Goal: Task Accomplishment & Management: Complete application form

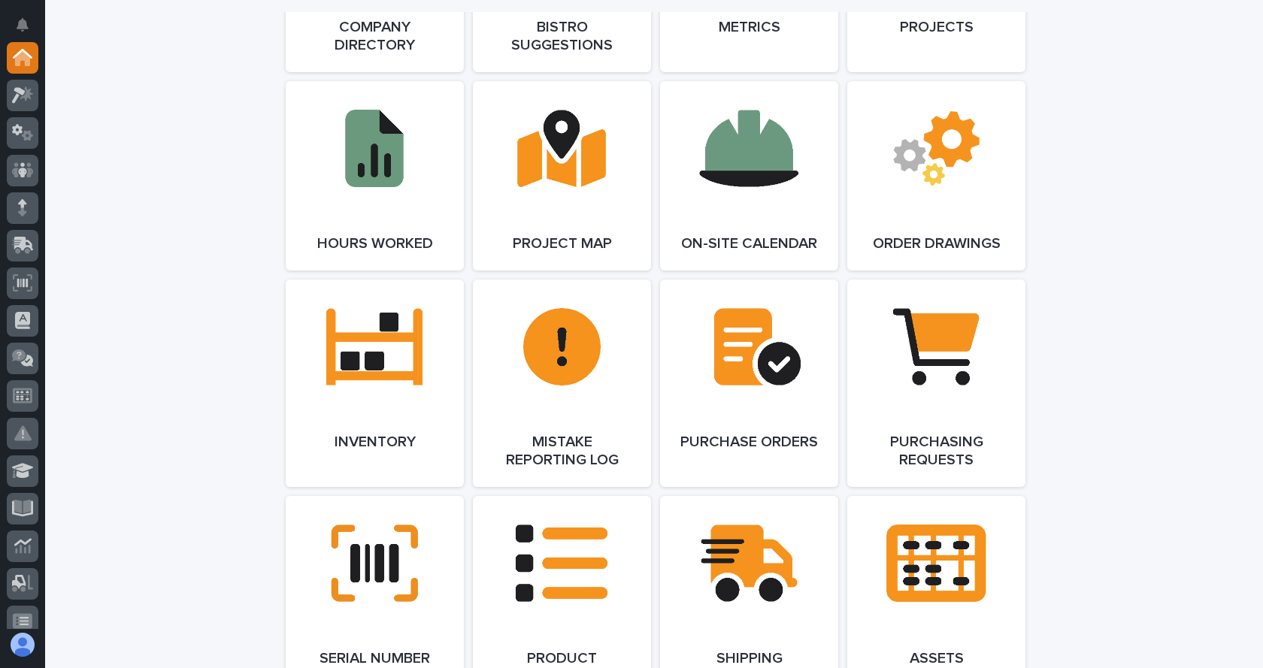
scroll to position [1503, 0]
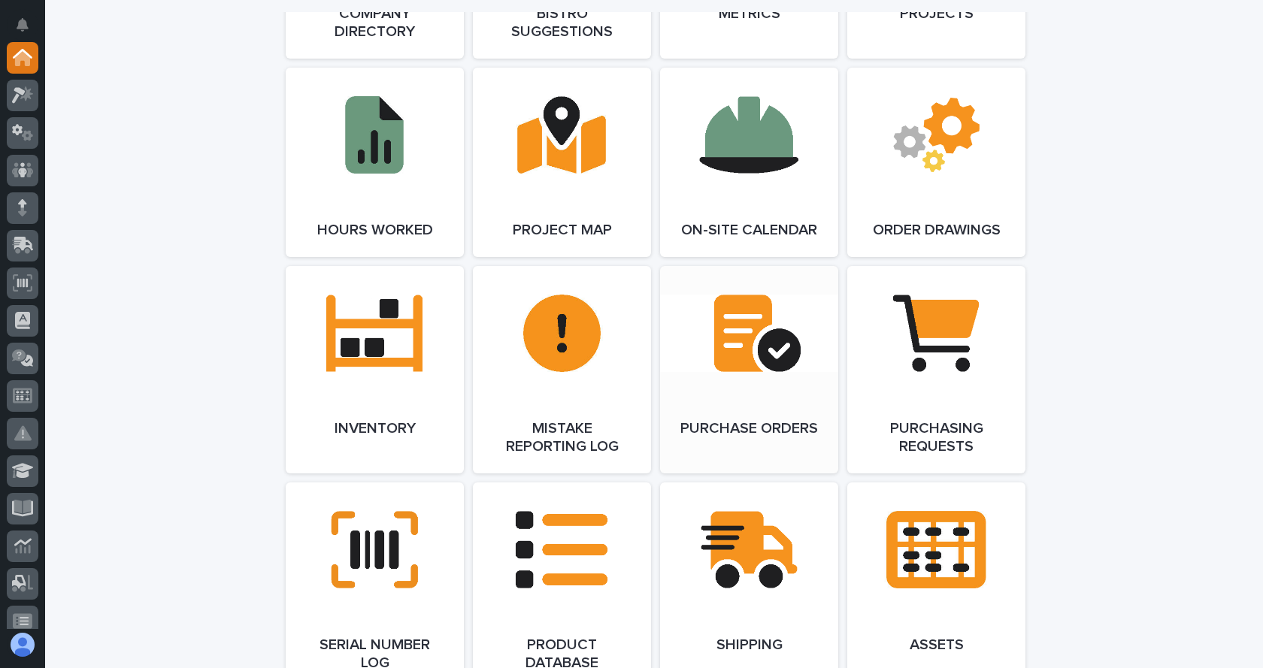
click at [711, 341] on link "Open Link" at bounding box center [749, 369] width 178 height 207
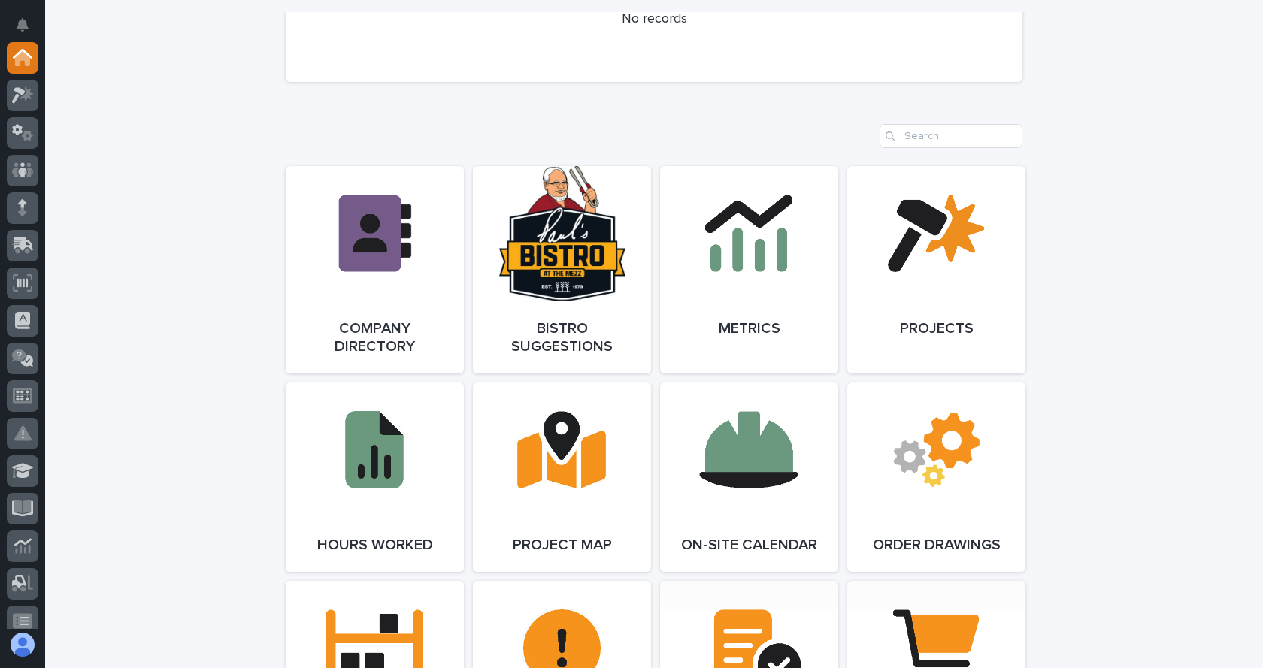
scroll to position [1353, 0]
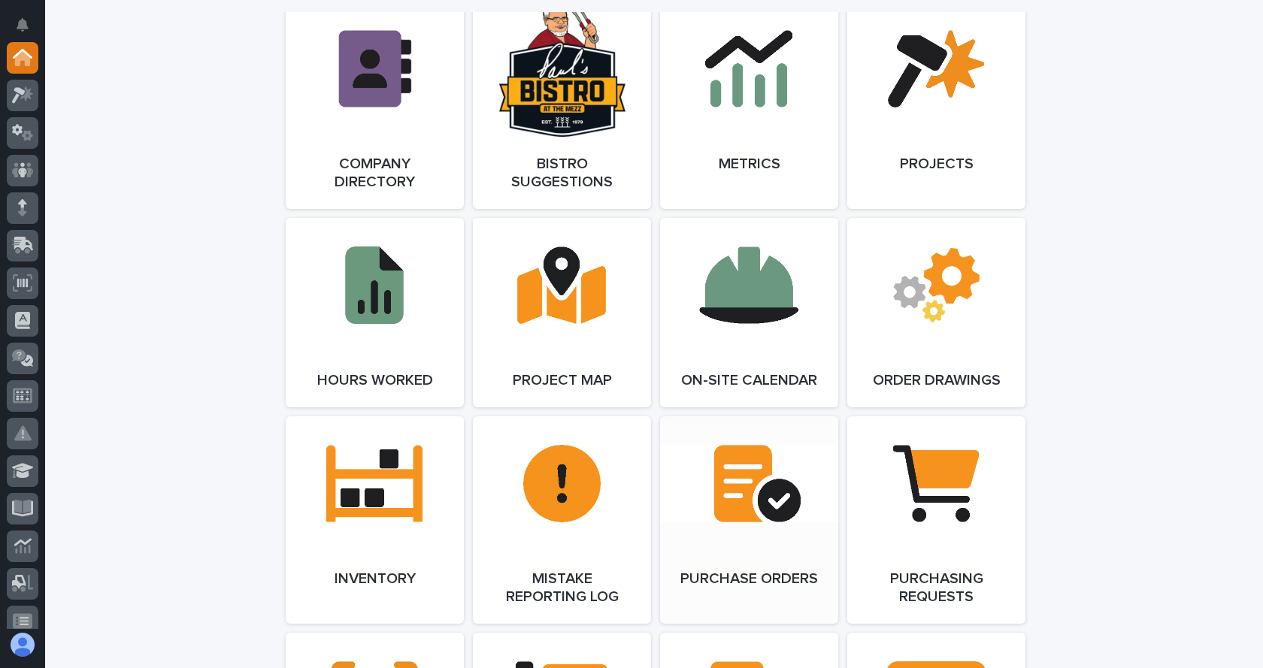
click at [731, 476] on link "Open Link" at bounding box center [749, 519] width 178 height 207
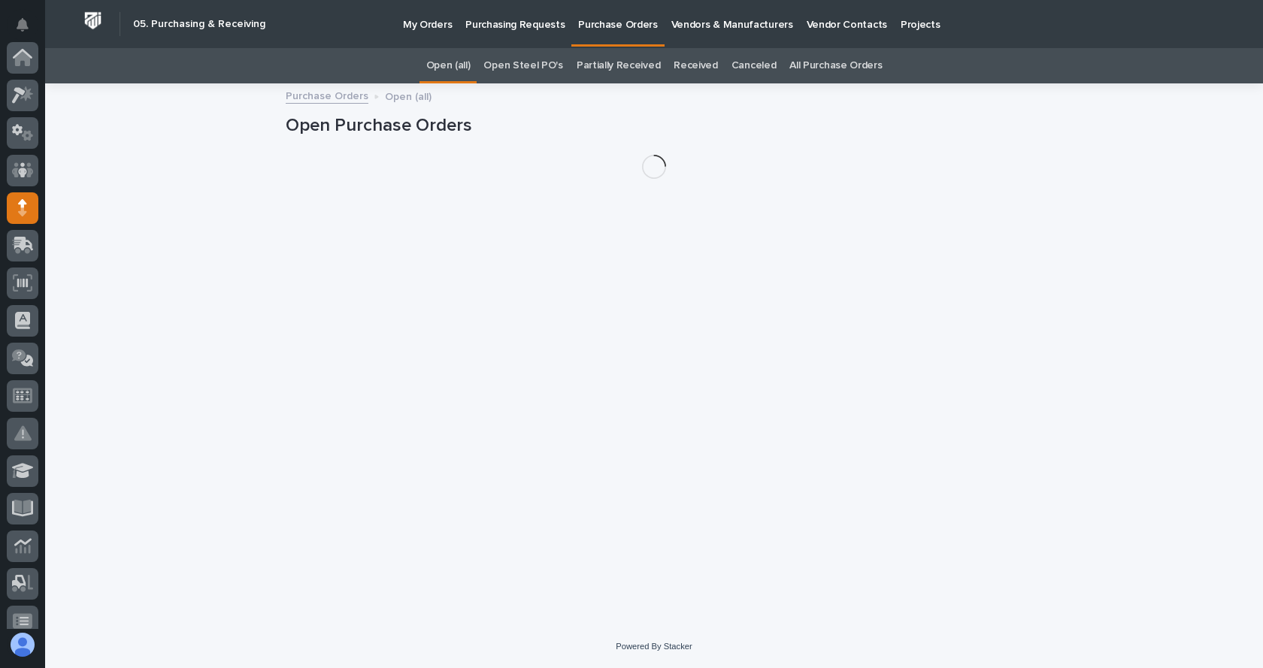
scroll to position [150, 0]
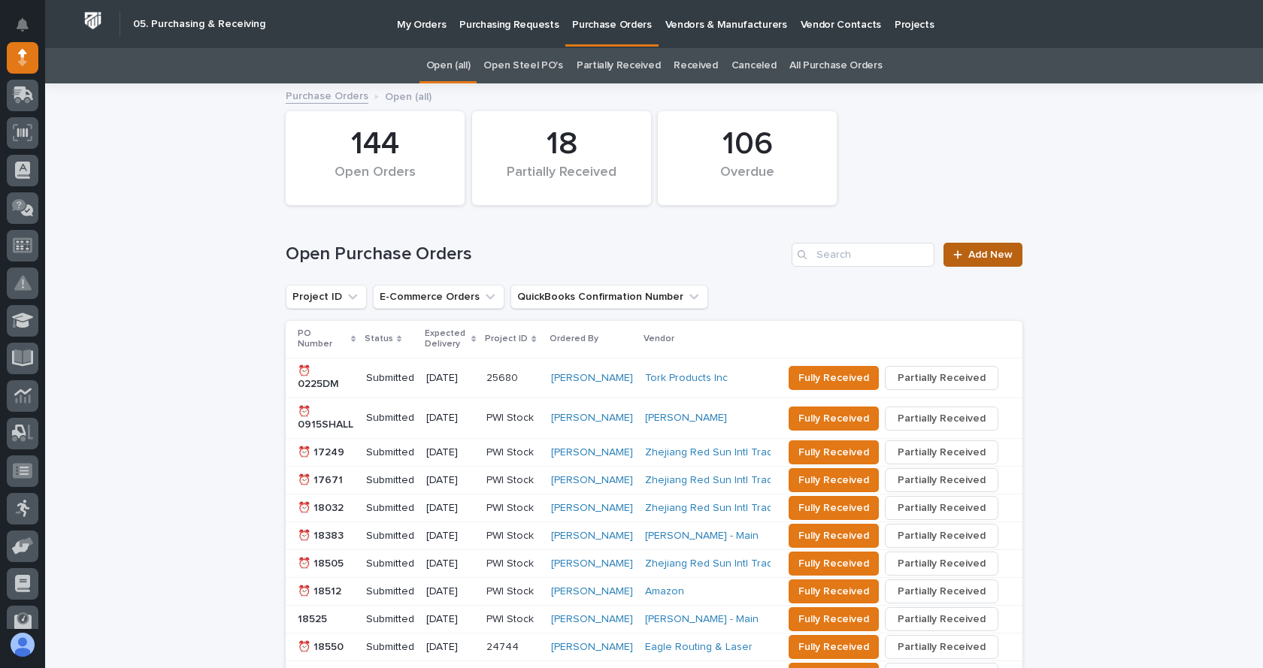
click at [956, 256] on icon at bounding box center [957, 255] width 9 height 11
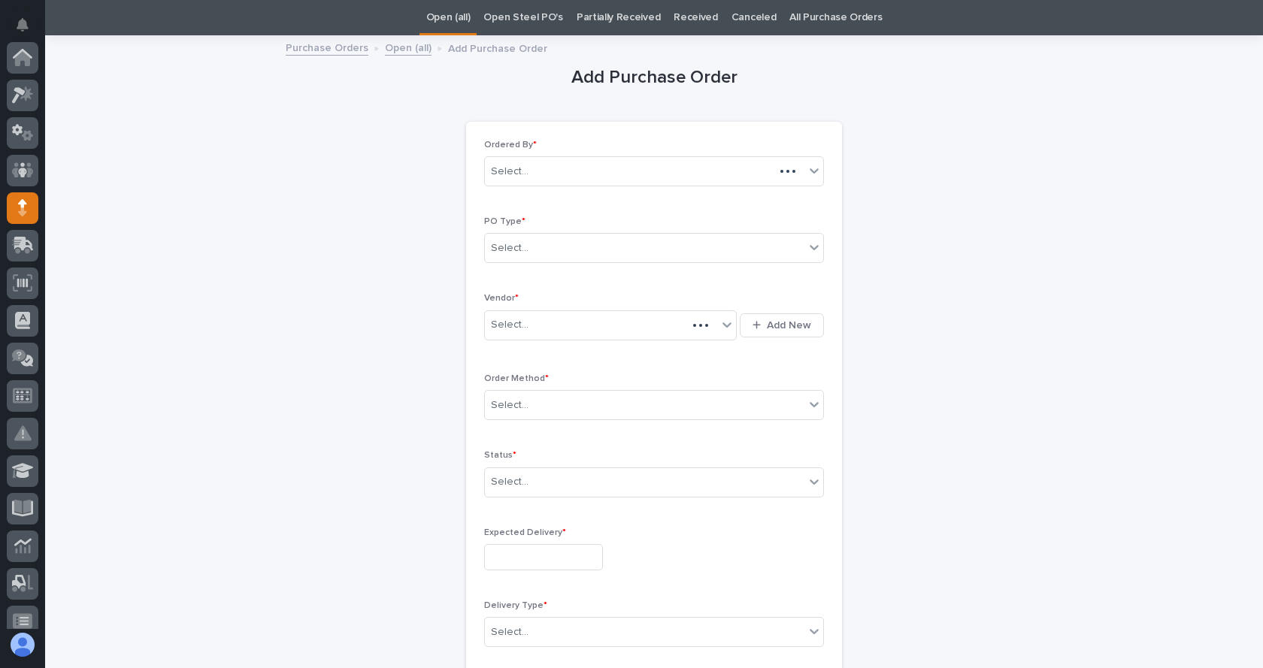
scroll to position [150, 0]
click at [807, 252] on icon at bounding box center [813, 247] width 15 height 15
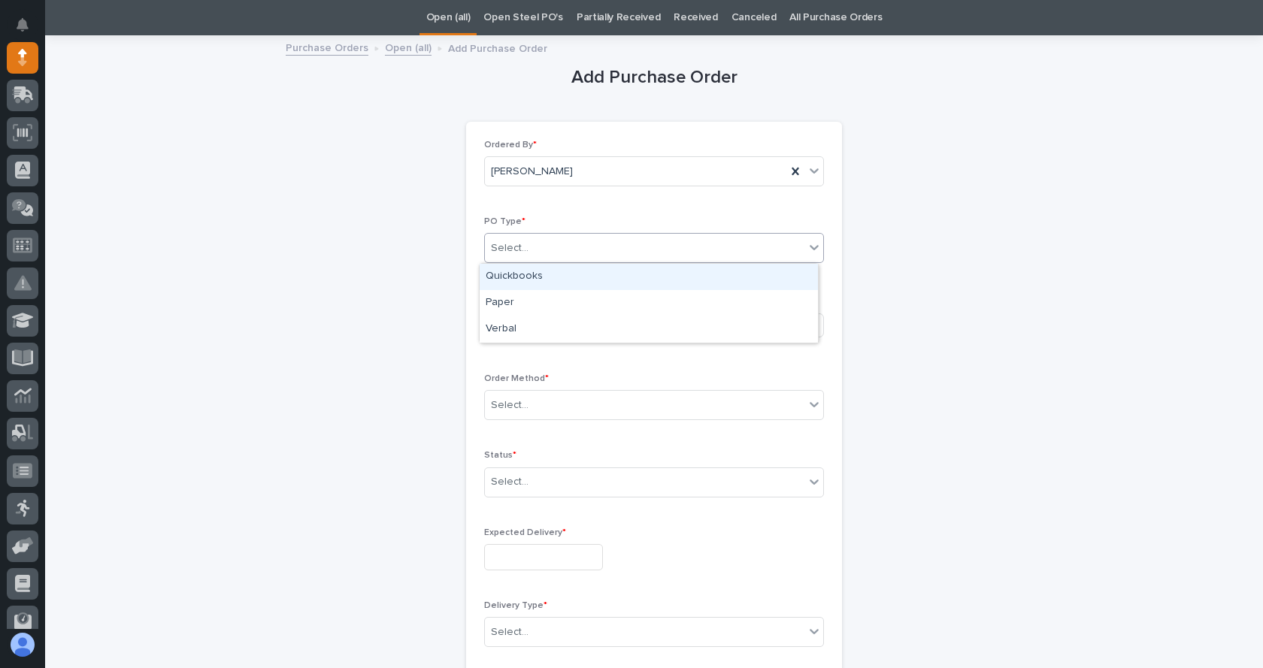
click at [519, 283] on div "Quickbooks" at bounding box center [648, 277] width 338 height 26
click at [811, 247] on icon at bounding box center [813, 248] width 9 height 5
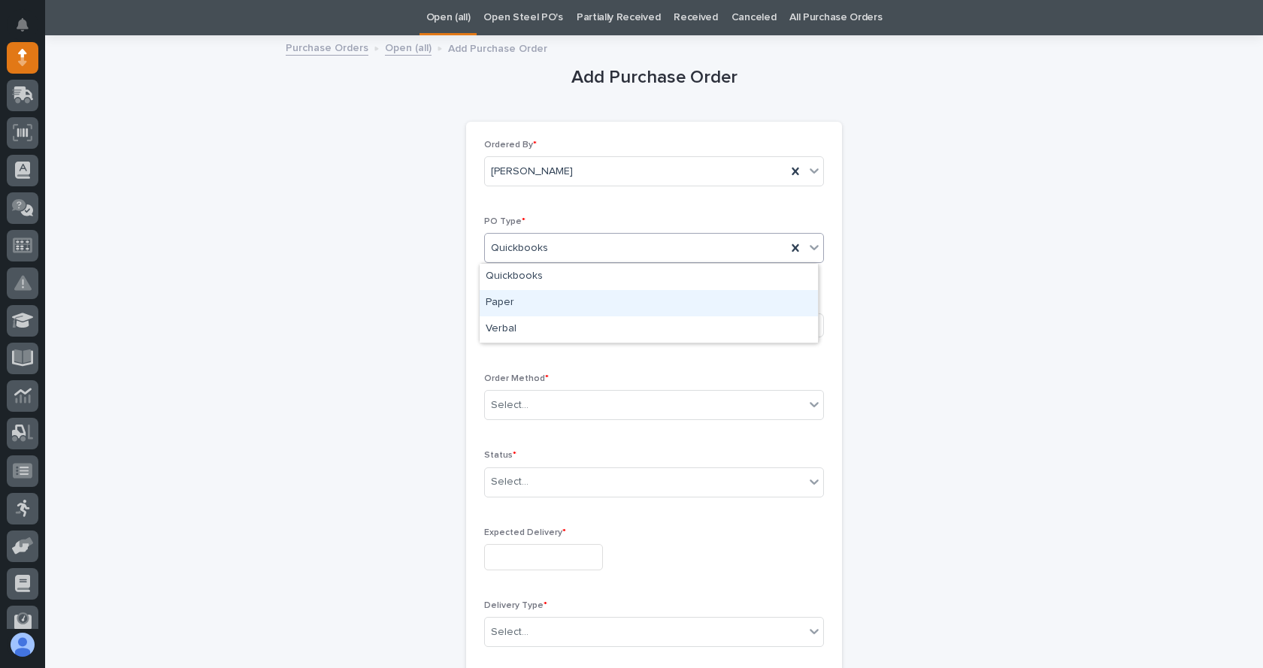
click at [515, 303] on div "Paper" at bounding box center [648, 303] width 338 height 26
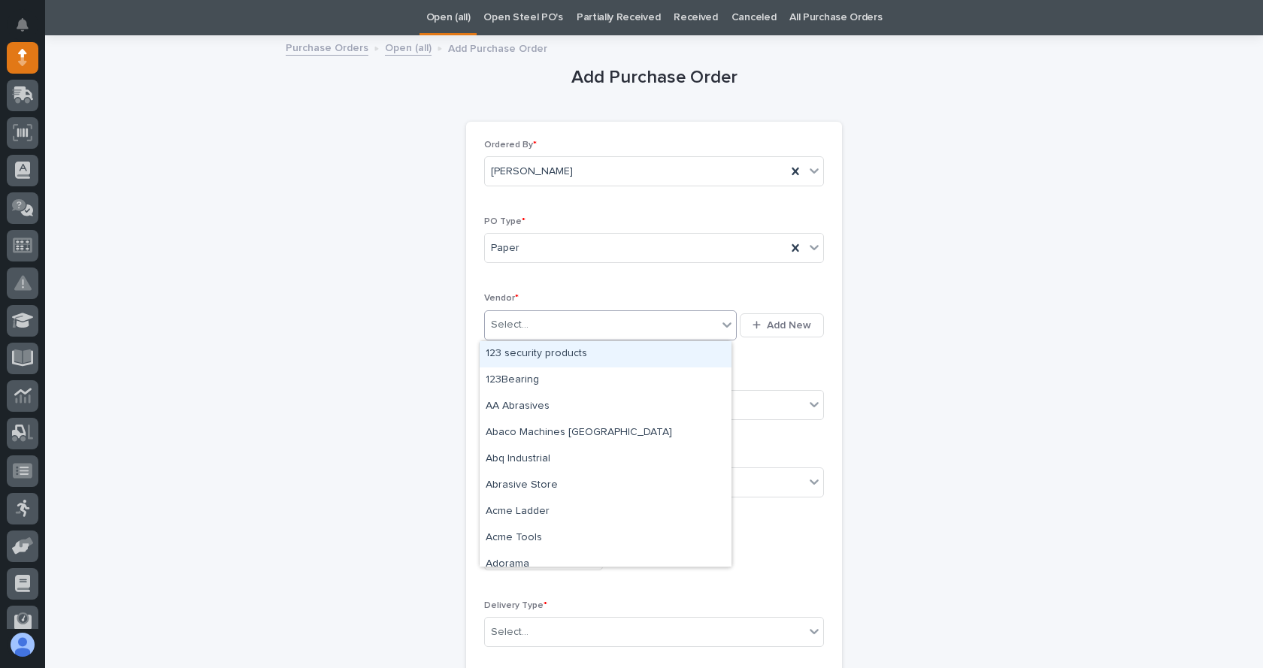
click at [517, 323] on div "Select..." at bounding box center [510, 325] width 38 height 16
type input "**"
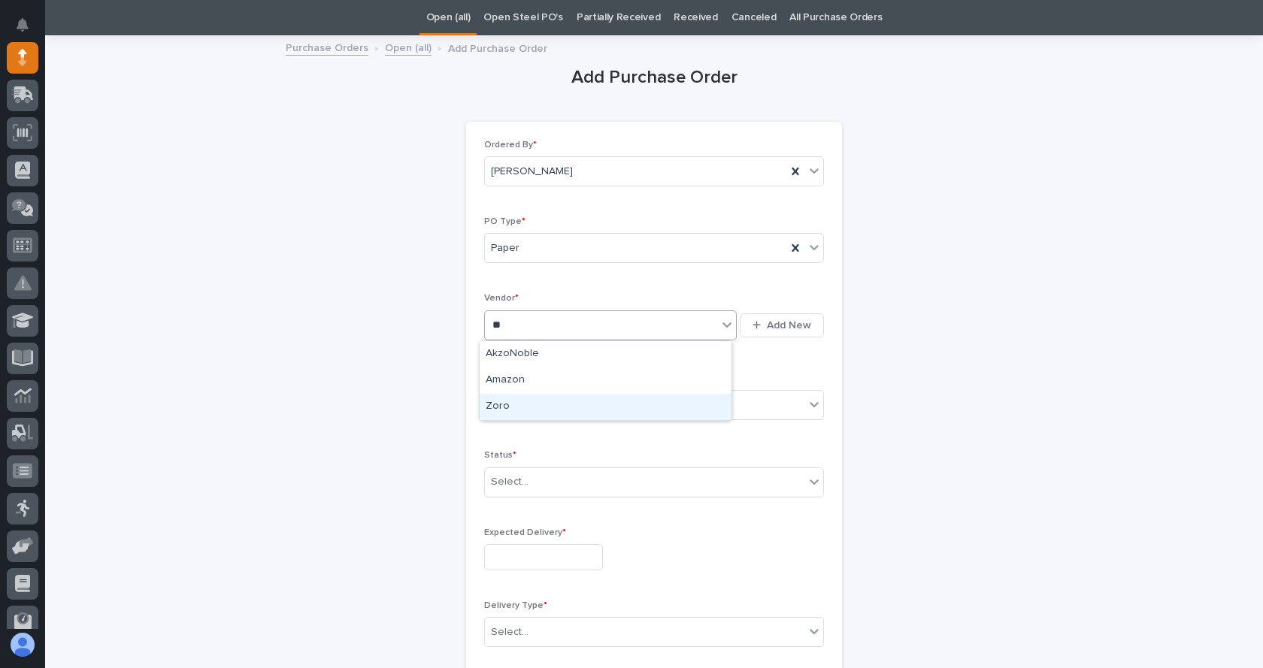
click at [509, 402] on div "Zoro" at bounding box center [605, 407] width 252 height 26
click at [508, 403] on div "Select..." at bounding box center [510, 406] width 38 height 16
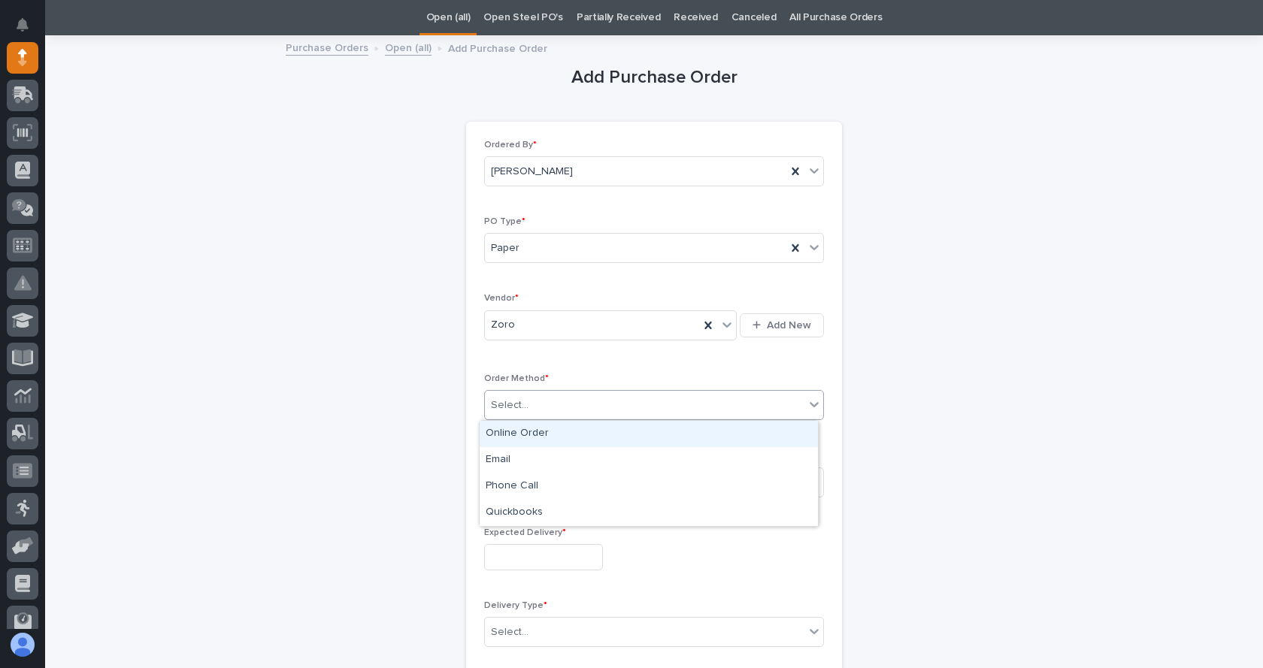
click at [509, 429] on div "Online Order" at bounding box center [648, 434] width 338 height 26
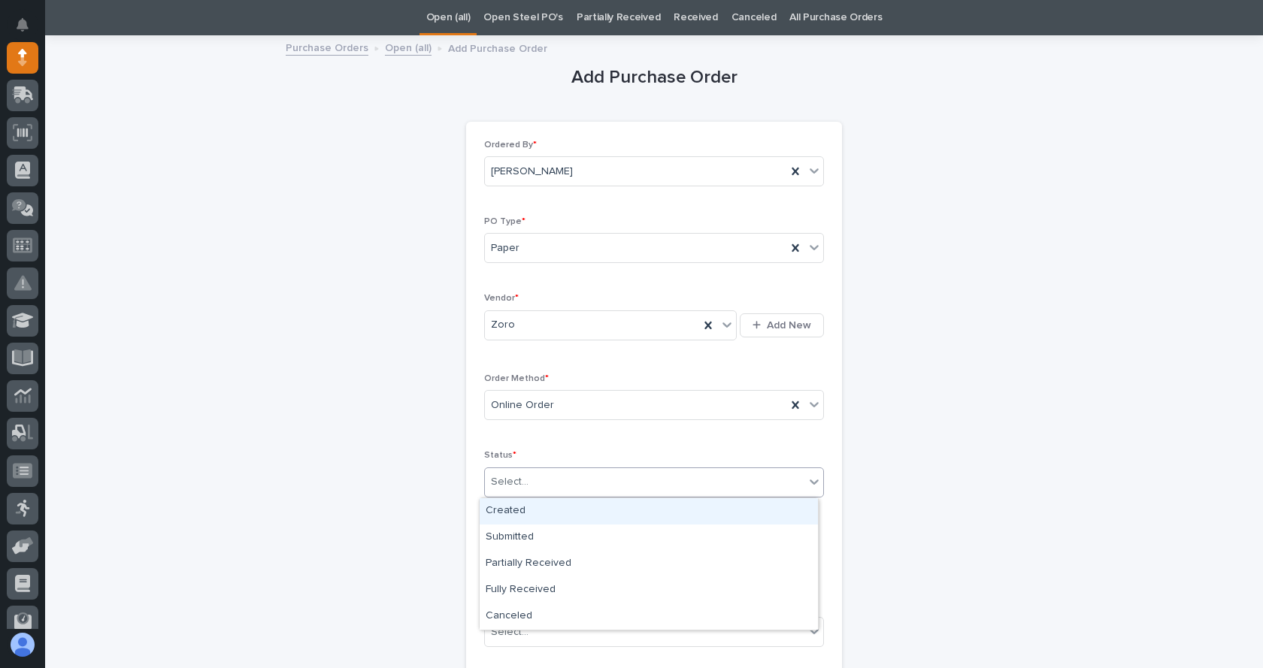
click at [556, 482] on div "Select..." at bounding box center [644, 482] width 319 height 25
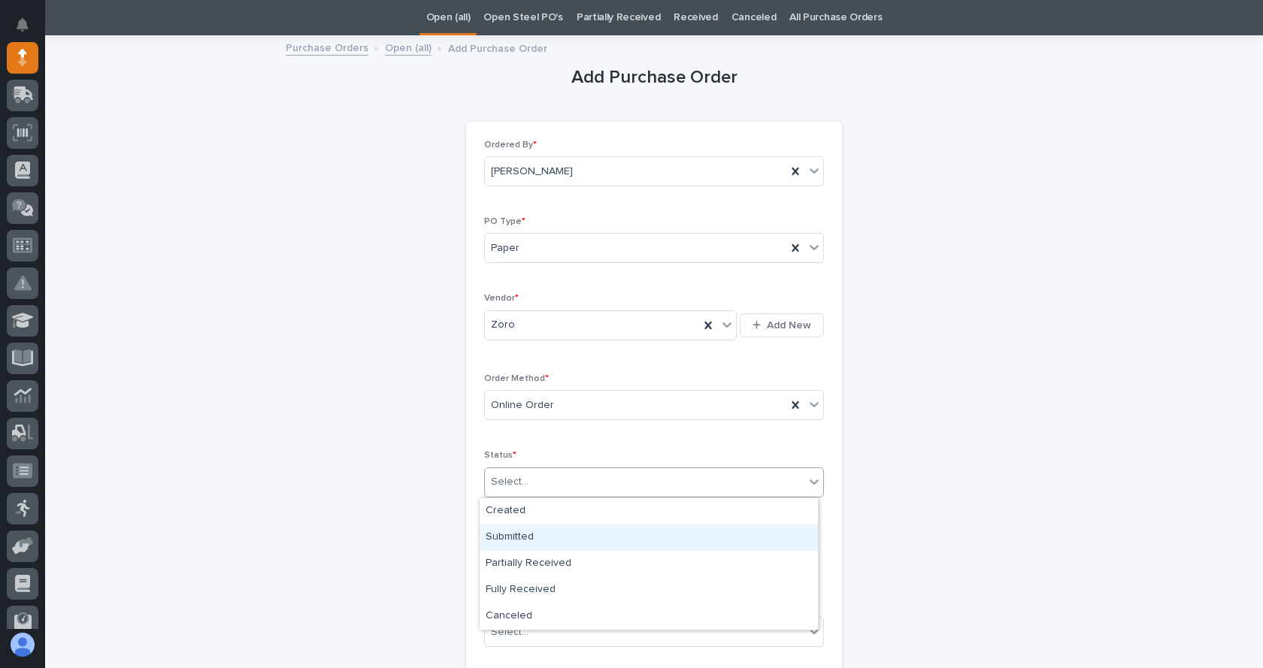
click at [513, 534] on div "Submitted" at bounding box center [648, 538] width 338 height 26
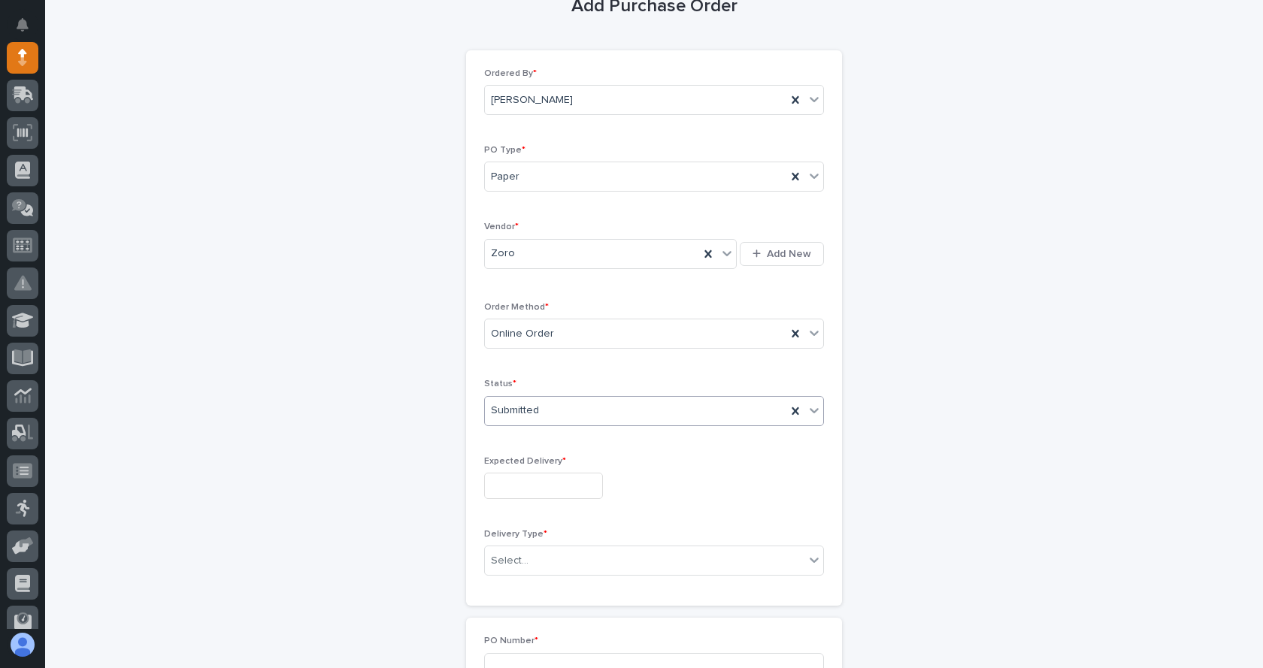
scroll to position [123, 0]
click at [516, 483] on input "text" at bounding box center [543, 482] width 119 height 26
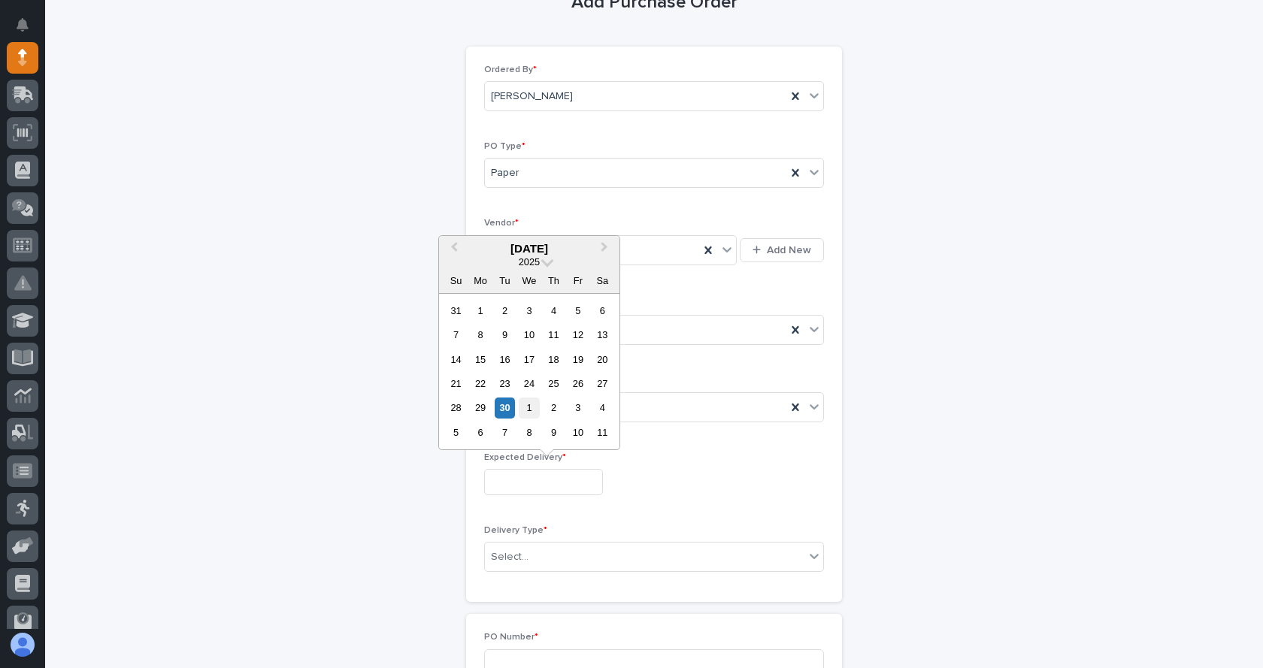
click at [530, 404] on div "1" at bounding box center [529, 408] width 20 height 20
type input "**********"
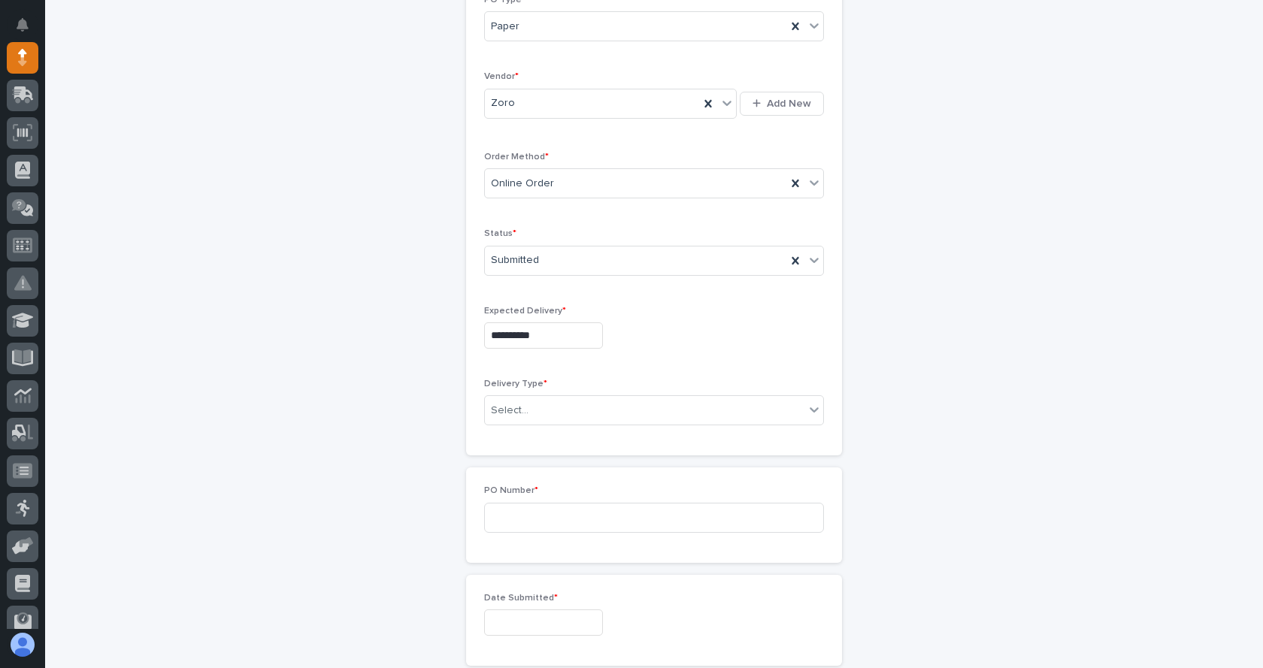
scroll to position [274, 0]
click at [549, 399] on div "Select..." at bounding box center [644, 407] width 319 height 25
click at [522, 432] on div "Deliver to PWI" at bounding box center [648, 435] width 338 height 26
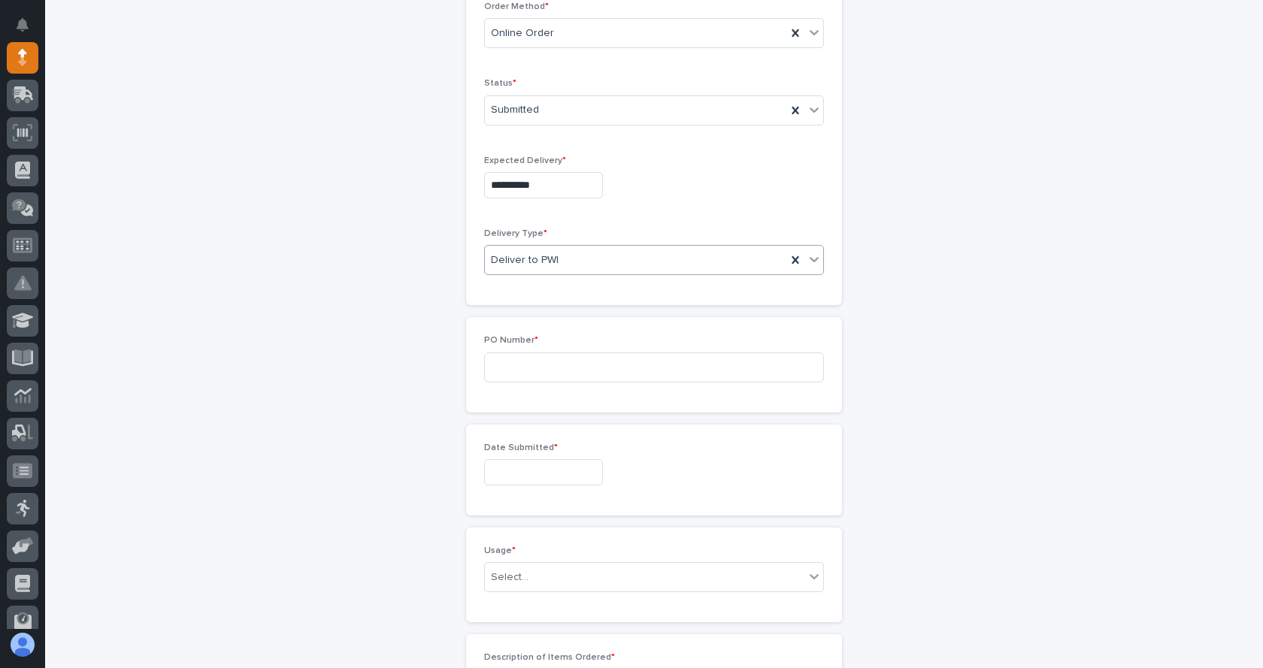
scroll to position [424, 0]
click at [526, 368] on input at bounding box center [654, 364] width 340 height 30
type input "7905JL"
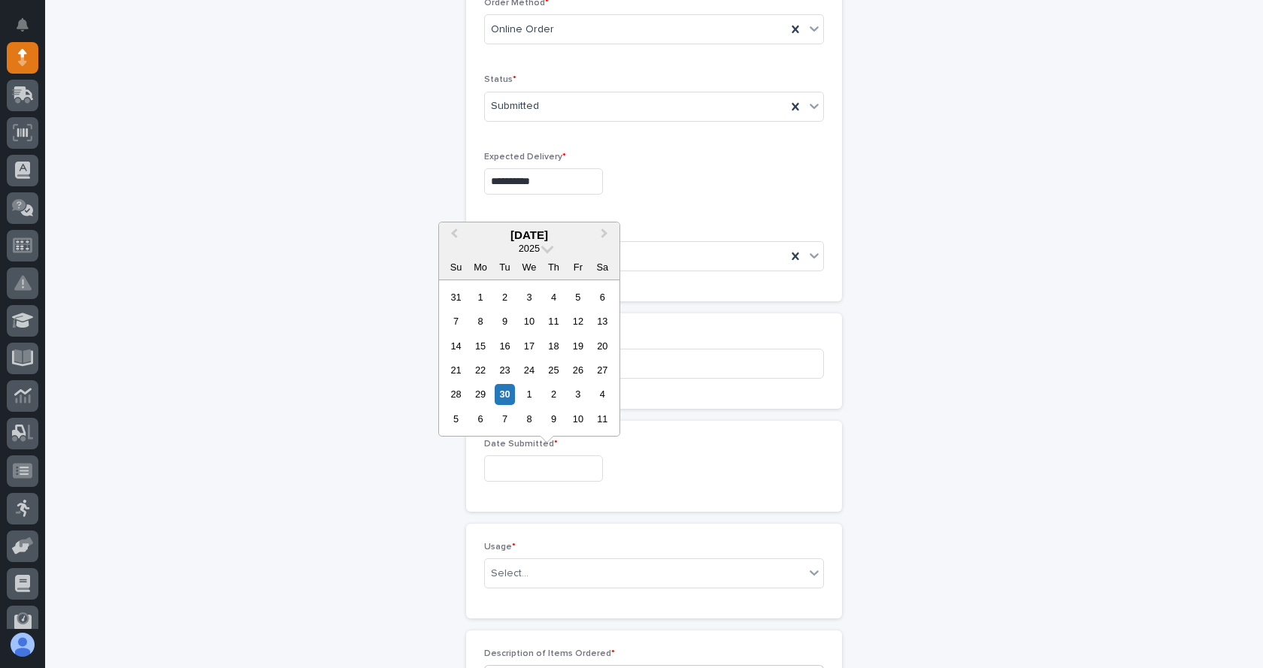
click at [543, 472] on input "text" at bounding box center [543, 468] width 119 height 26
click at [505, 390] on div "30" at bounding box center [505, 394] width 20 height 20
type input "**********"
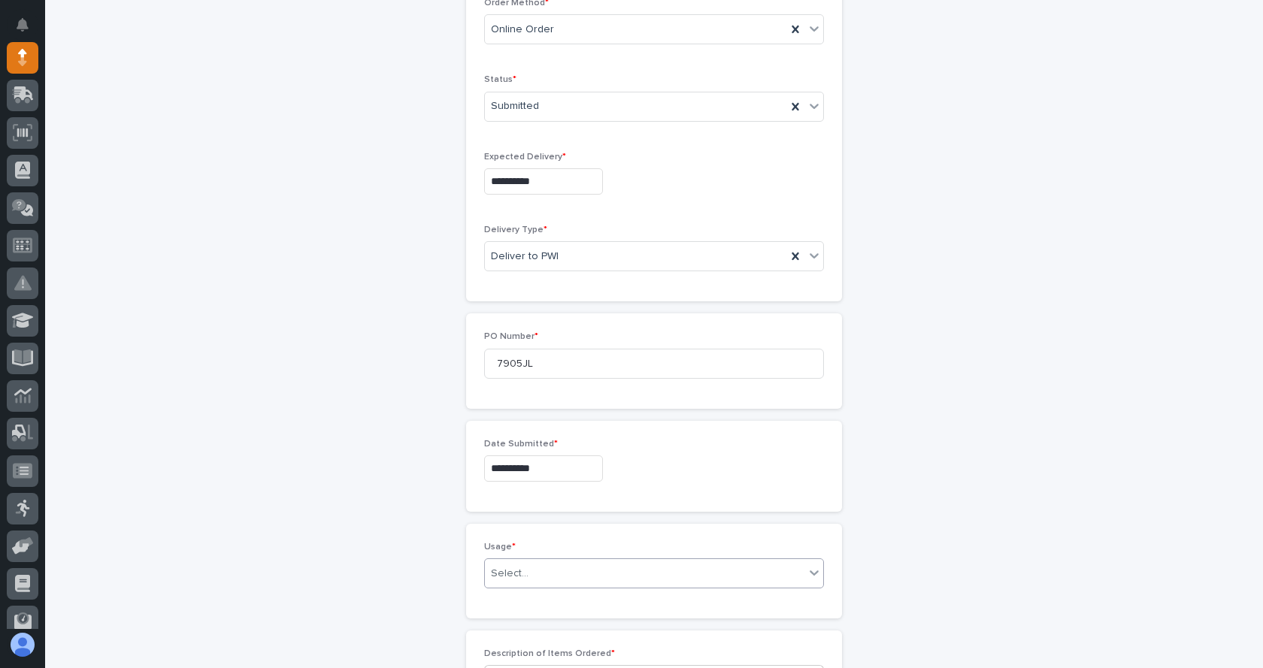
click at [634, 579] on div "Select..." at bounding box center [644, 573] width 319 height 25
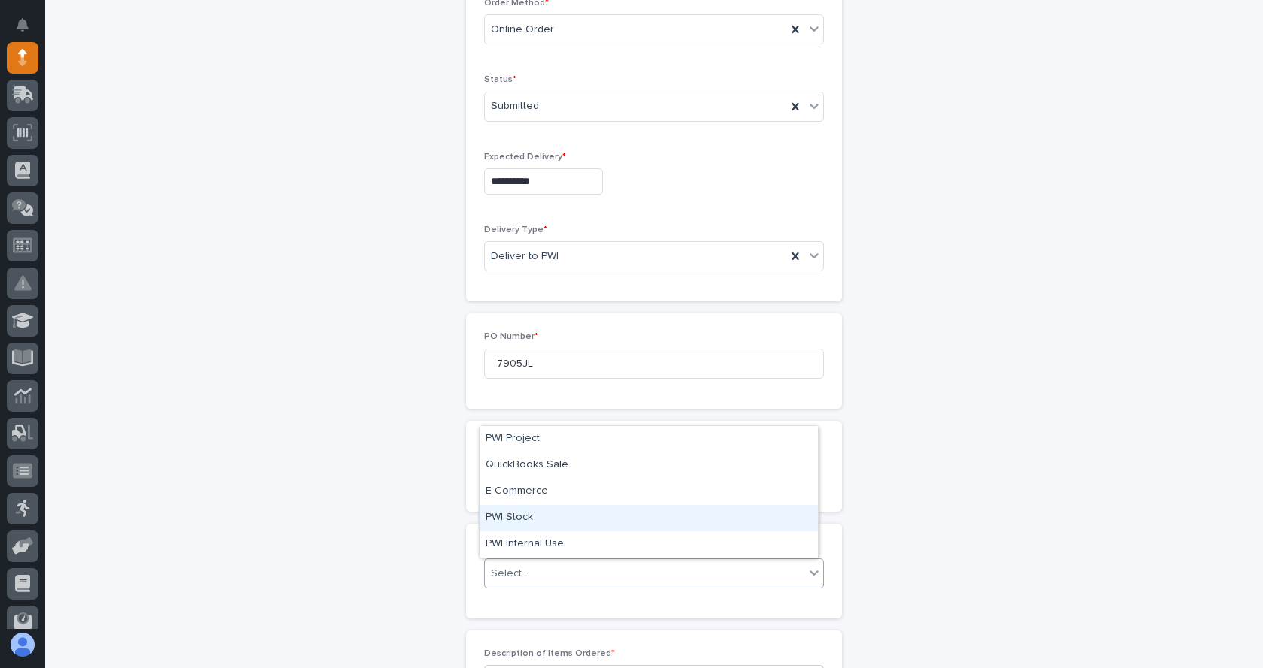
click at [516, 516] on div "PWI Stock" at bounding box center [648, 518] width 338 height 26
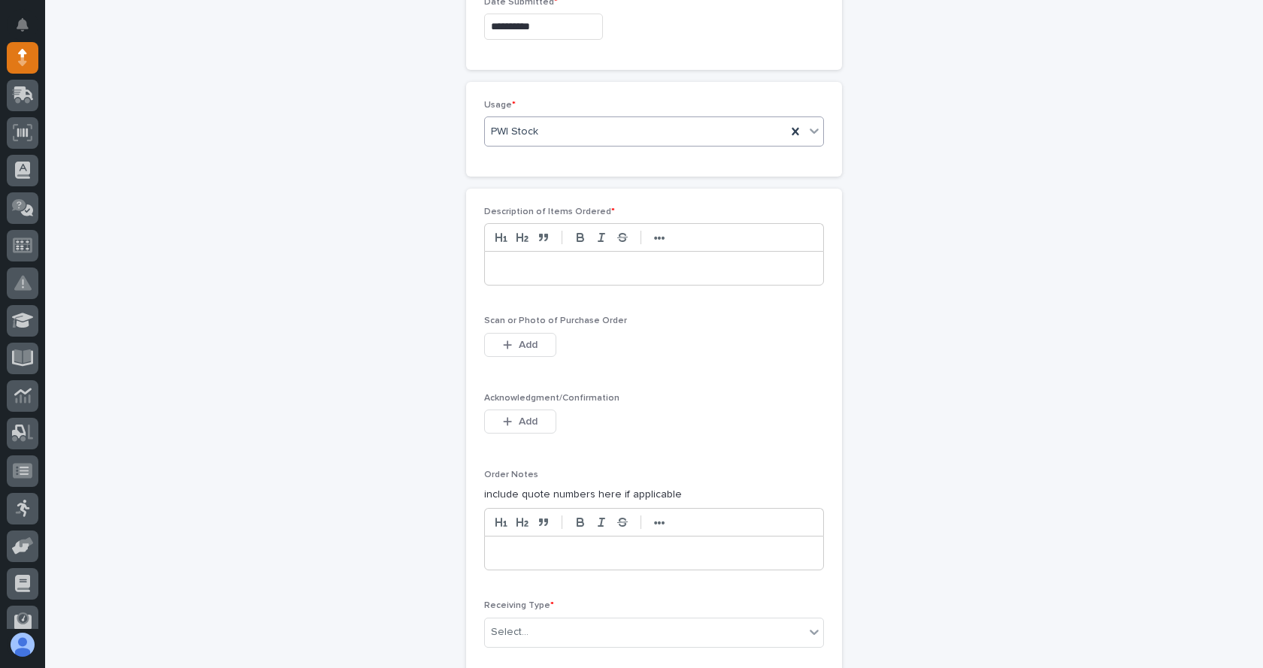
scroll to position [875, 0]
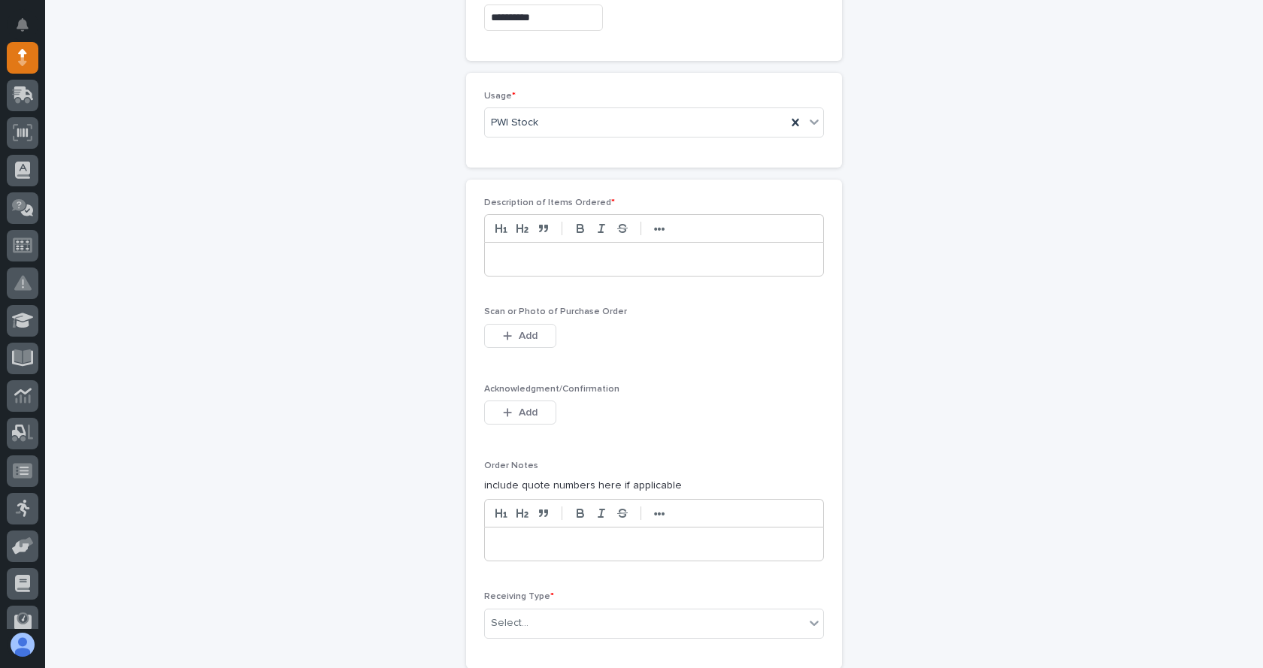
click at [565, 268] on div at bounding box center [654, 259] width 338 height 33
click at [489, 254] on div "**********" at bounding box center [654, 259] width 338 height 33
click at [606, 256] on p "**********" at bounding box center [654, 259] width 316 height 15
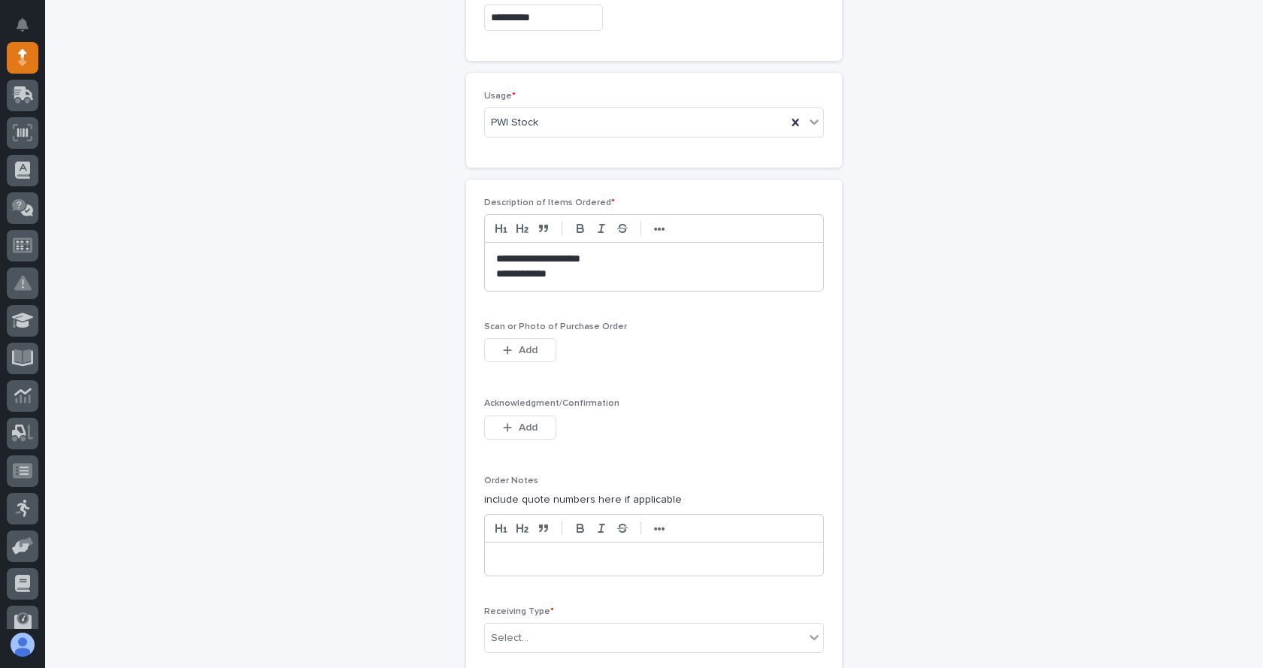
click at [531, 274] on p "**********" at bounding box center [654, 274] width 316 height 15
click at [578, 273] on p "**********" at bounding box center [654, 274] width 316 height 15
click at [604, 259] on p "**********" at bounding box center [654, 259] width 316 height 15
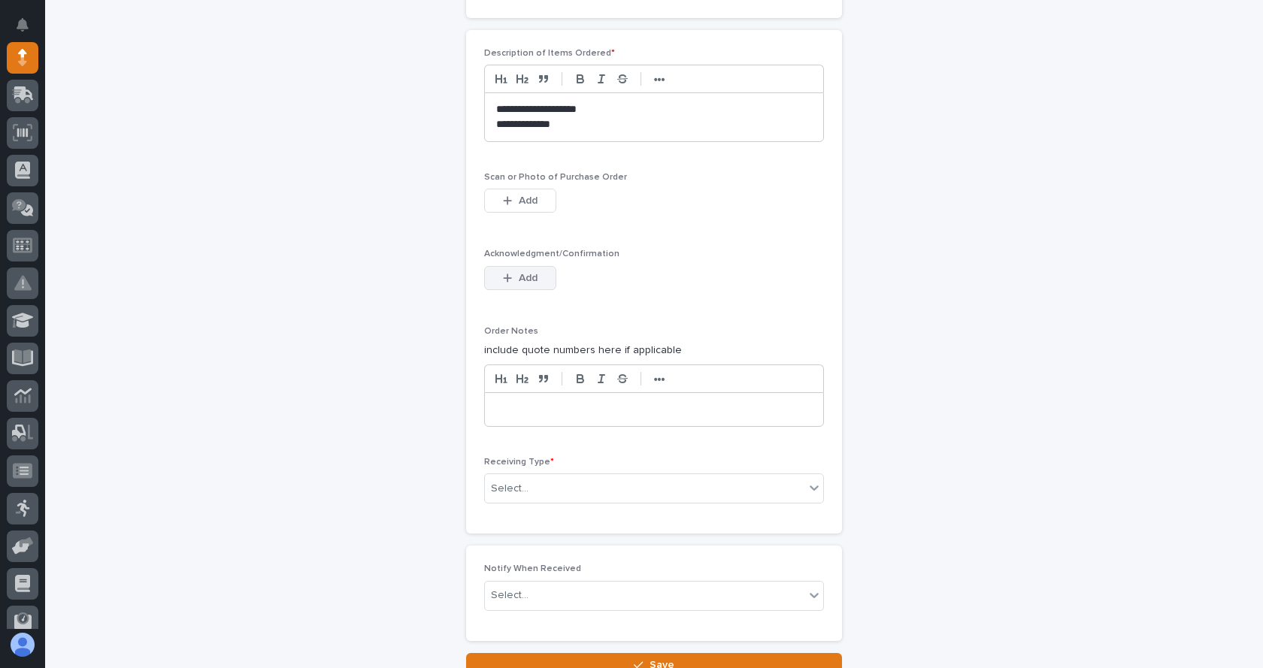
scroll to position [1025, 0]
click at [493, 195] on button "Add" at bounding box center [520, 200] width 72 height 24
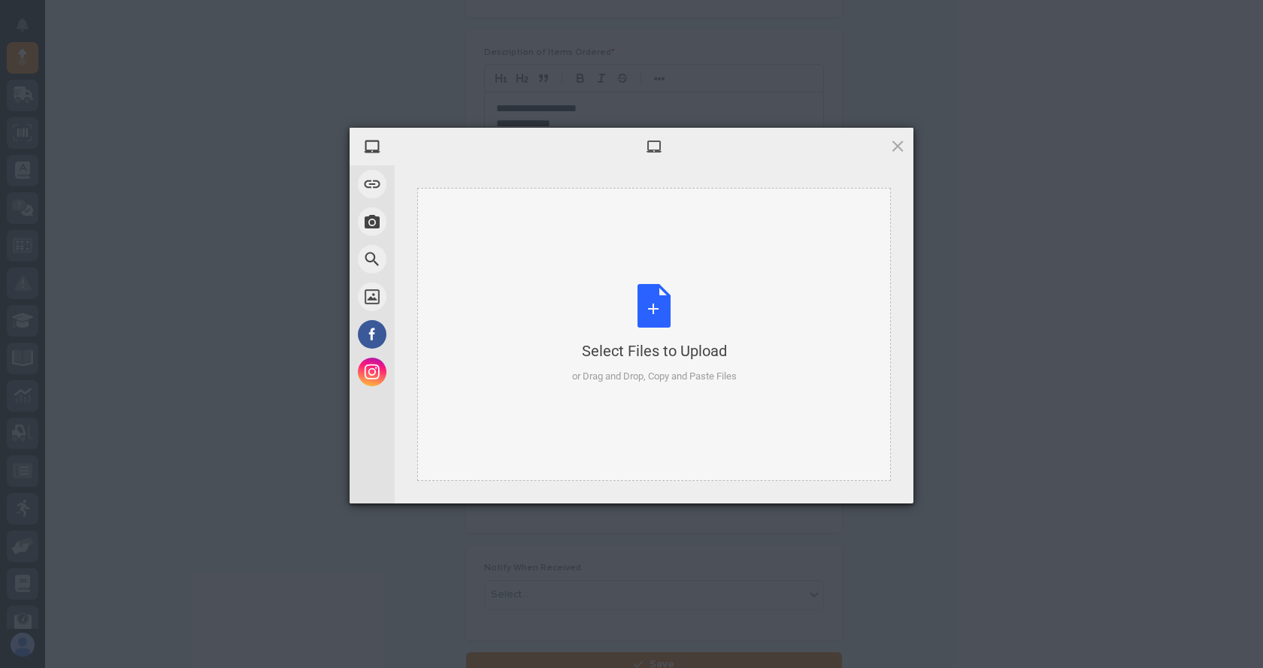
click at [647, 307] on div "Select Files to Upload or Drag and Drop, Copy and Paste Files" at bounding box center [654, 334] width 165 height 100
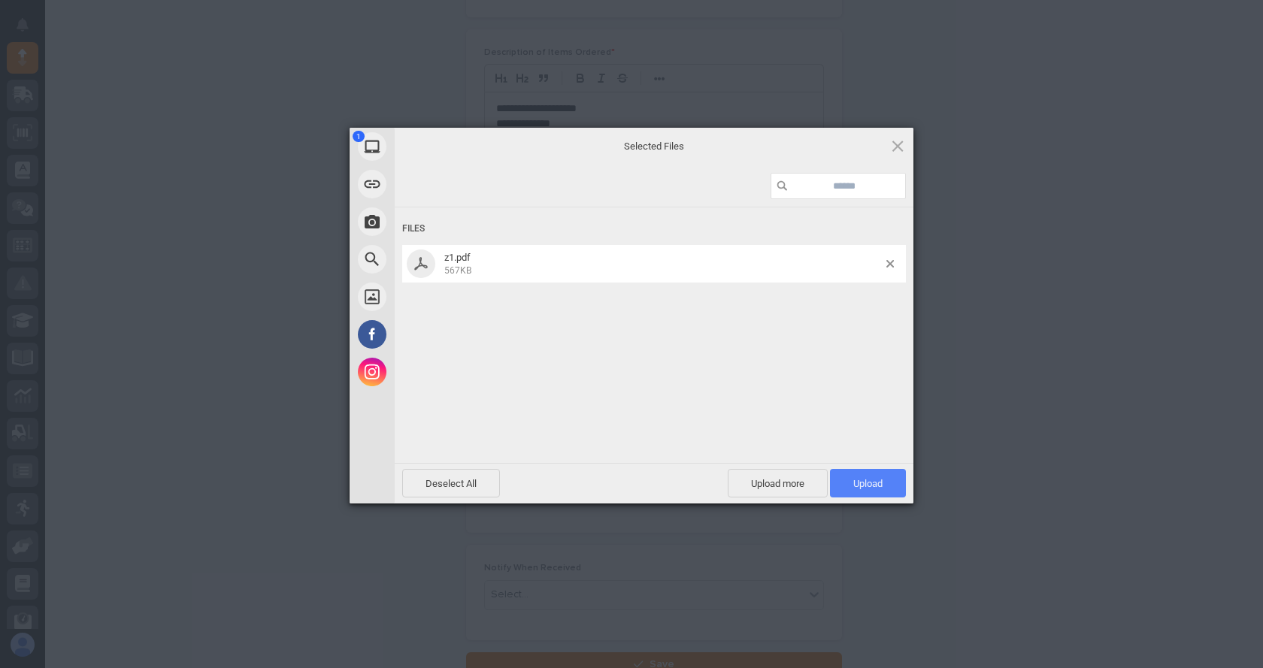
click at [876, 485] on span "Upload 1" at bounding box center [867, 483] width 29 height 11
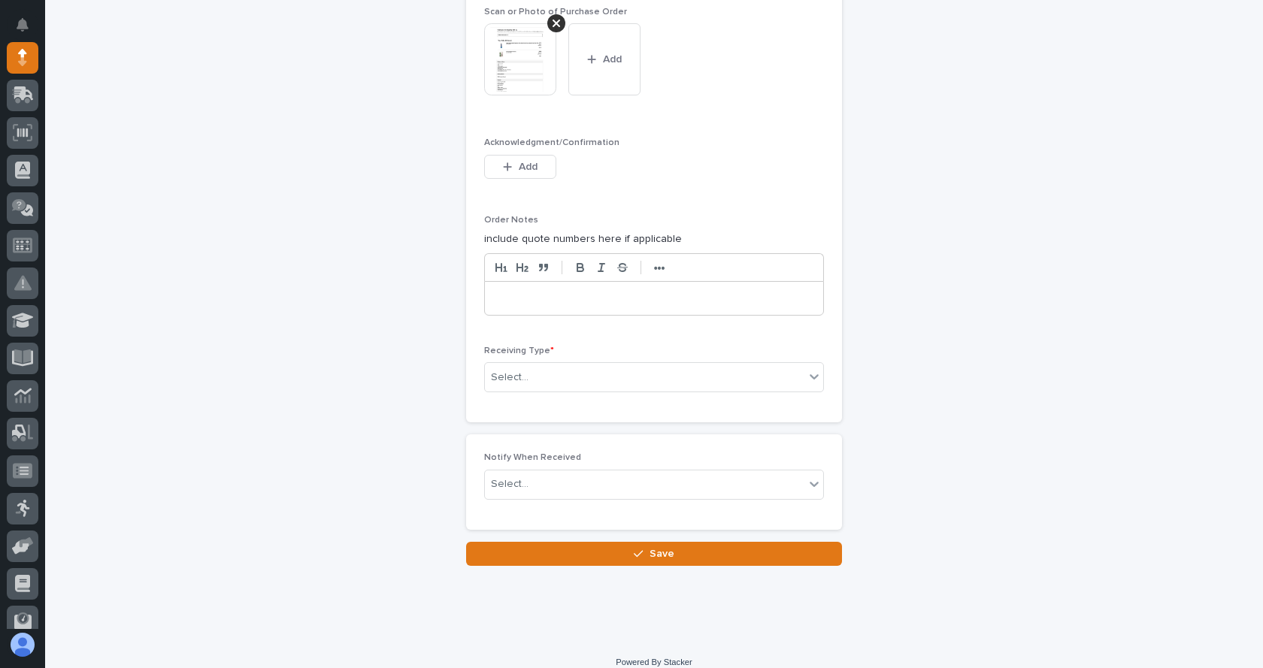
scroll to position [1205, 0]
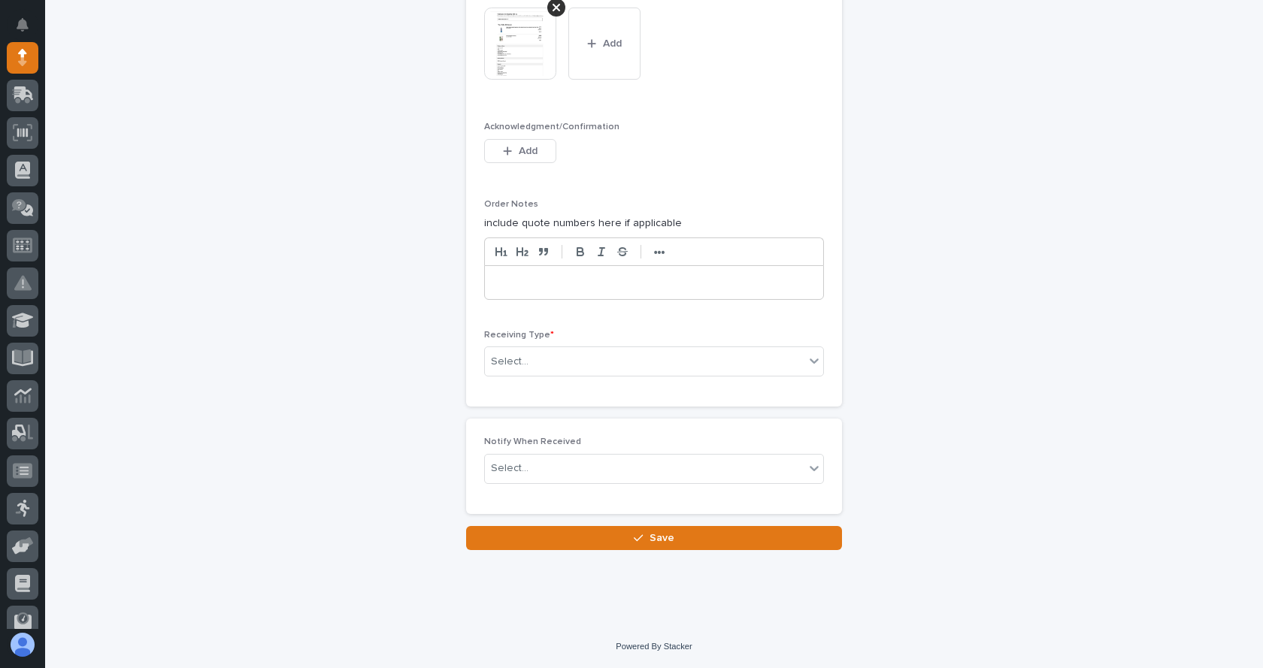
click at [514, 279] on p at bounding box center [654, 282] width 316 height 15
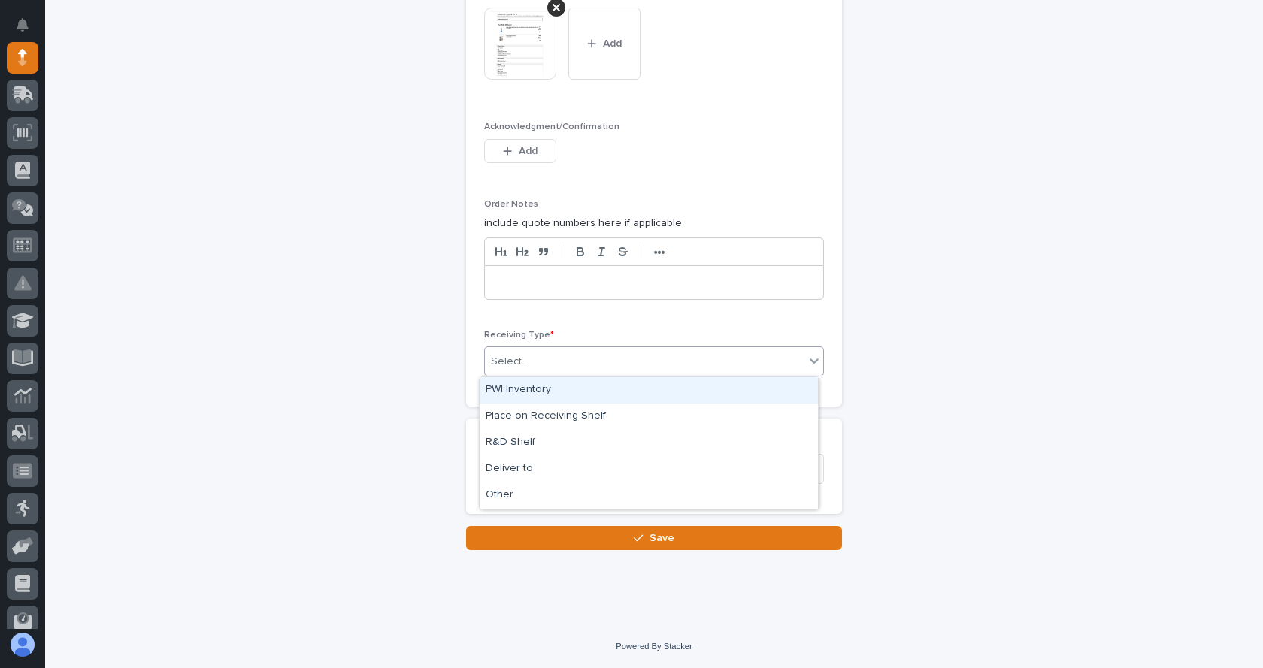
click at [544, 364] on div "Select..." at bounding box center [644, 361] width 319 height 25
type input "****"
drag, startPoint x: 553, startPoint y: 358, endPoint x: 486, endPoint y: 371, distance: 68.0
click at [486, 371] on div "Select..." at bounding box center [644, 361] width 319 height 25
click at [809, 361] on icon at bounding box center [813, 361] width 9 height 5
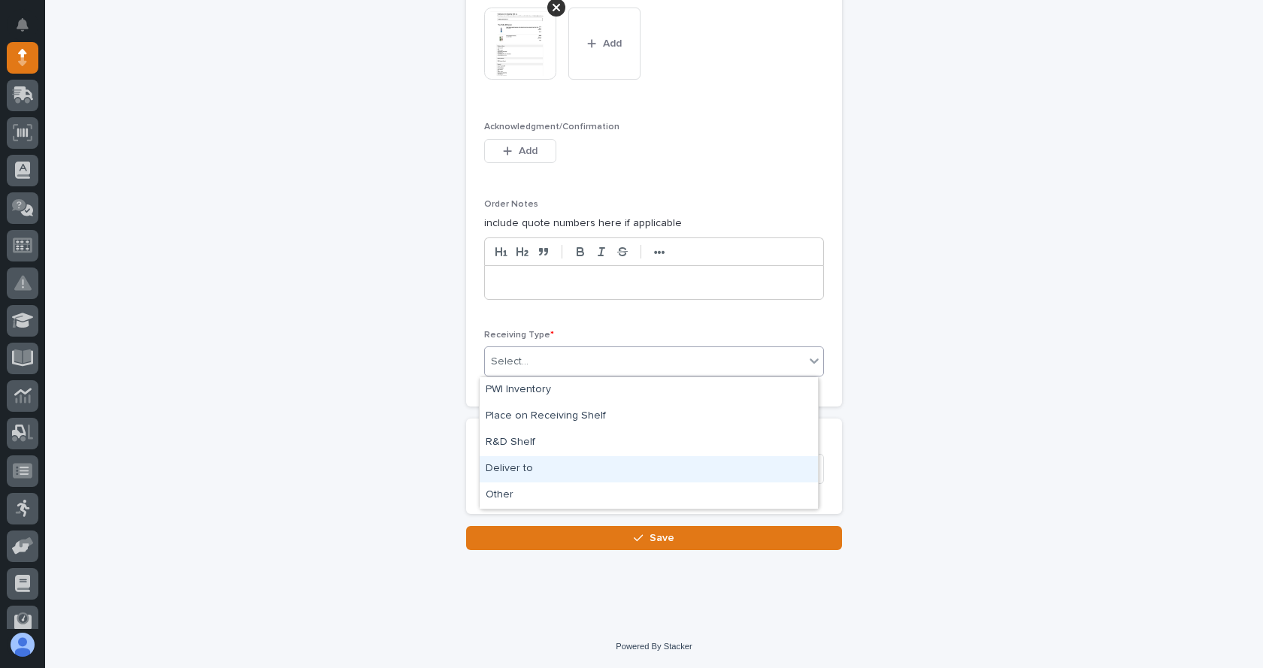
click at [516, 468] on div "Deliver to" at bounding box center [648, 469] width 338 height 26
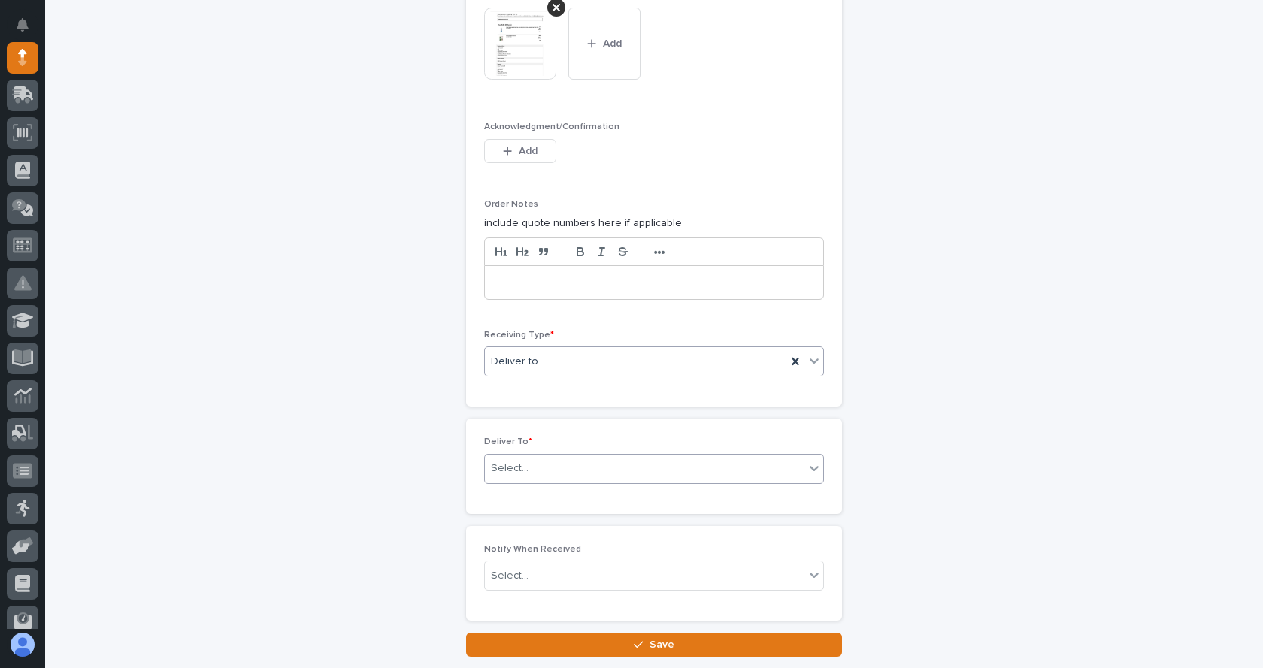
click at [529, 467] on div "Select..." at bounding box center [644, 468] width 319 height 25
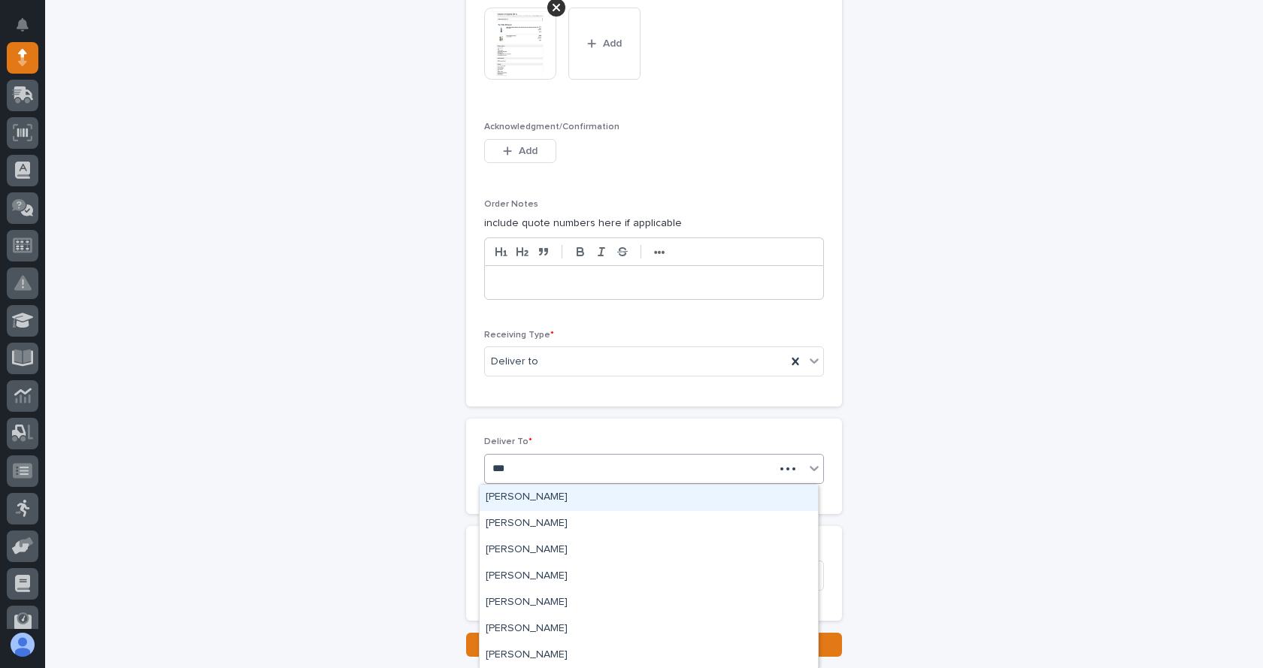
type input "****"
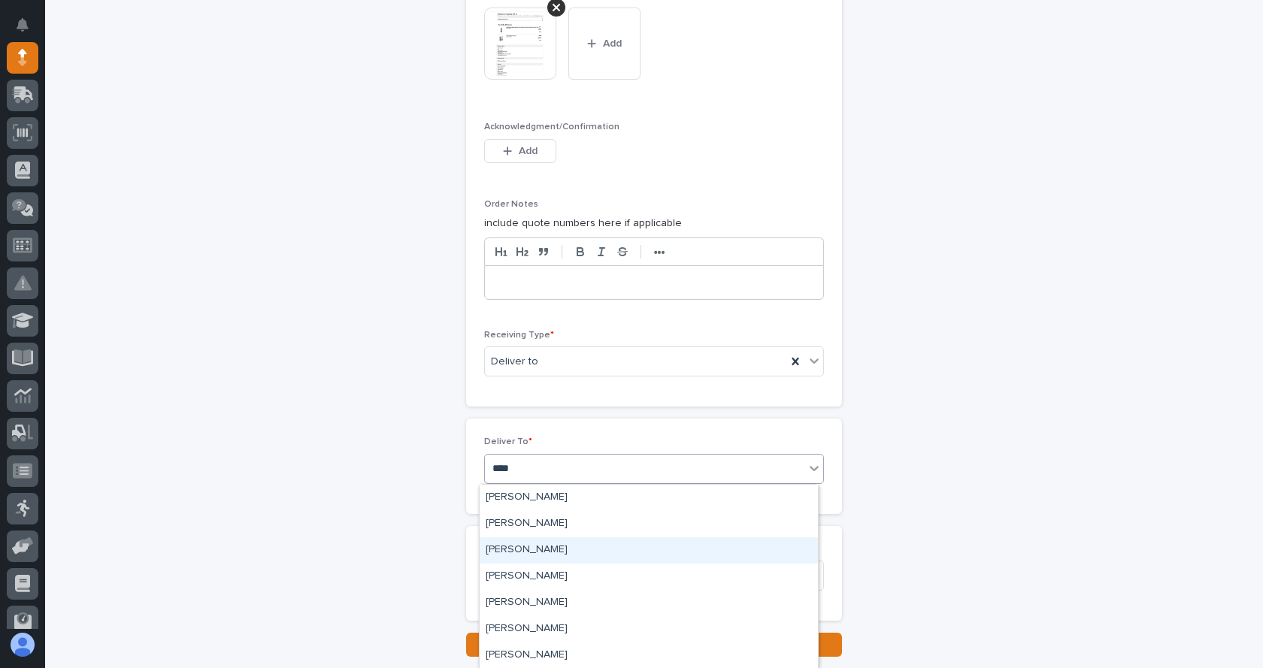
click at [554, 545] on div "[PERSON_NAME]" at bounding box center [648, 550] width 338 height 26
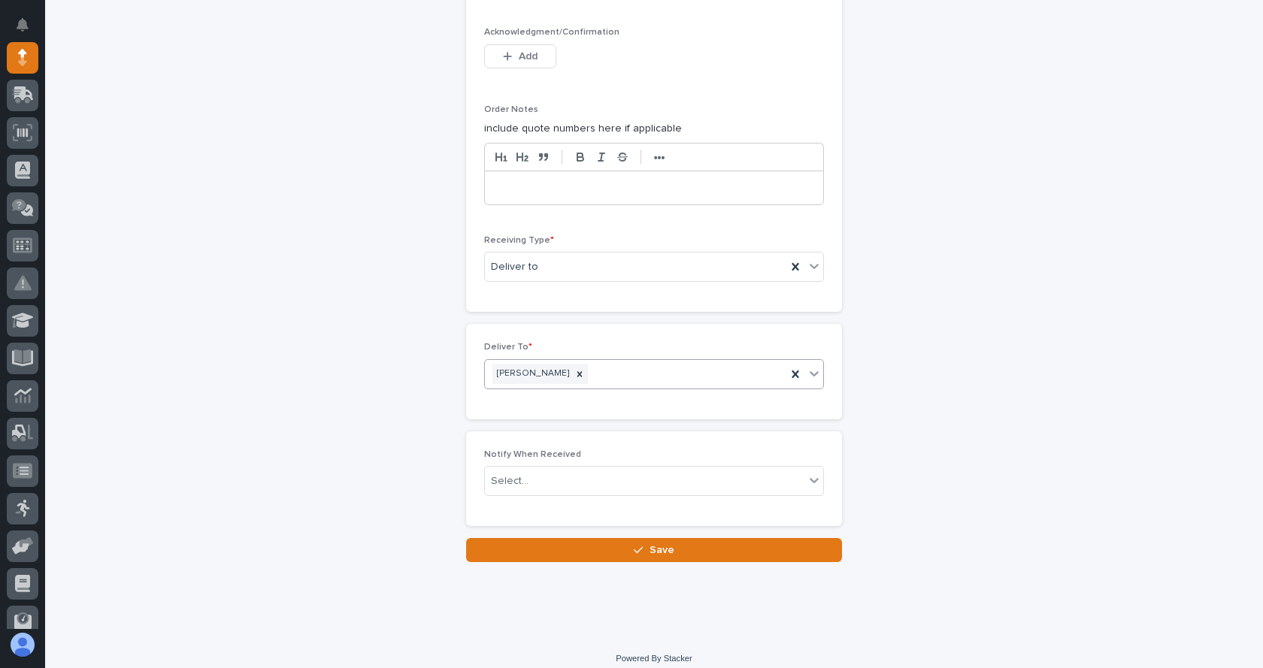
scroll to position [1312, 0]
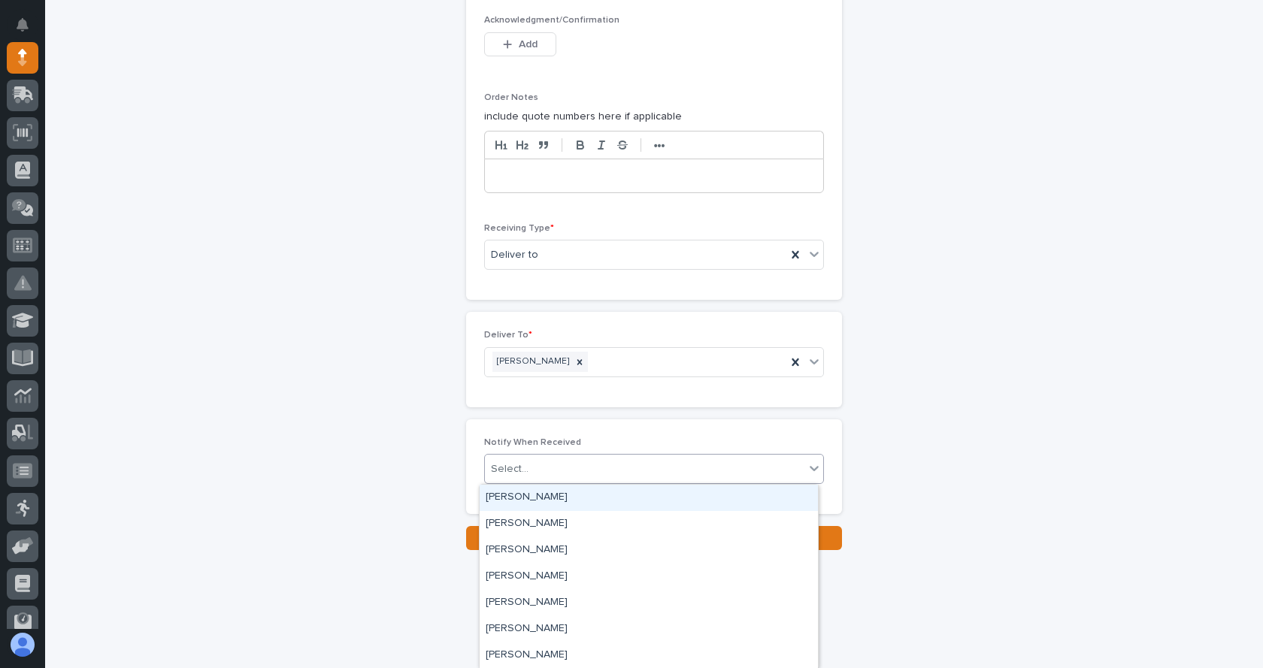
click at [563, 476] on div "Select..." at bounding box center [644, 469] width 319 height 25
type input "****"
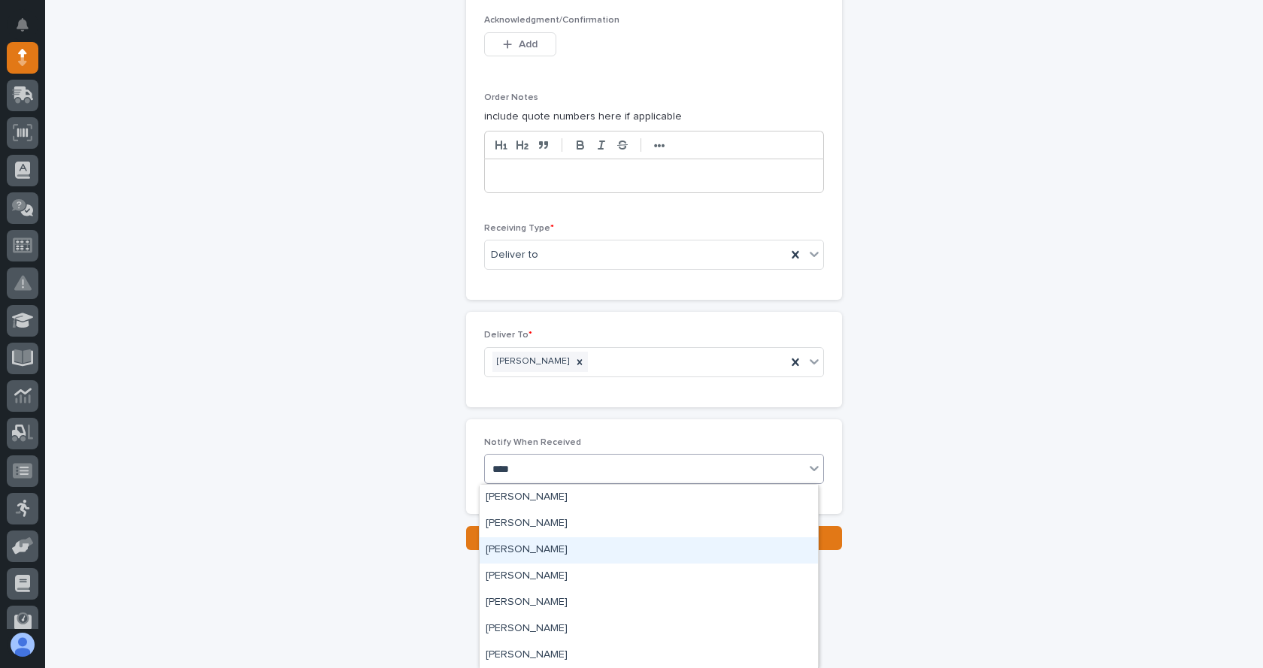
click at [545, 550] on div "[PERSON_NAME]" at bounding box center [648, 550] width 338 height 26
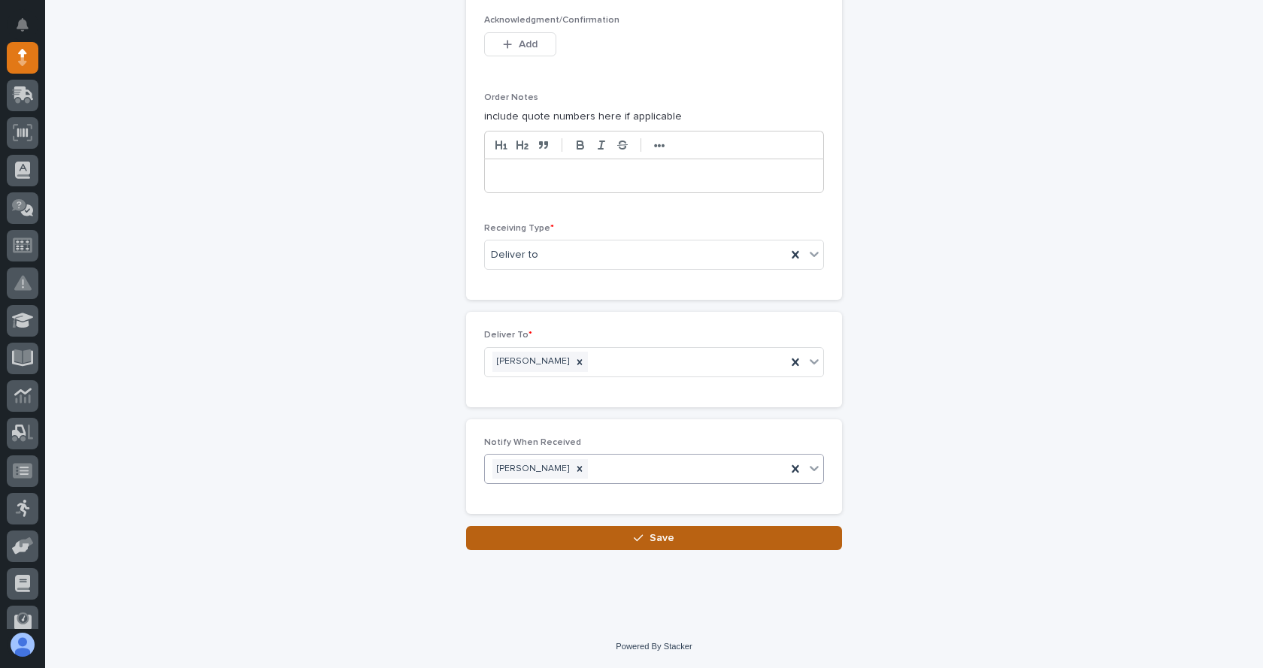
click at [678, 540] on button "Save" at bounding box center [654, 538] width 376 height 24
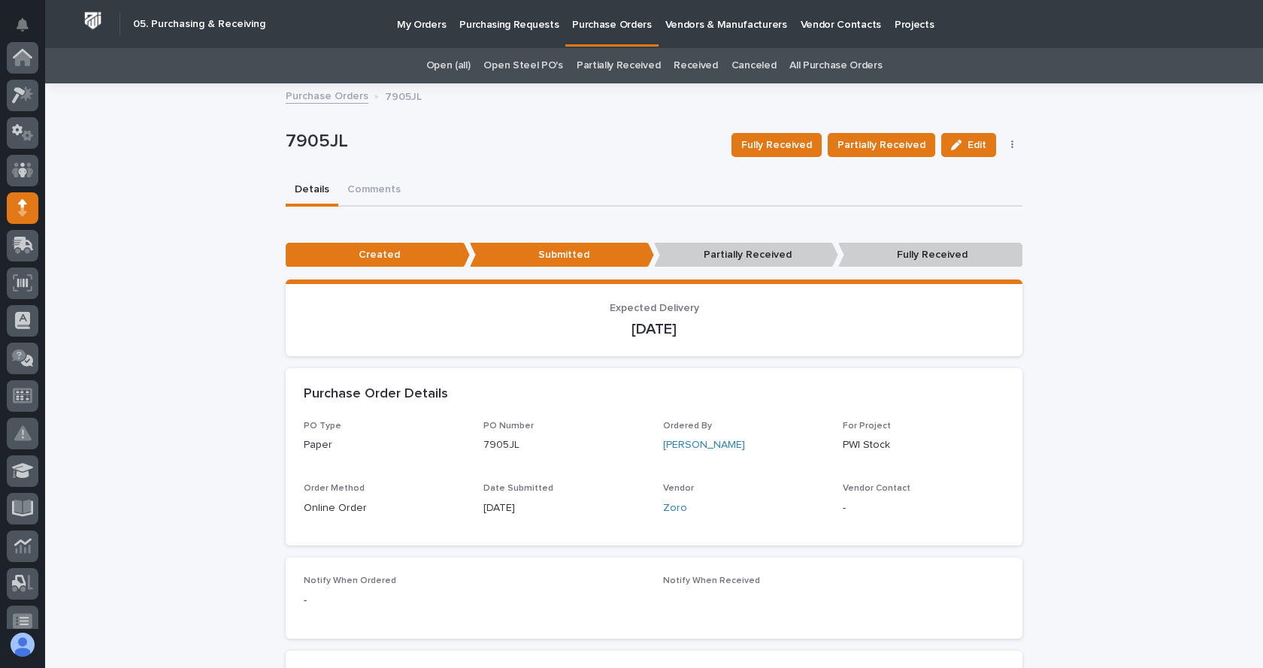
scroll to position [150, 0]
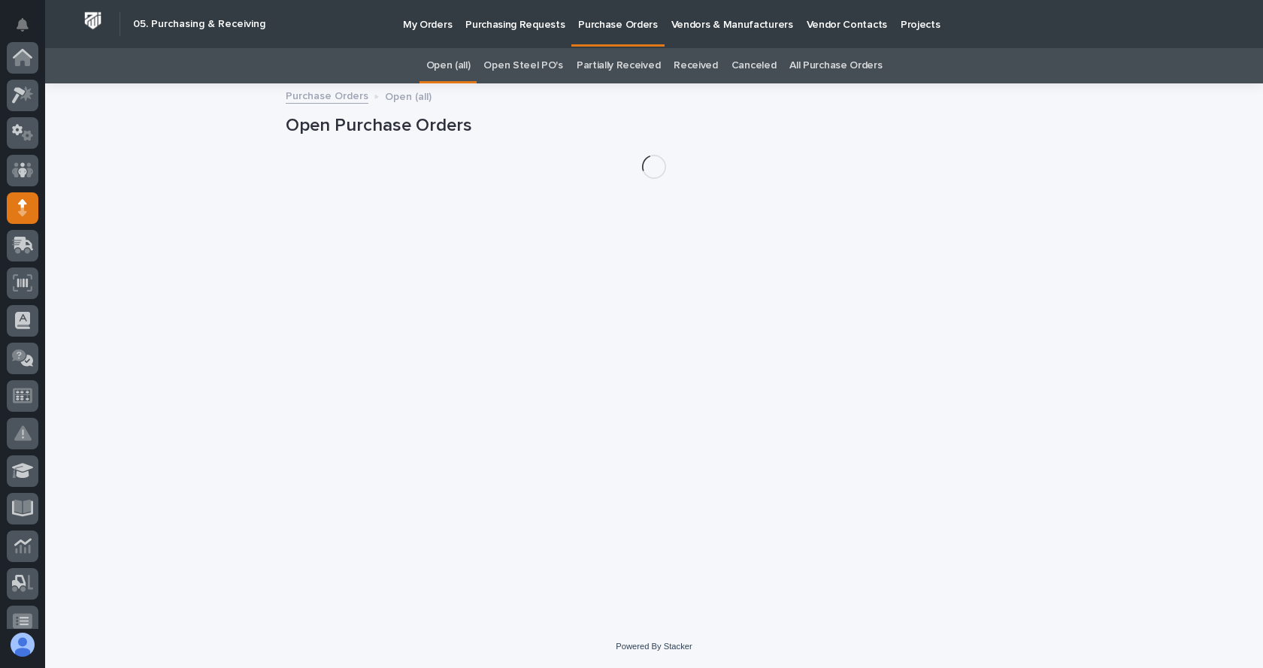
scroll to position [150, 0]
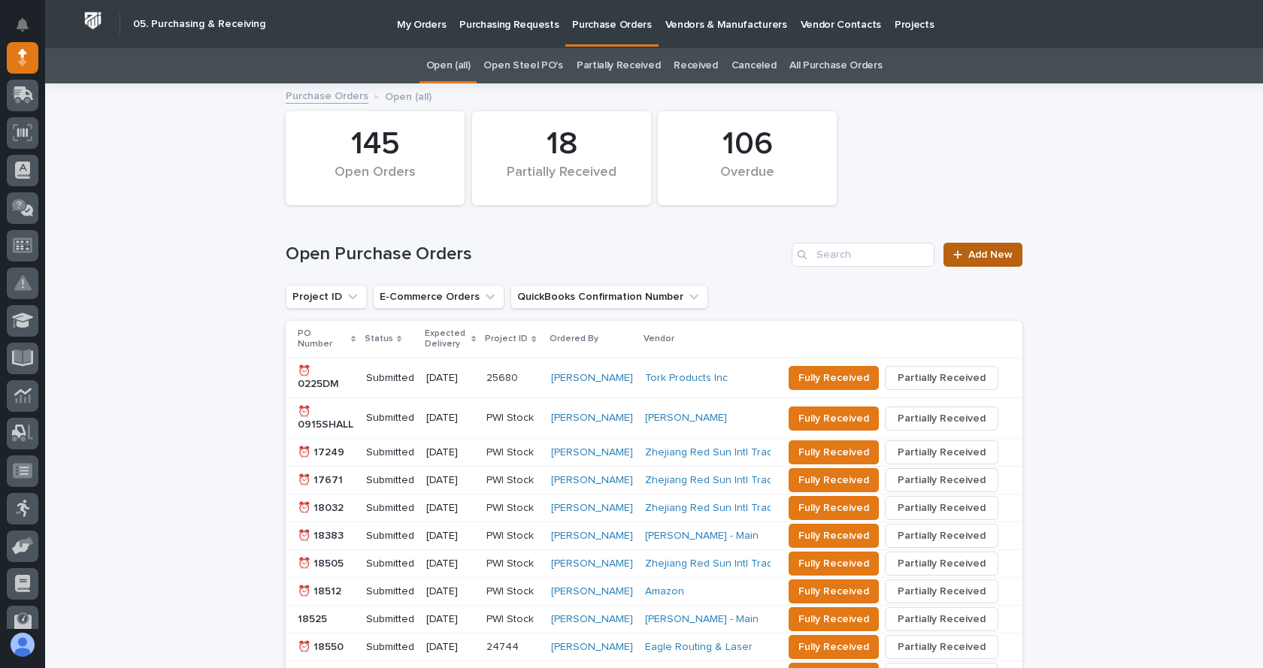
click at [962, 256] on div at bounding box center [960, 255] width 15 height 11
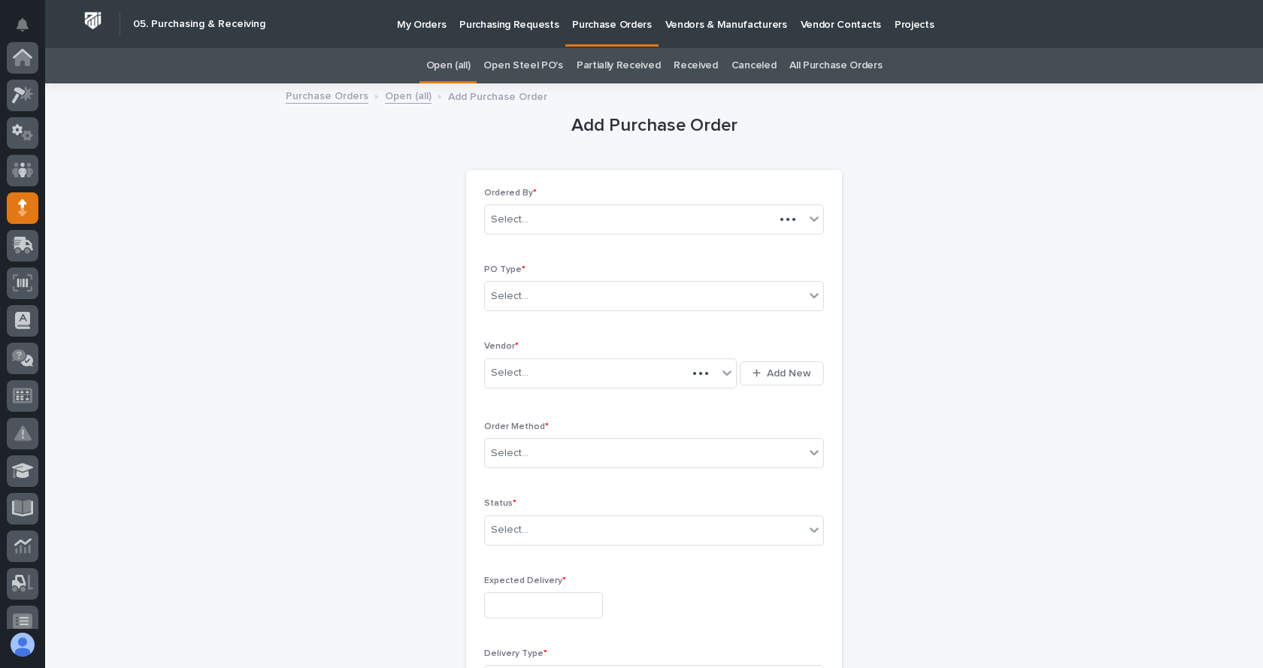
scroll to position [150, 0]
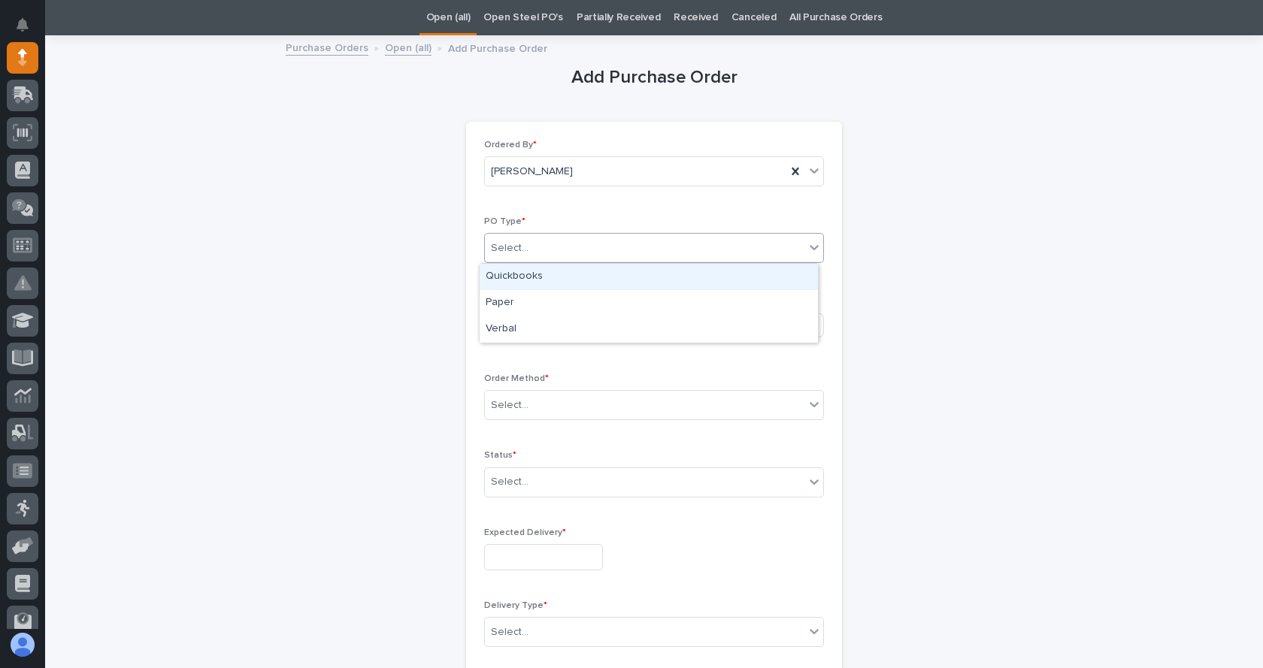
click at [811, 255] on icon at bounding box center [813, 247] width 15 height 15
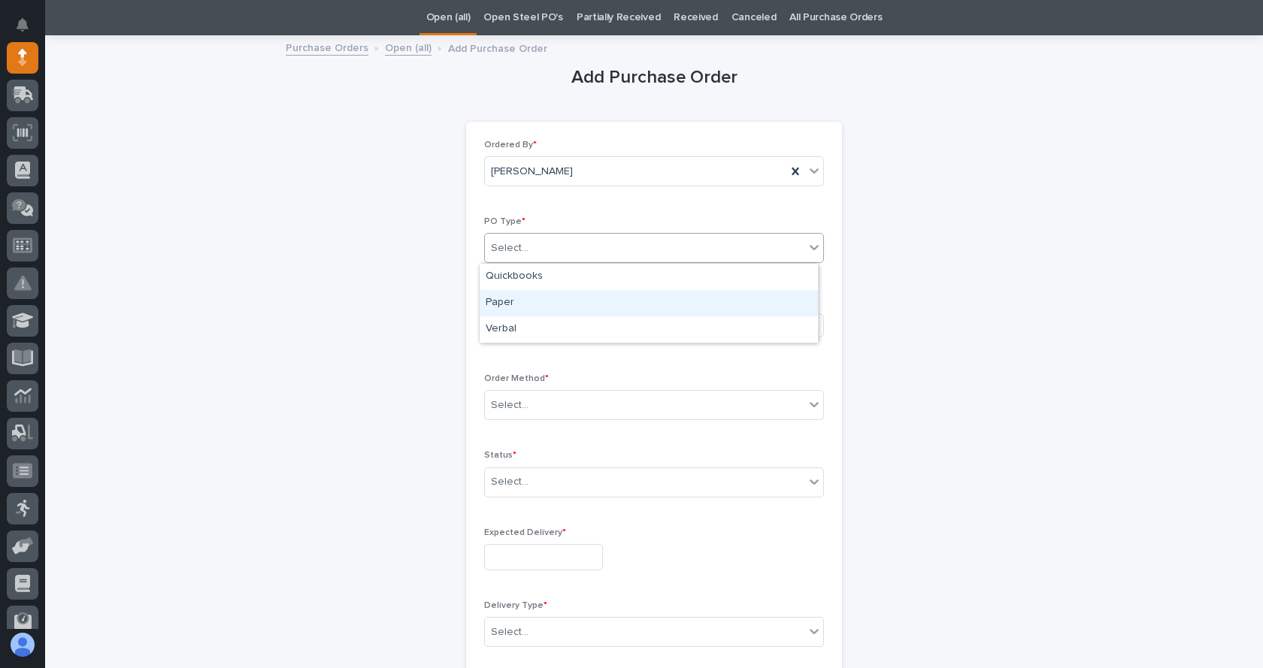
click at [507, 292] on div "Paper" at bounding box center [648, 303] width 338 height 26
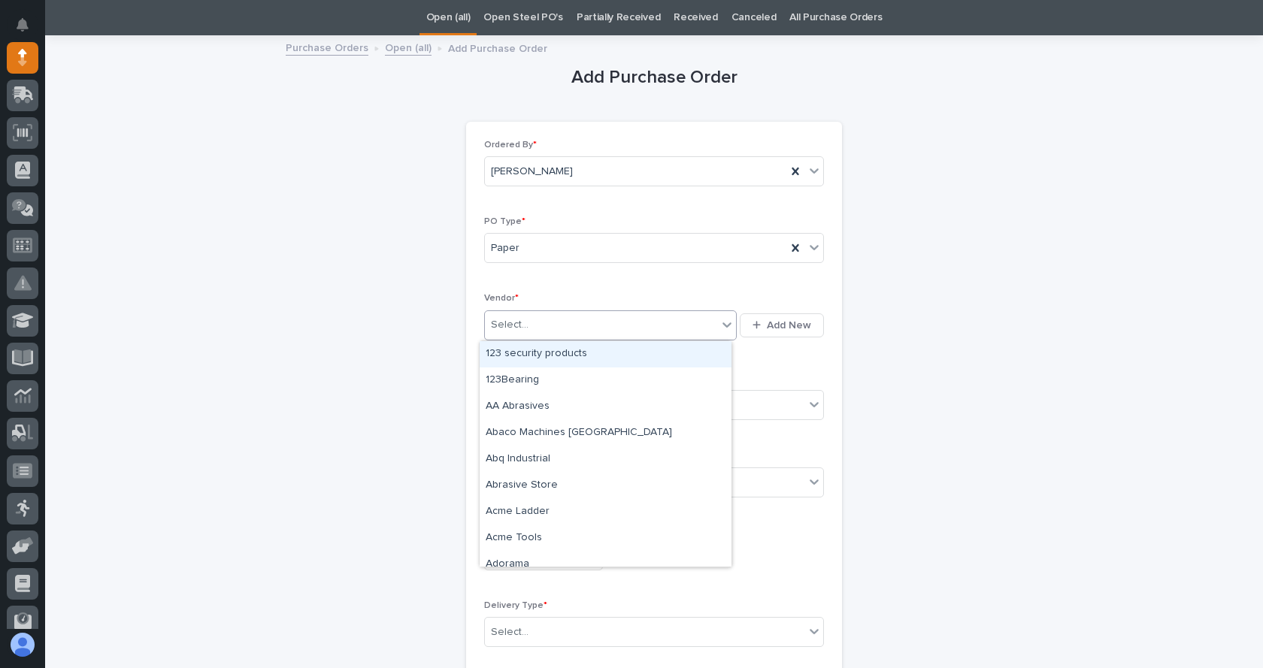
click at [662, 321] on div "Select..." at bounding box center [601, 325] width 232 height 25
type input "**"
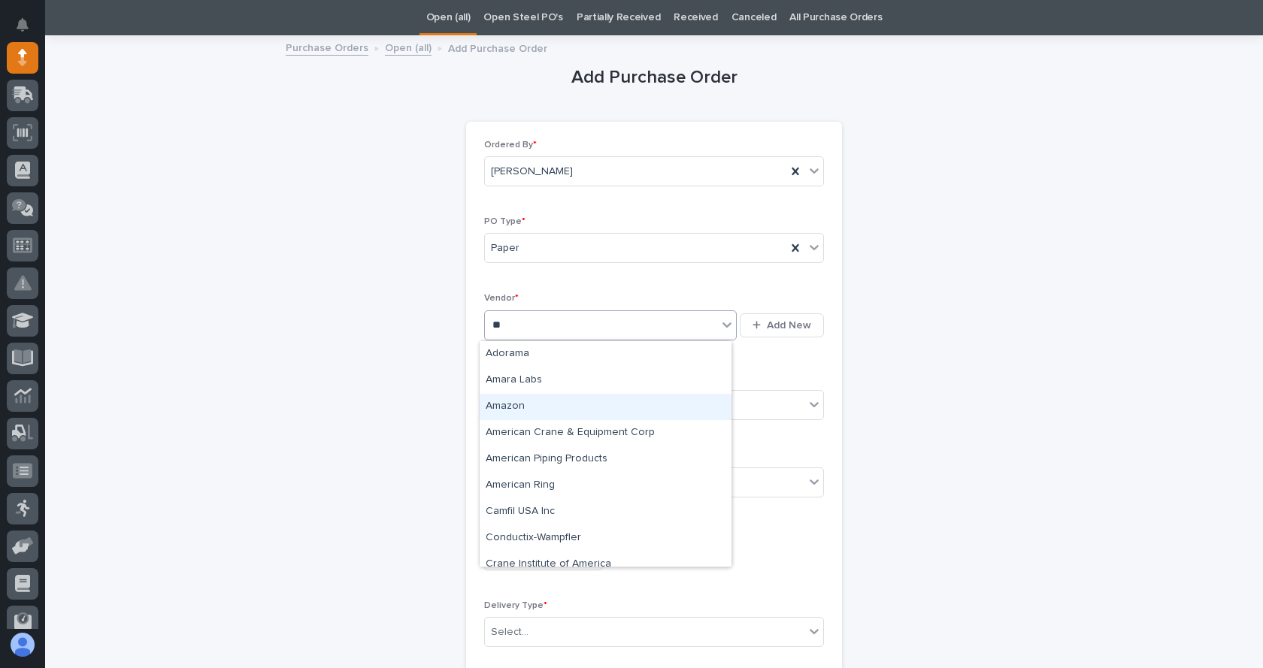
click at [529, 404] on div "Amazon" at bounding box center [605, 407] width 252 height 26
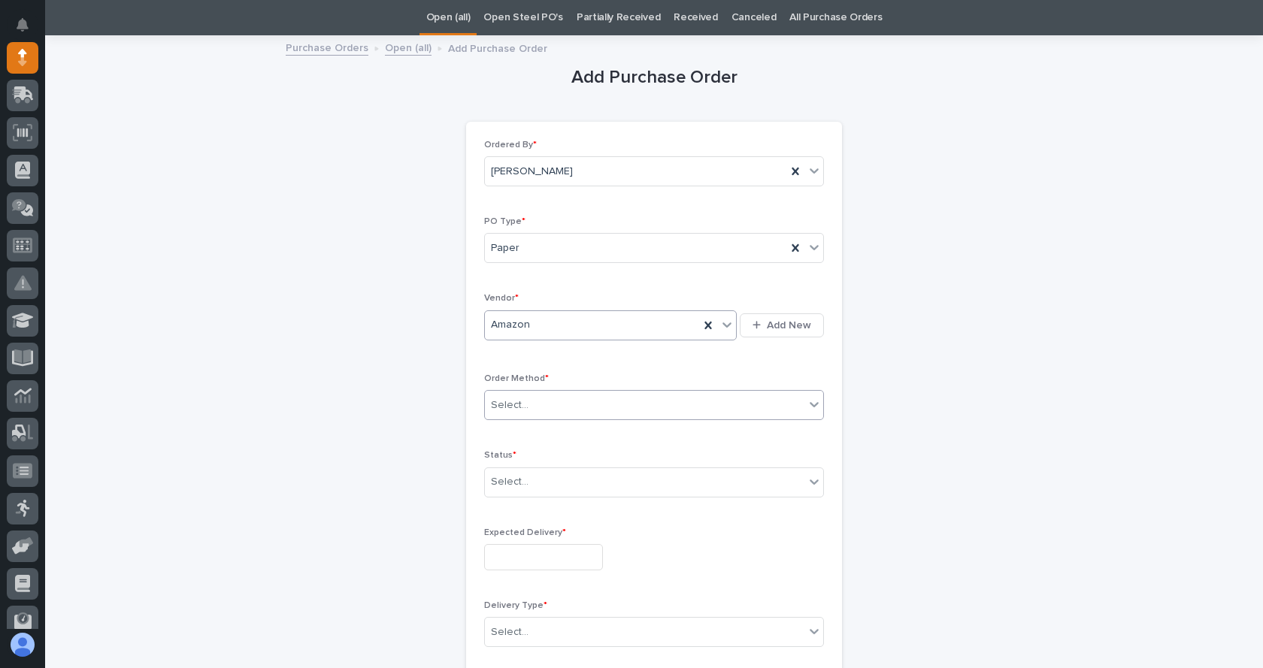
click at [529, 407] on div "Select..." at bounding box center [644, 405] width 319 height 25
click at [527, 437] on div "Online Order" at bounding box center [648, 434] width 338 height 26
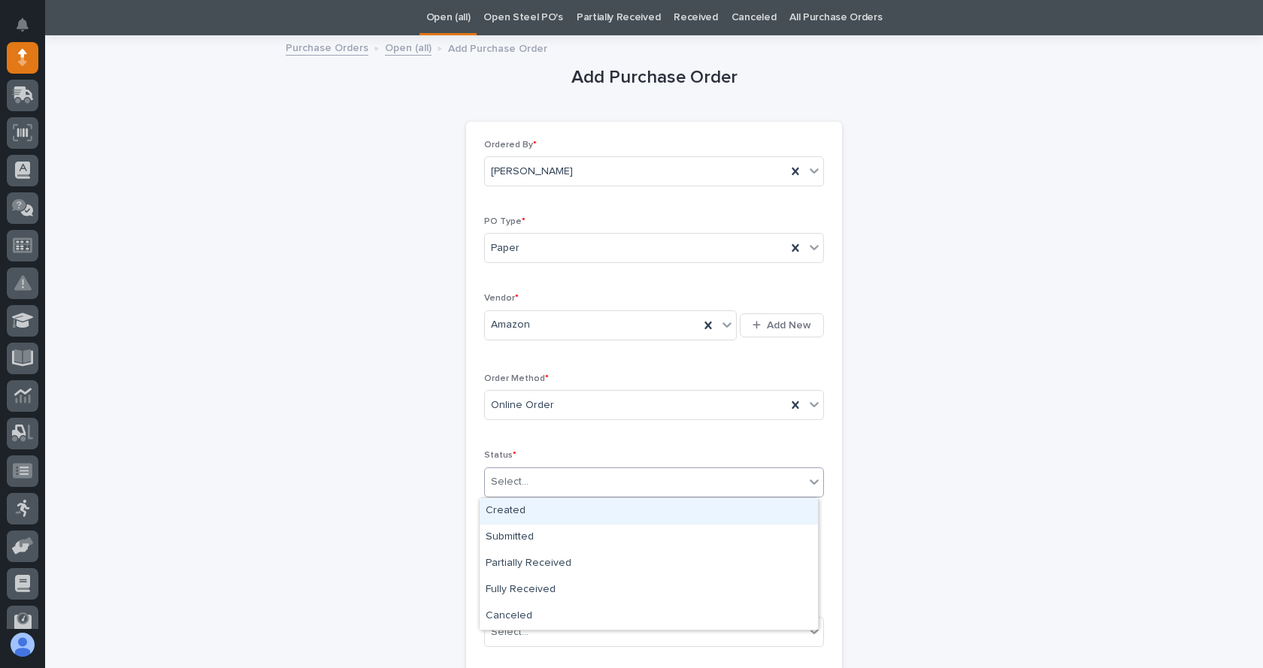
click at [540, 485] on div "Select..." at bounding box center [644, 482] width 319 height 25
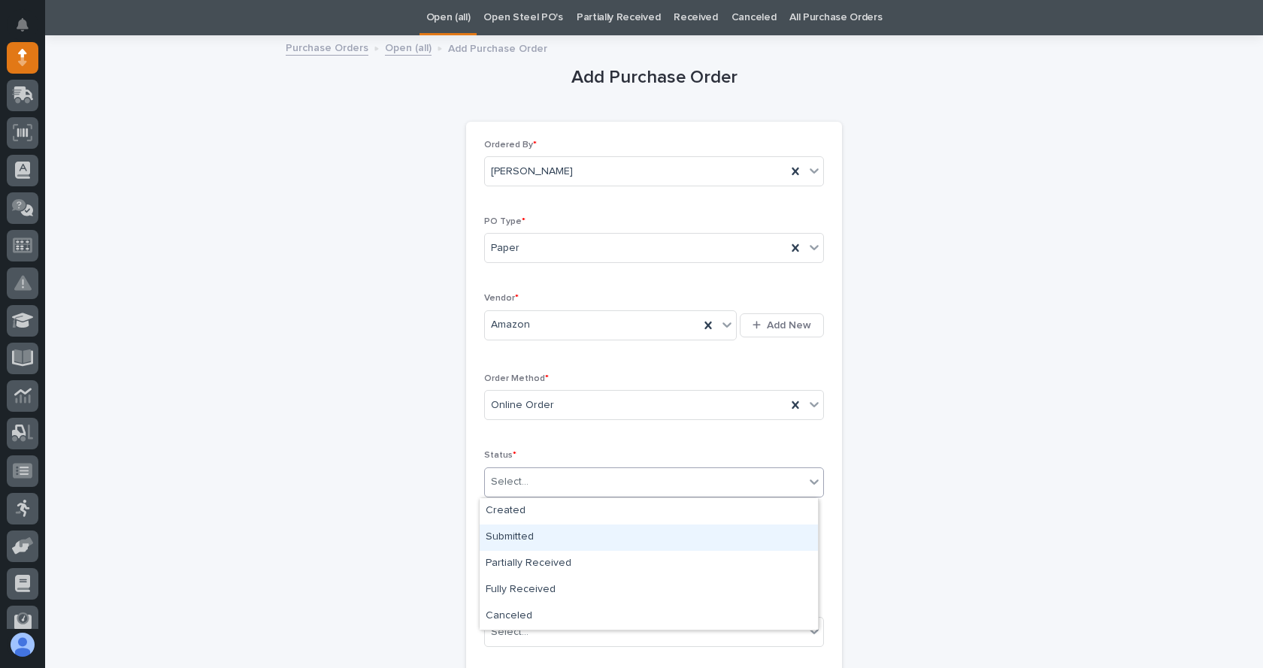
click at [531, 533] on div "Submitted" at bounding box center [648, 538] width 338 height 26
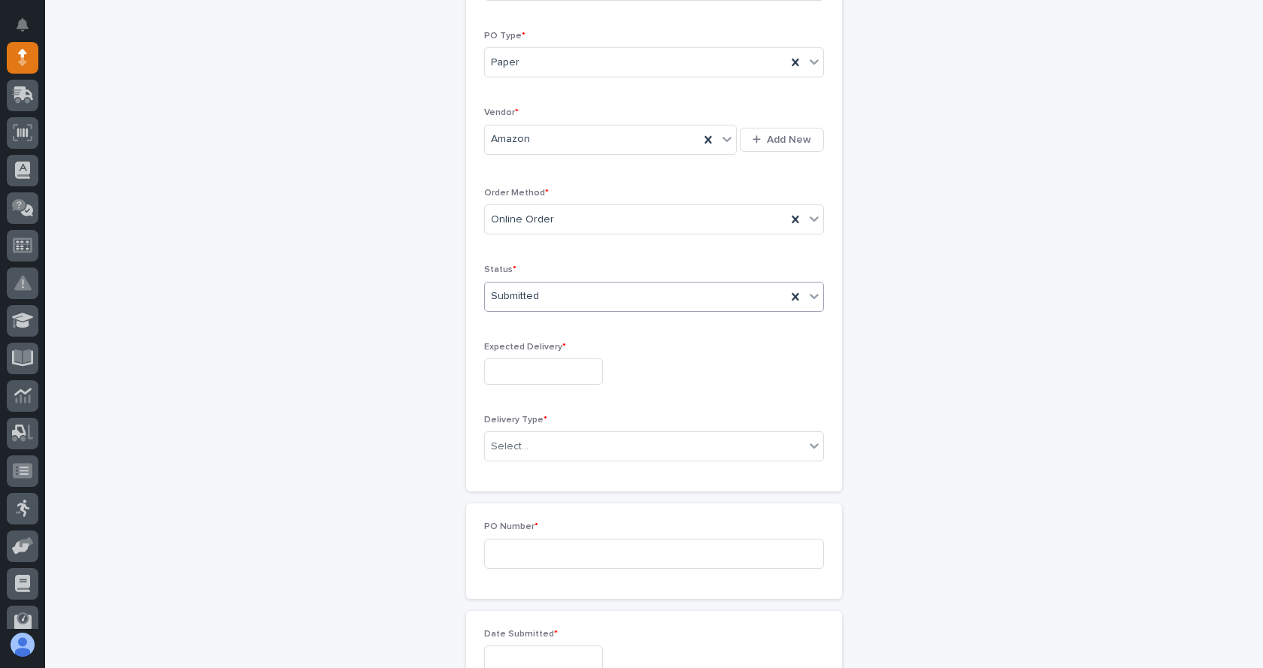
scroll to position [274, 0]
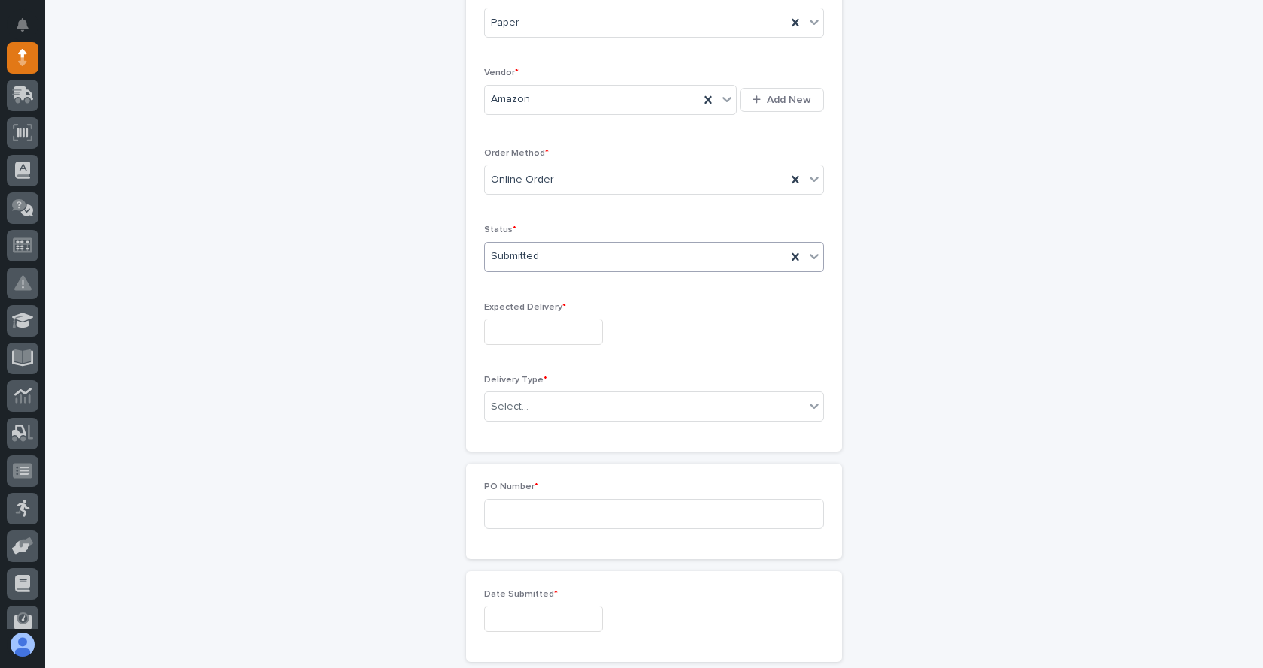
click at [561, 337] on input "text" at bounding box center [543, 332] width 119 height 26
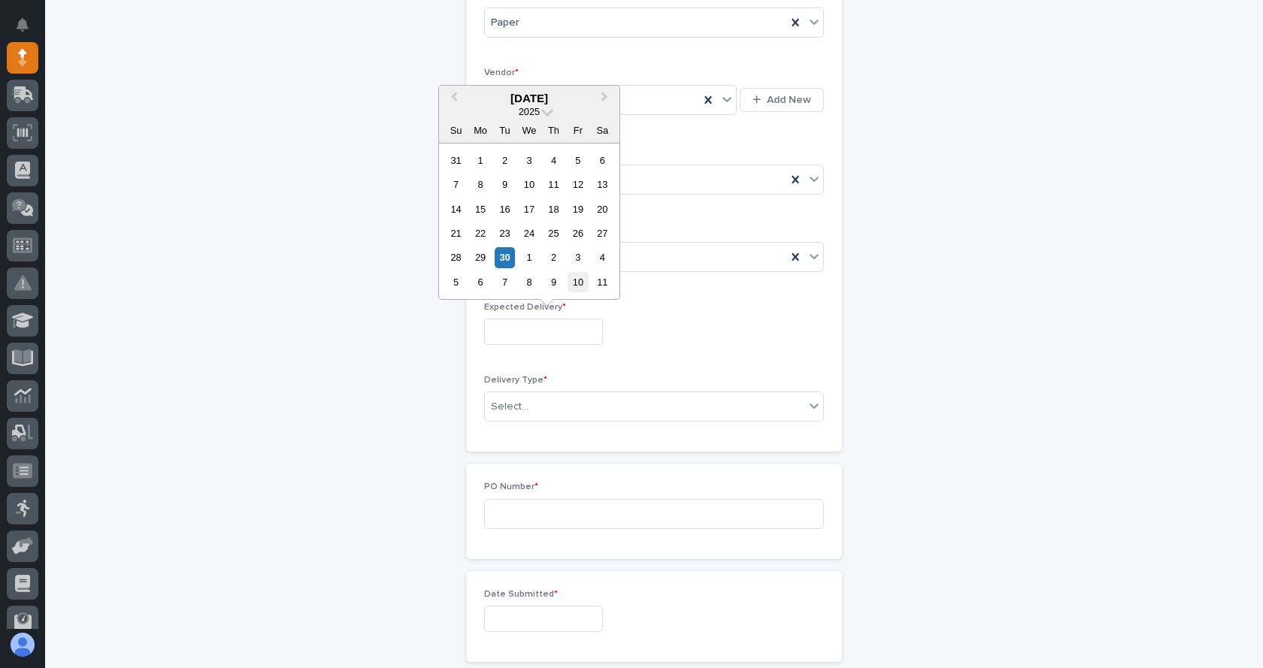
click at [576, 280] on div "10" at bounding box center [577, 282] width 20 height 20
type input "**********"
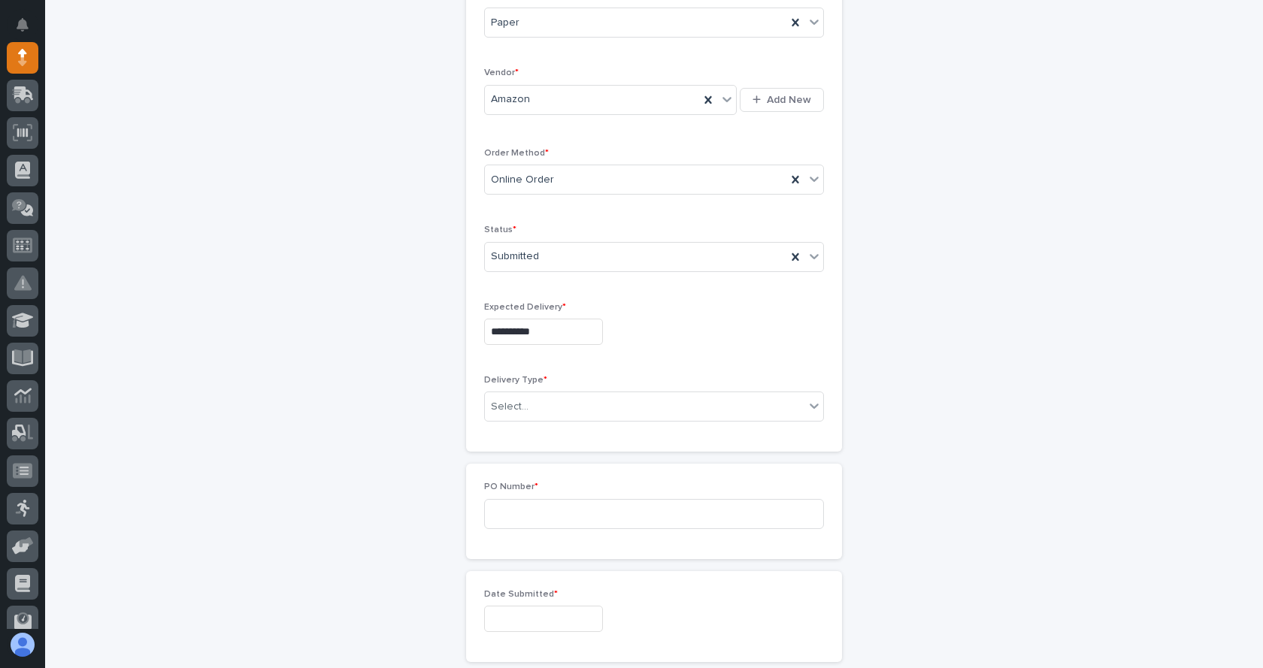
scroll to position [349, 0]
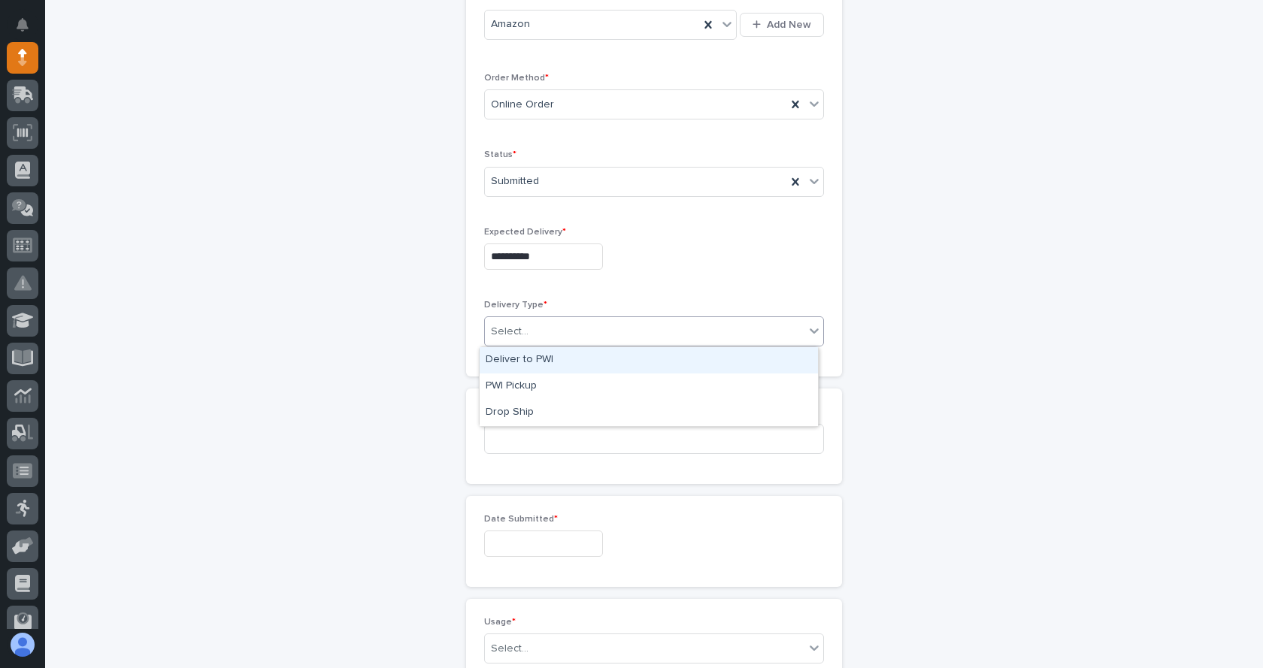
click at [565, 326] on div "Select..." at bounding box center [644, 331] width 319 height 25
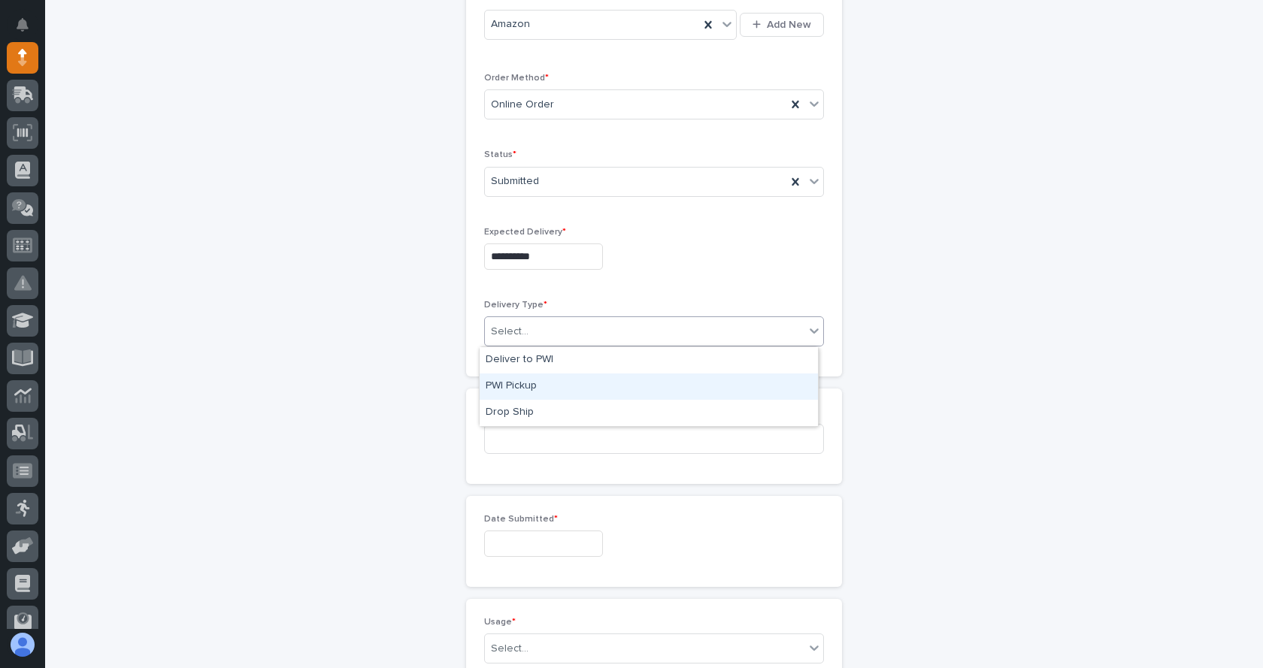
click at [526, 386] on div "PWI Pickup" at bounding box center [648, 387] width 338 height 26
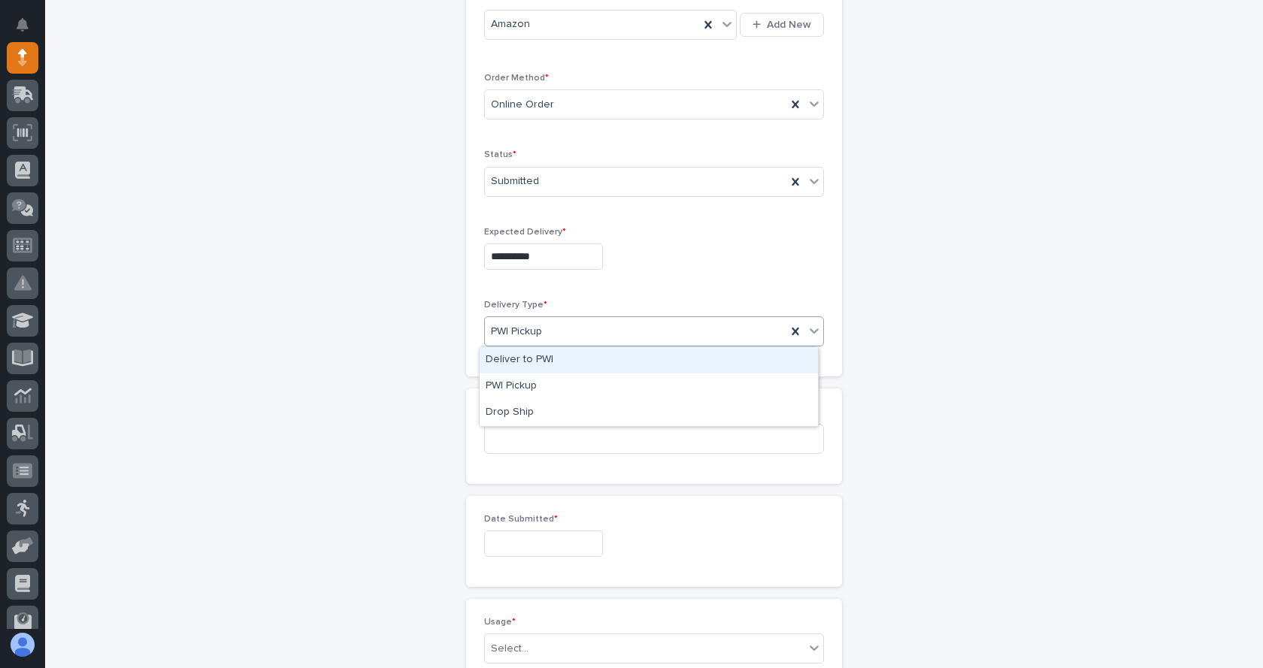
click at [684, 336] on div "PWI Pickup" at bounding box center [635, 331] width 301 height 25
click at [529, 362] on div "Deliver to PWI" at bounding box center [648, 360] width 338 height 26
click at [557, 439] on input at bounding box center [654, 439] width 340 height 30
type input "7904JL"
click at [546, 546] on input "text" at bounding box center [543, 544] width 119 height 26
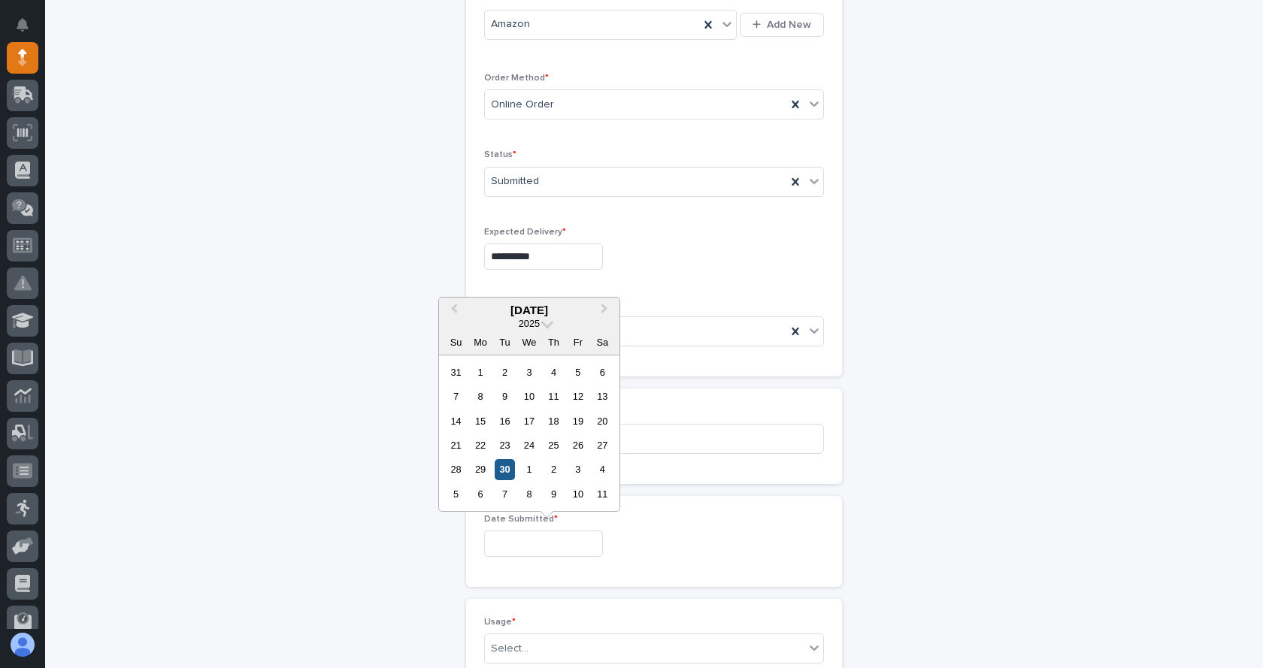
click at [509, 469] on div "30" at bounding box center [505, 469] width 20 height 20
type input "**********"
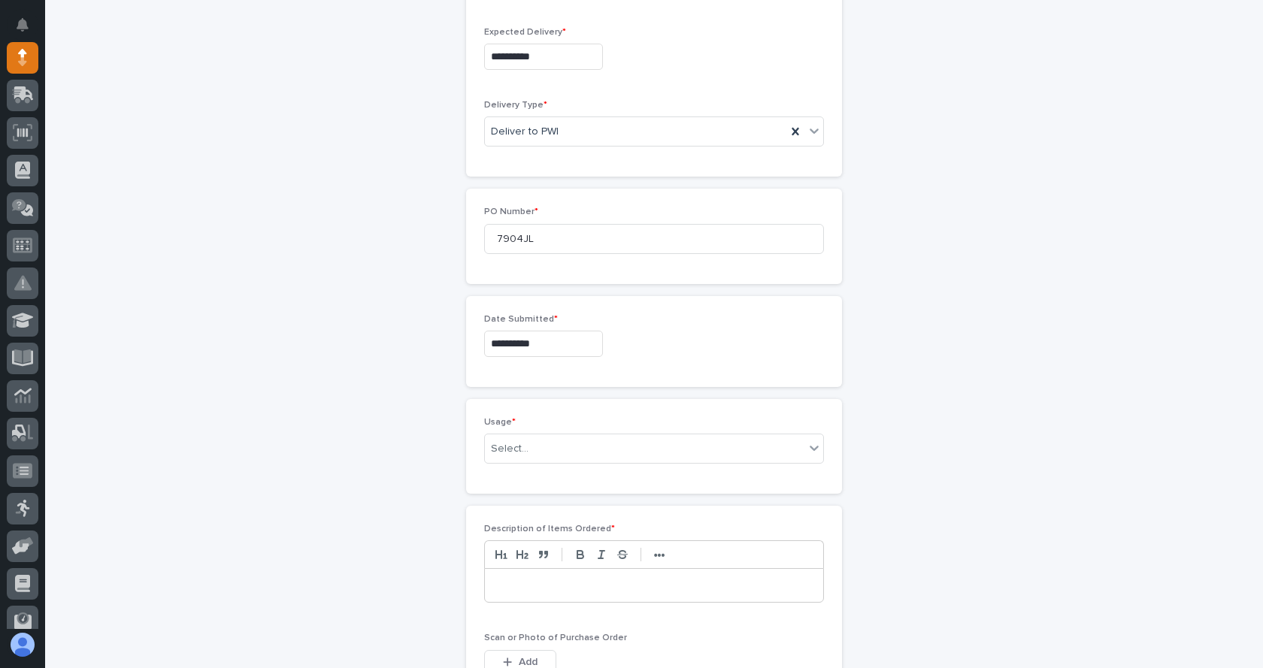
scroll to position [574, 0]
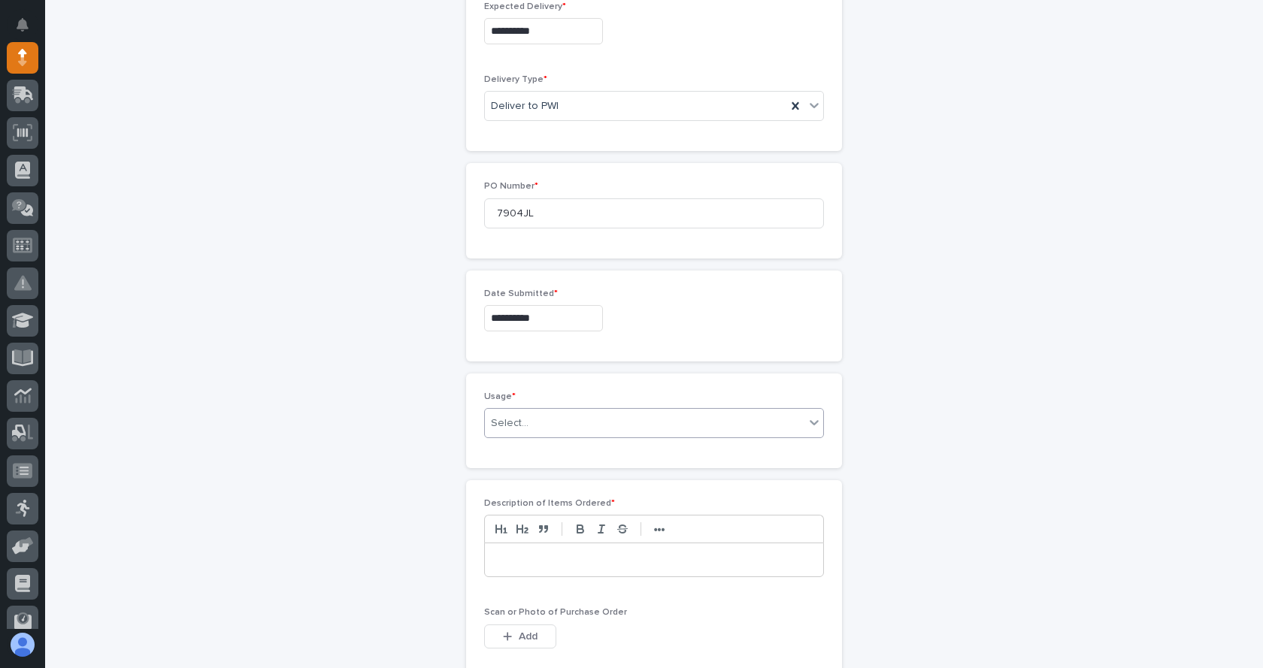
click at [806, 429] on icon at bounding box center [813, 422] width 15 height 15
click at [517, 539] on div "PWI Stock" at bounding box center [648, 531] width 338 height 26
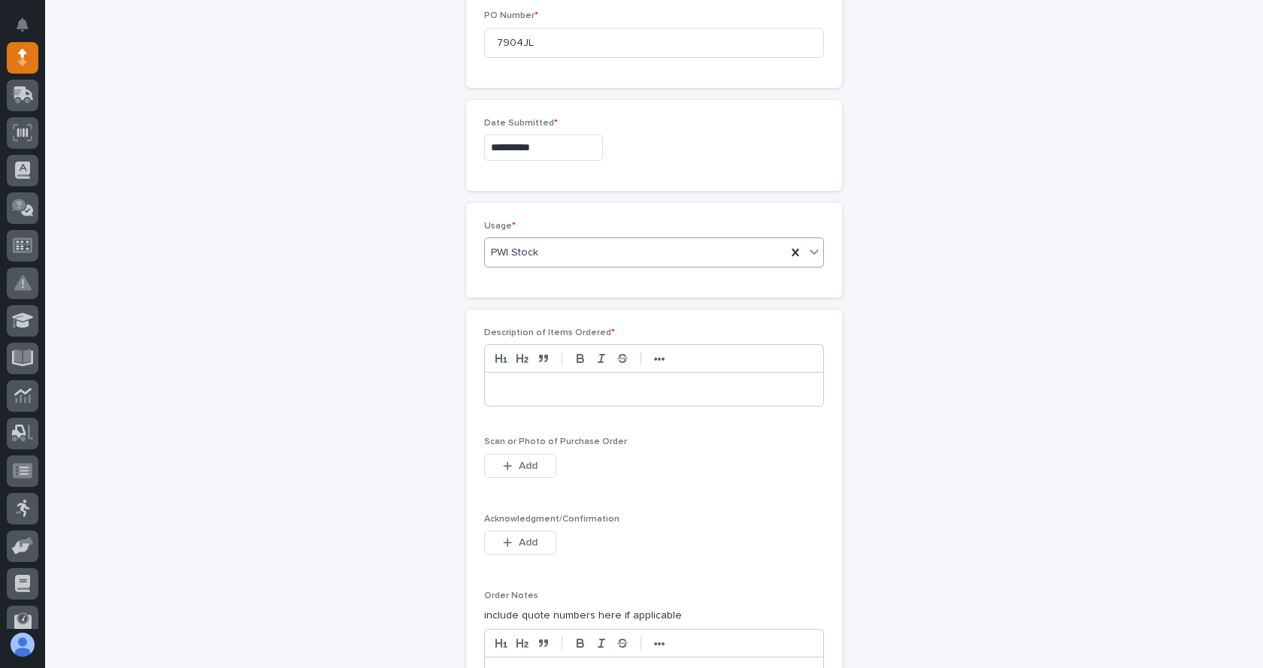
scroll to position [800, 0]
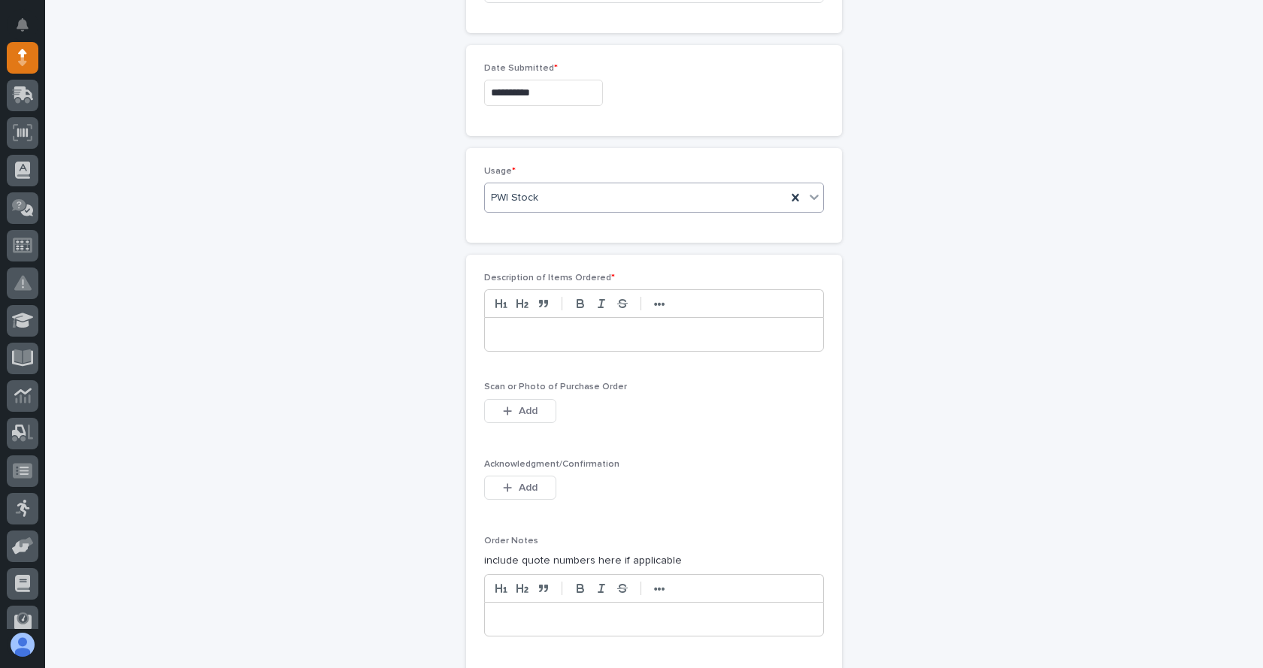
click at [536, 349] on div at bounding box center [654, 334] width 338 height 33
click at [591, 321] on div "**********" at bounding box center [654, 334] width 338 height 33
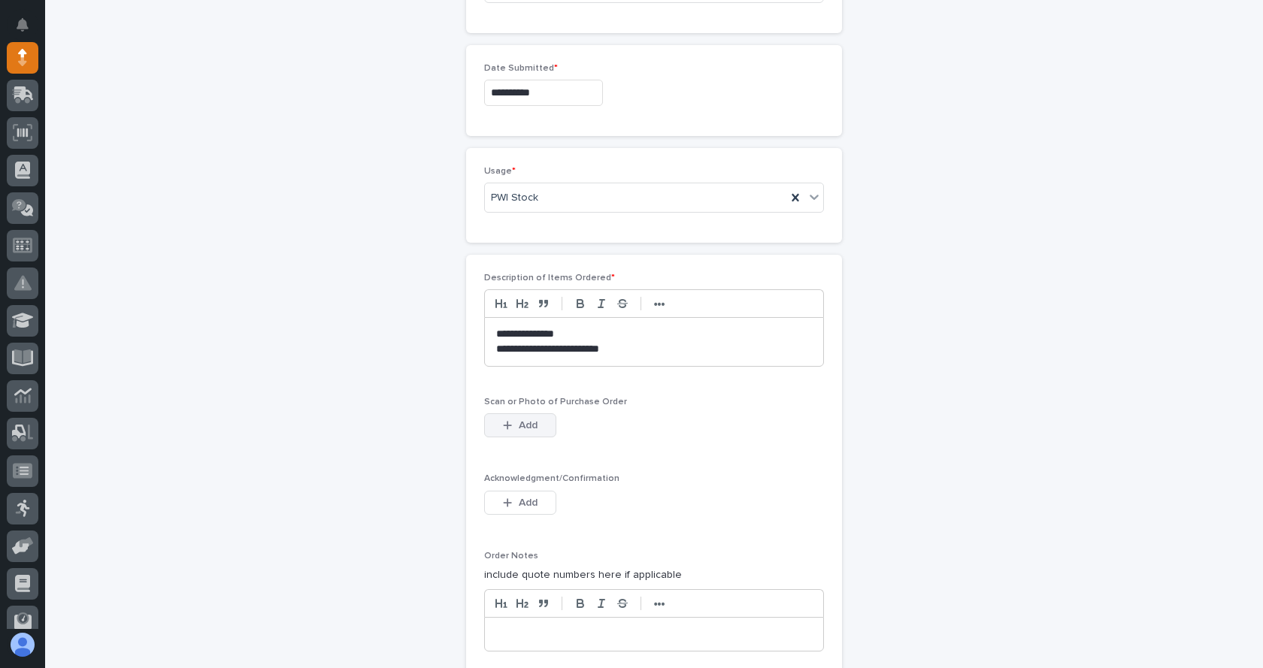
click at [509, 425] on div "button" at bounding box center [510, 425] width 15 height 11
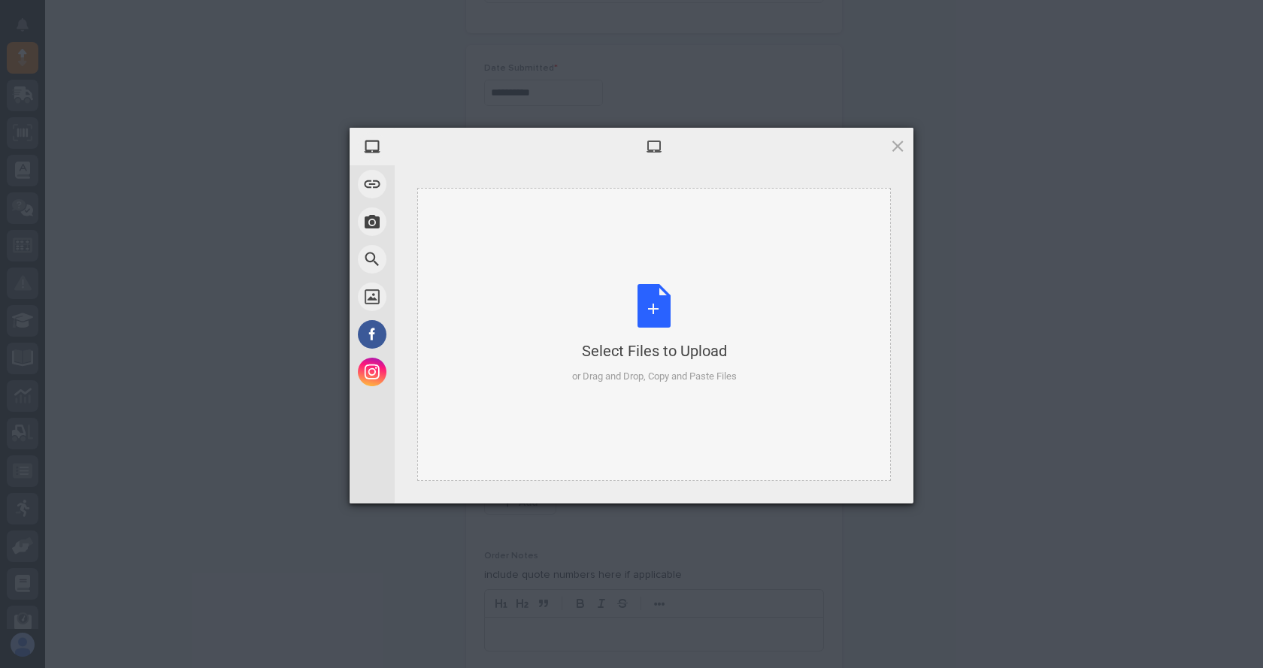
click at [649, 292] on div "Select Files to Upload or Drag and Drop, Copy and Paste Files" at bounding box center [654, 334] width 165 height 100
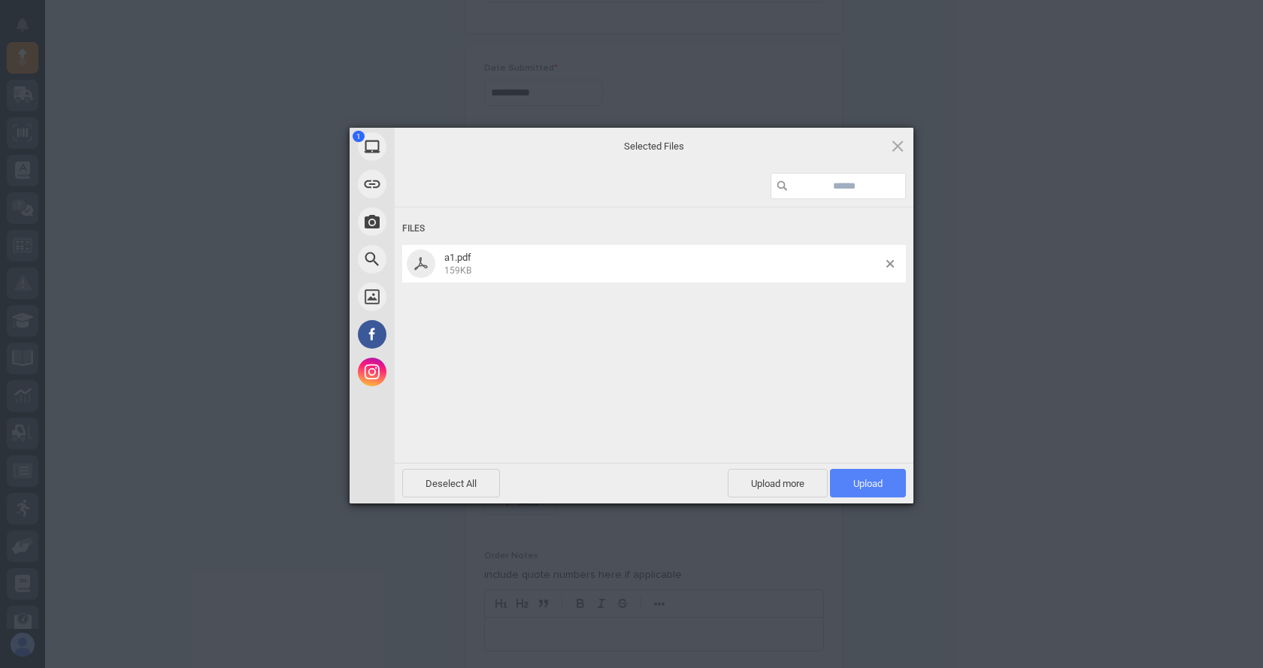
click at [881, 473] on span "Upload 1" at bounding box center [868, 483] width 76 height 29
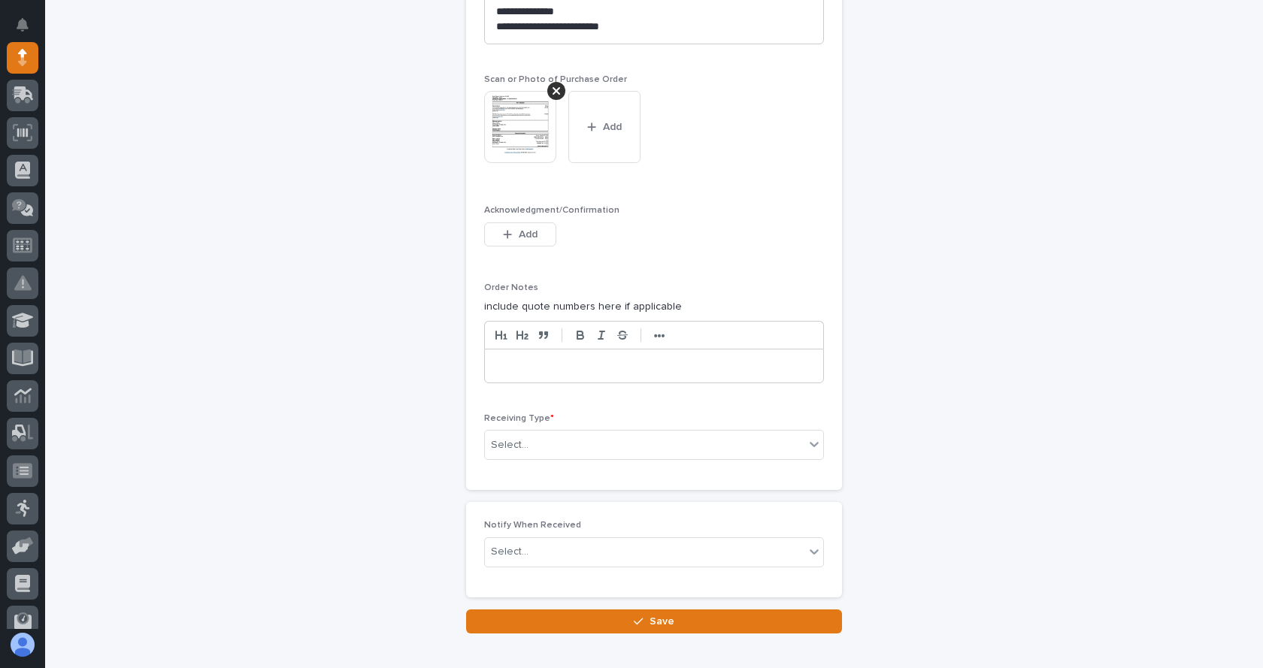
scroll to position [1202, 0]
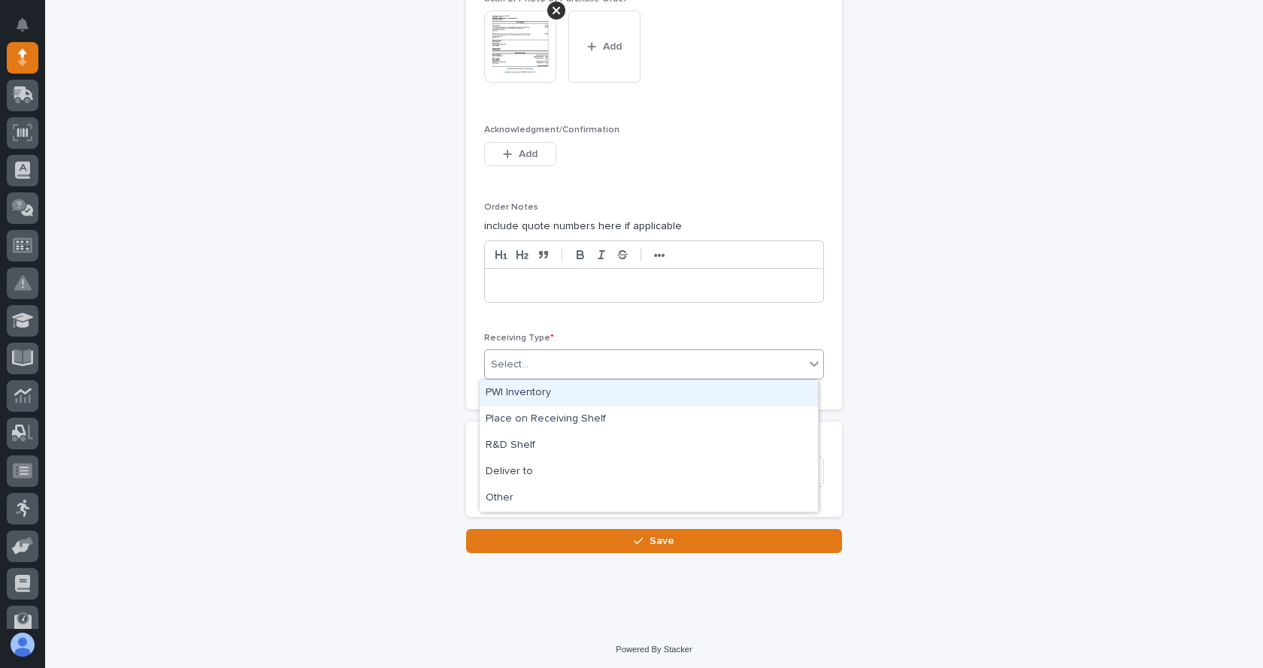
click at [567, 355] on div "Select..." at bounding box center [644, 364] width 319 height 25
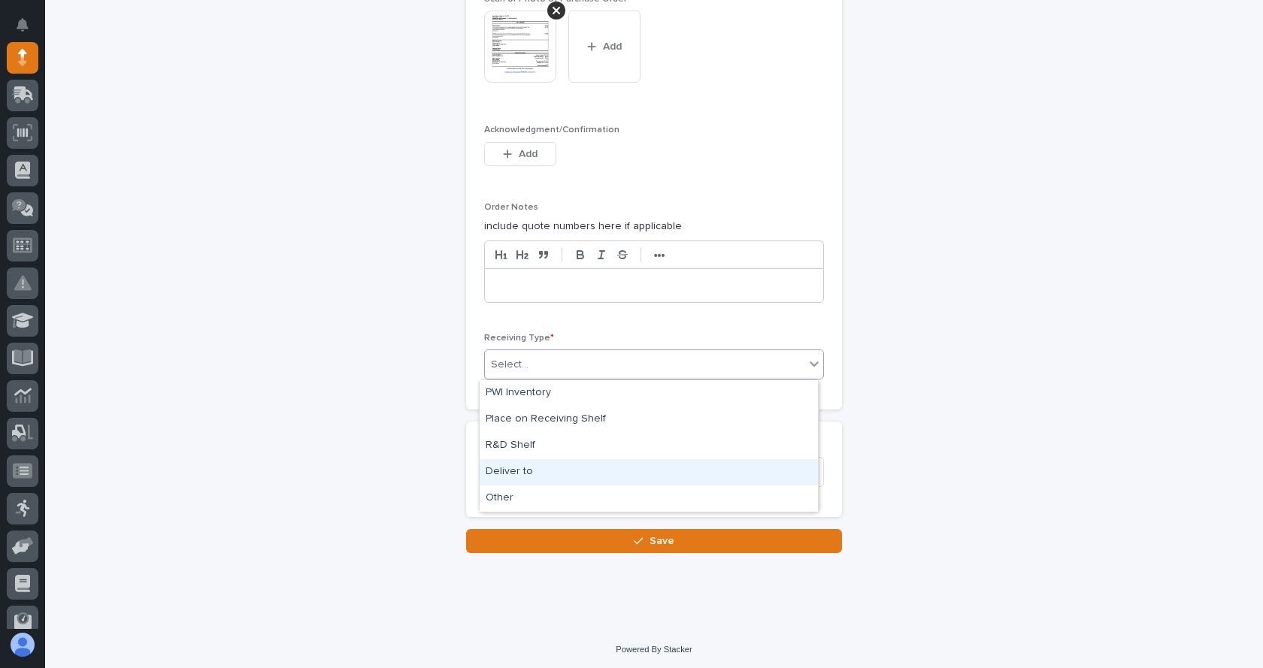
click at [522, 466] on div "Deliver to" at bounding box center [648, 472] width 338 height 26
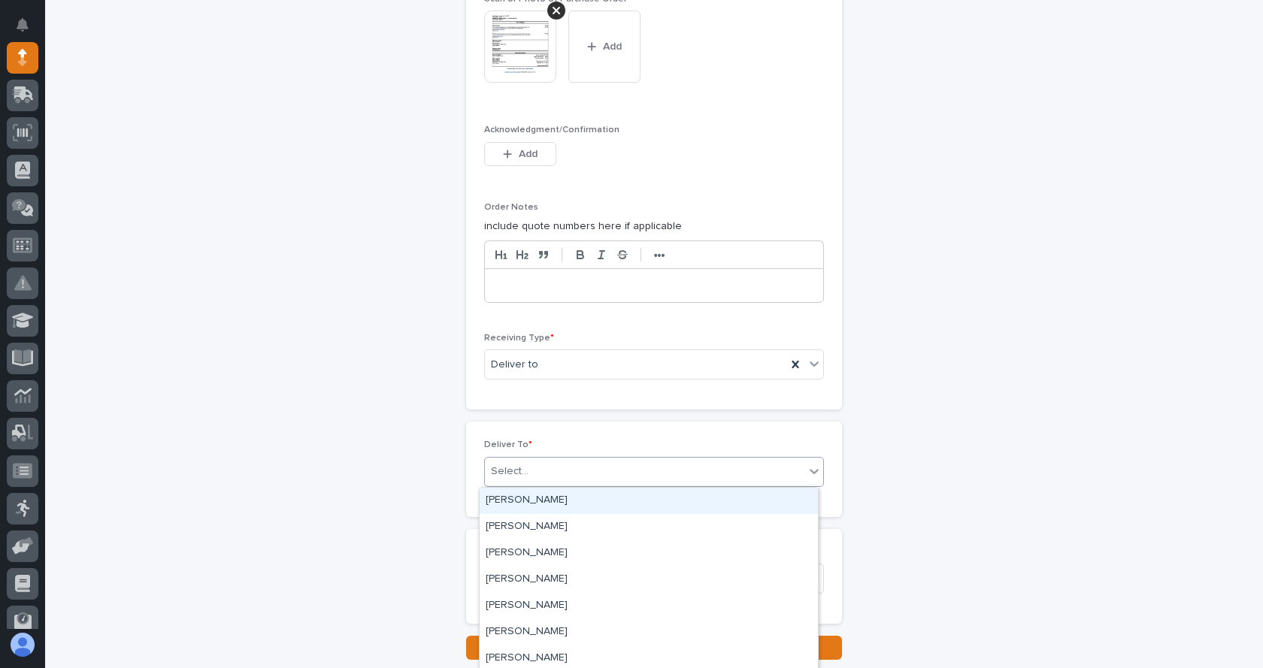
click at [541, 470] on div "Select..." at bounding box center [644, 471] width 319 height 25
type input "****"
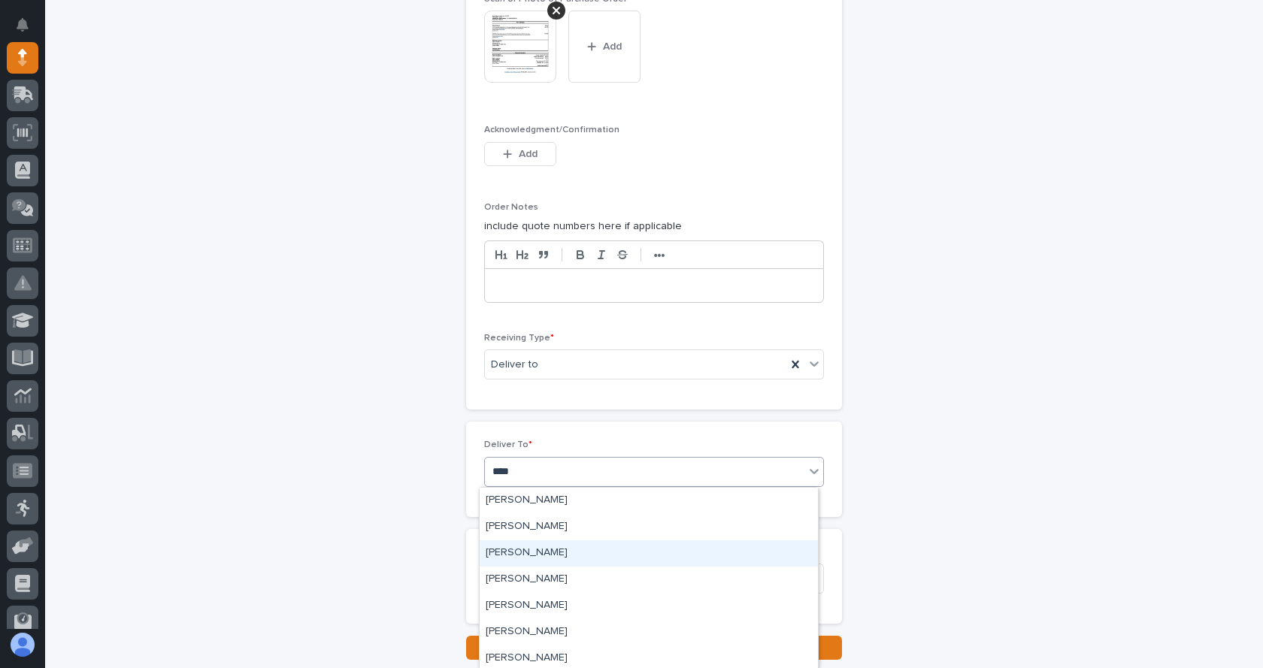
click at [525, 546] on div "[PERSON_NAME]" at bounding box center [648, 553] width 338 height 26
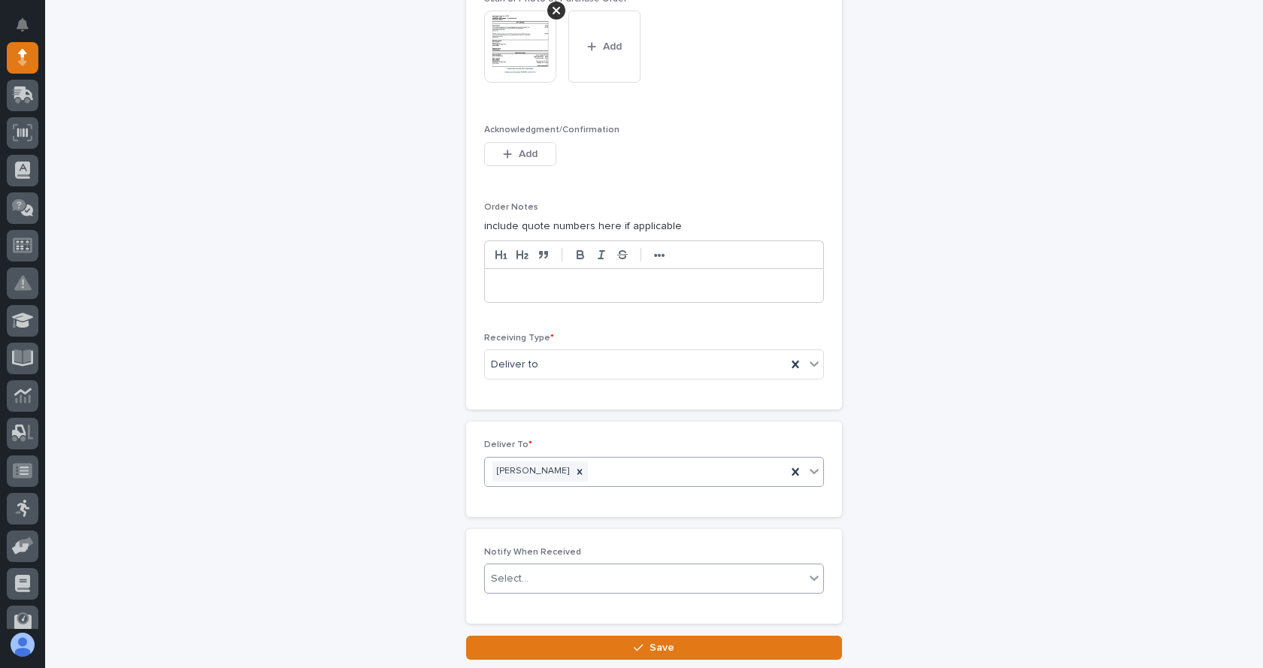
click at [537, 573] on div "Select..." at bounding box center [644, 579] width 319 height 25
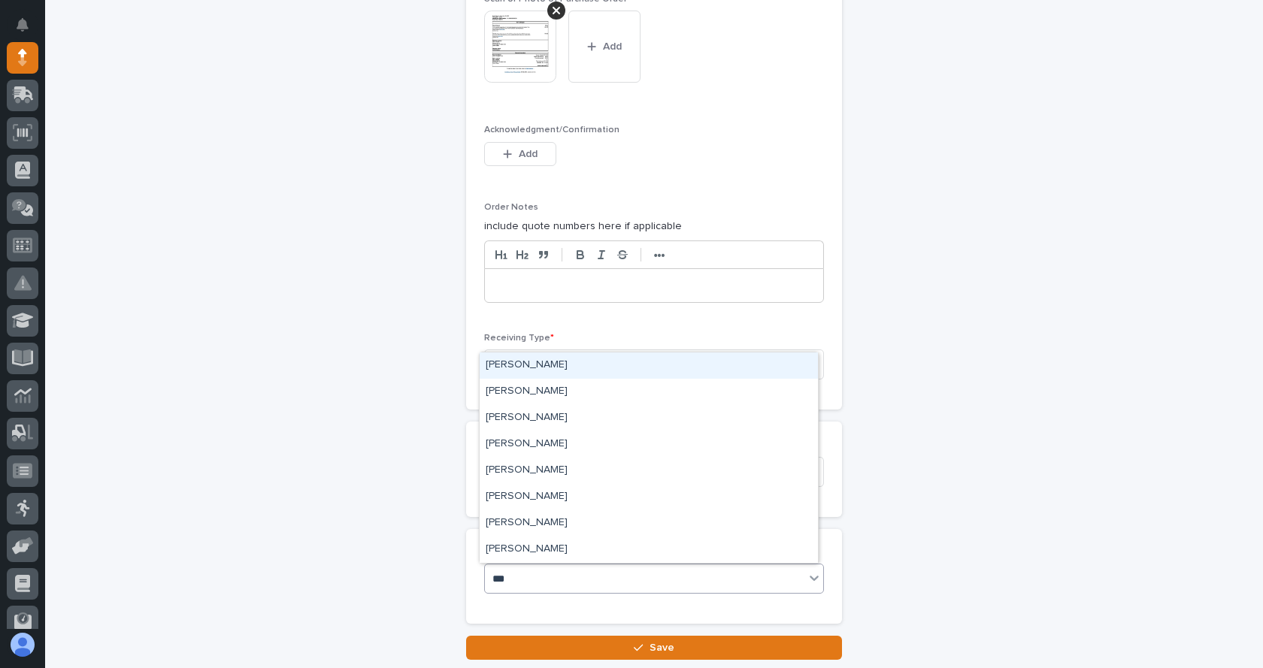
type input "****"
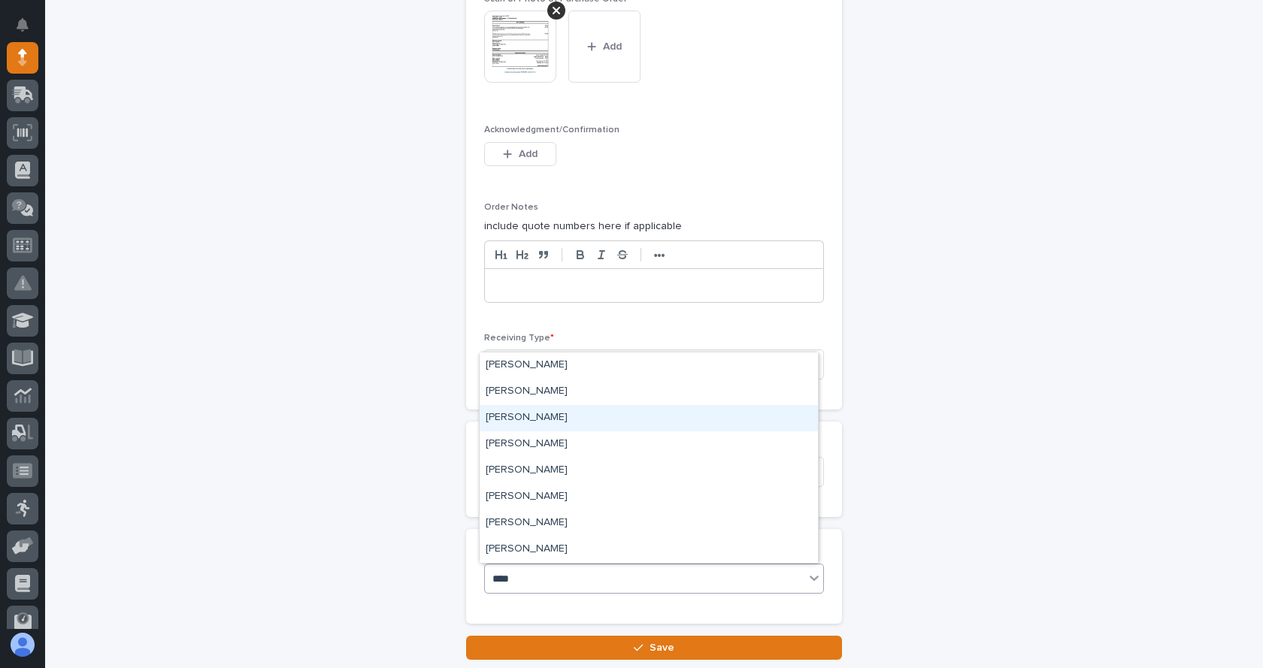
click at [527, 410] on div "[PERSON_NAME]" at bounding box center [648, 418] width 338 height 26
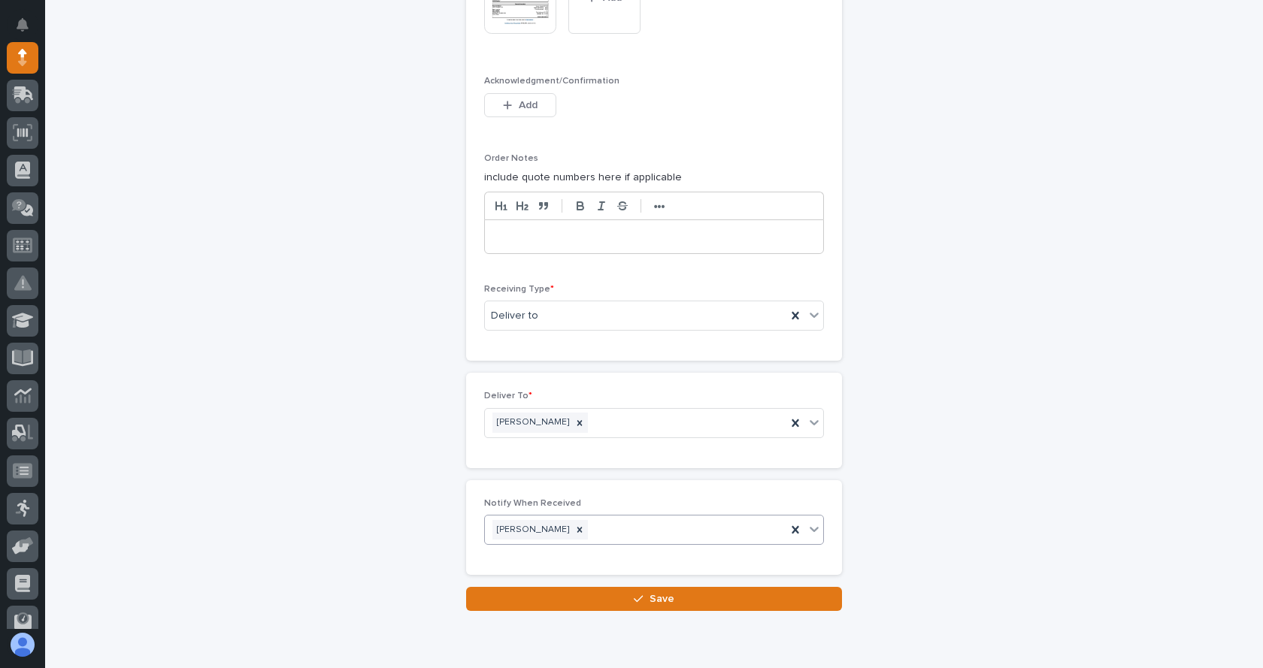
scroll to position [1312, 0]
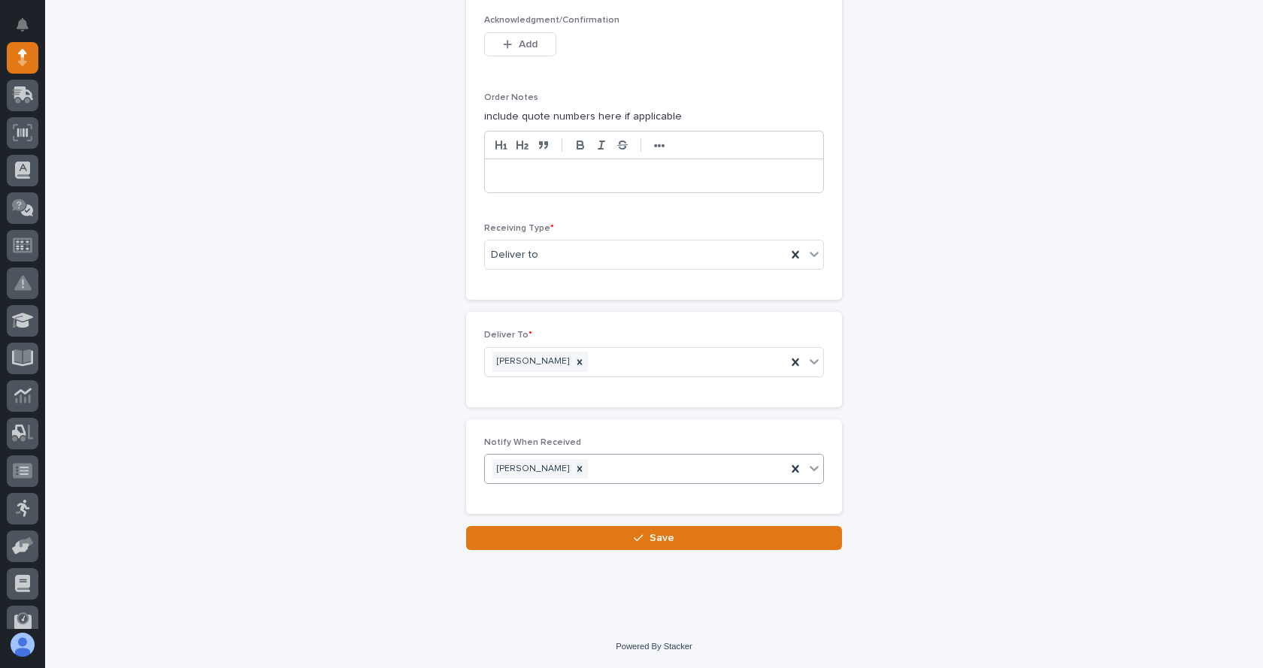
drag, startPoint x: 672, startPoint y: 539, endPoint x: 634, endPoint y: 603, distance: 74.1
click at [673, 539] on button "Save" at bounding box center [654, 538] width 376 height 24
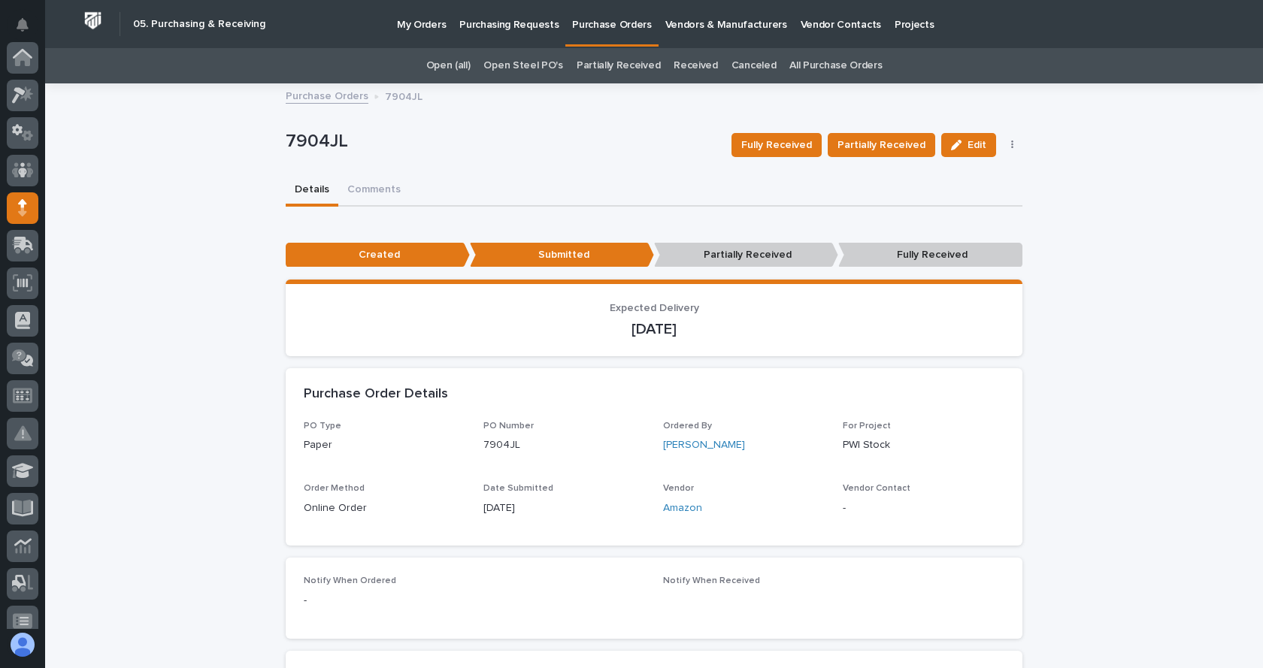
scroll to position [150, 0]
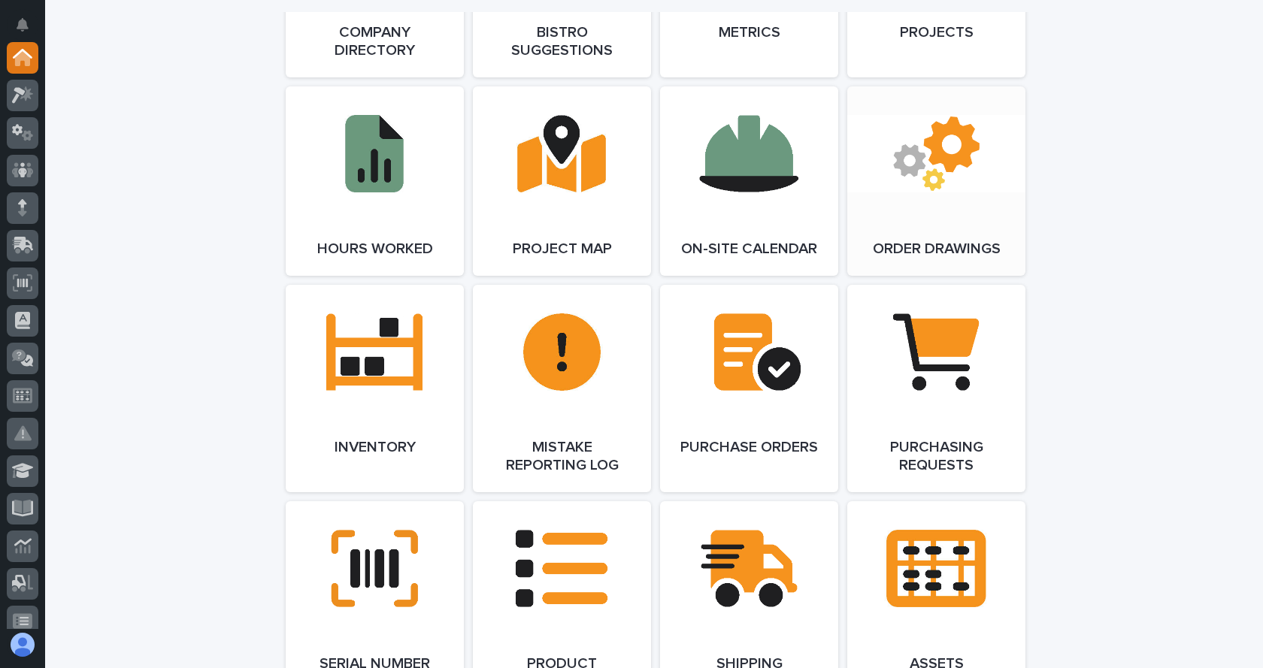
scroll to position [1503, 0]
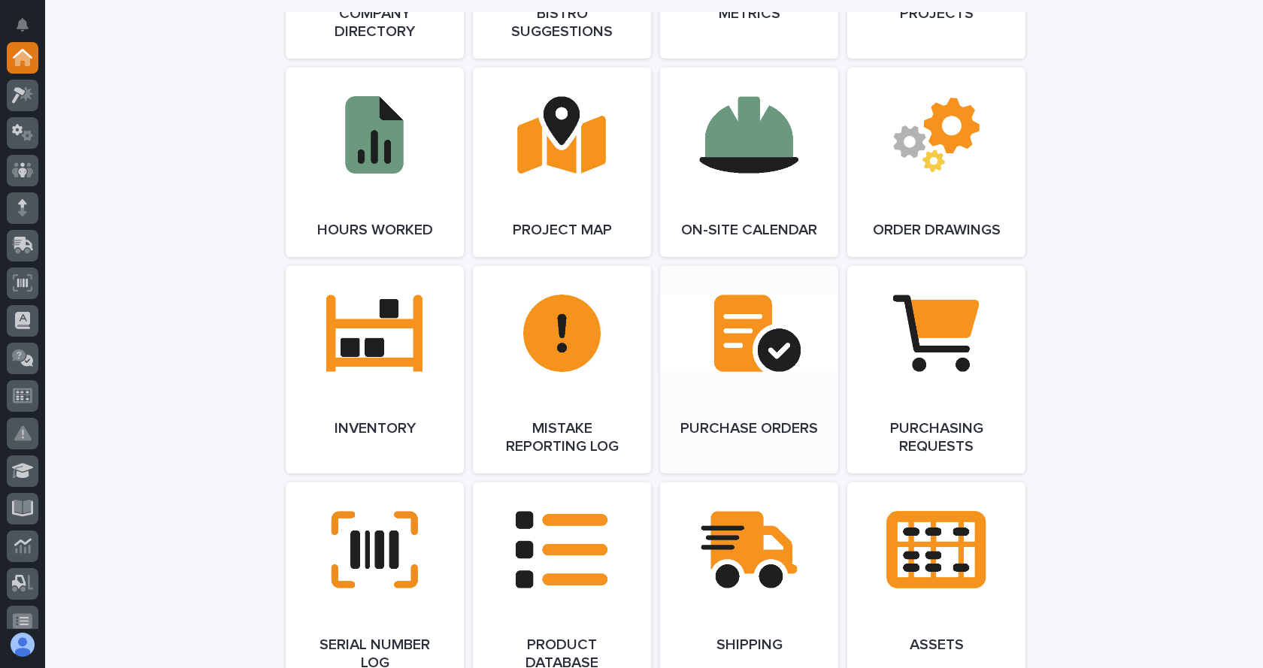
click at [740, 359] on link "Open Link" at bounding box center [749, 369] width 178 height 207
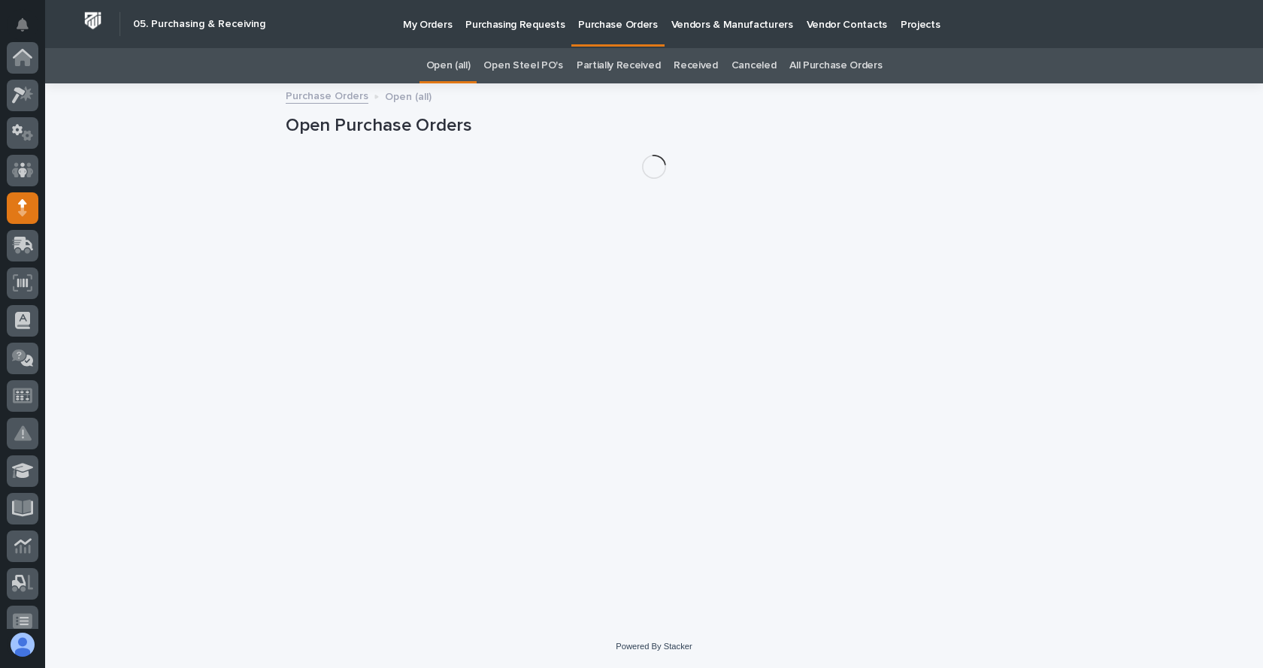
scroll to position [150, 0]
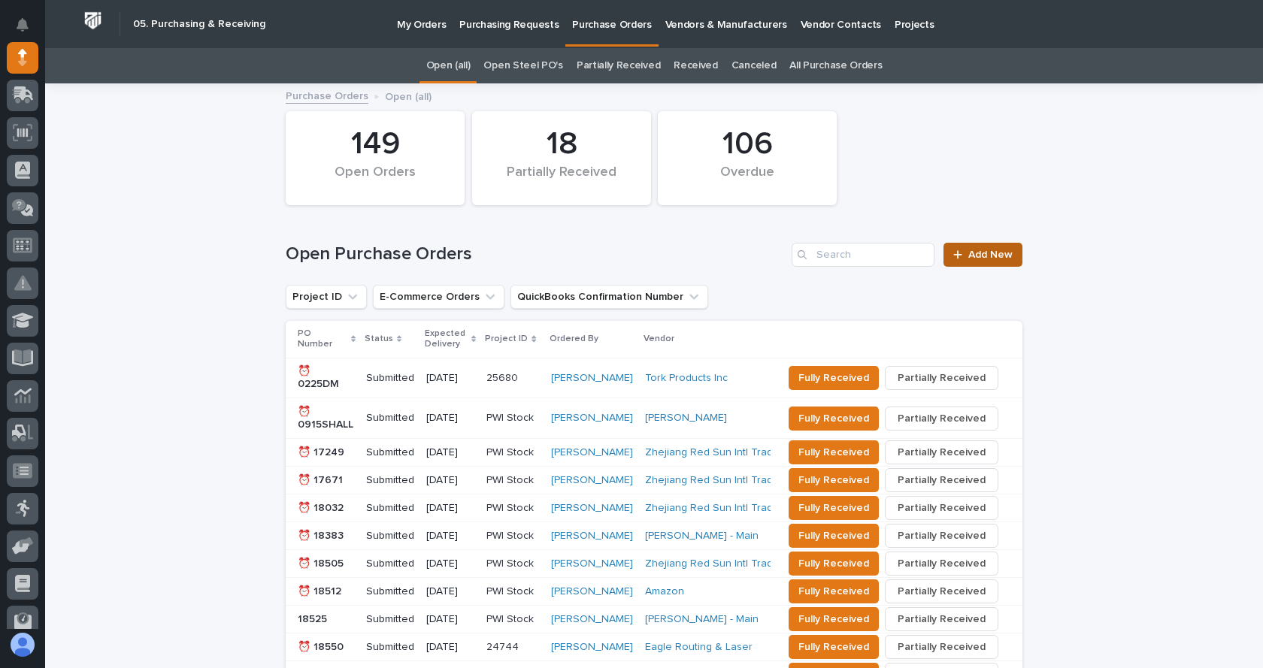
click at [990, 246] on link "Add New" at bounding box center [982, 255] width 79 height 24
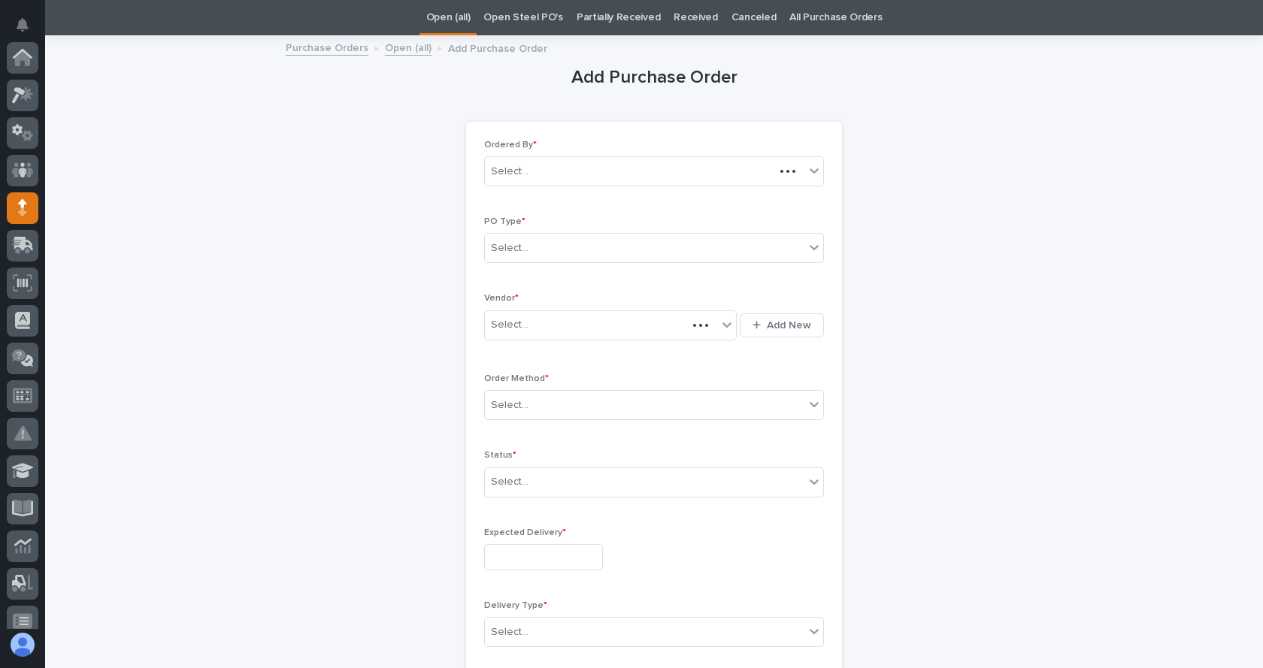
scroll to position [150, 0]
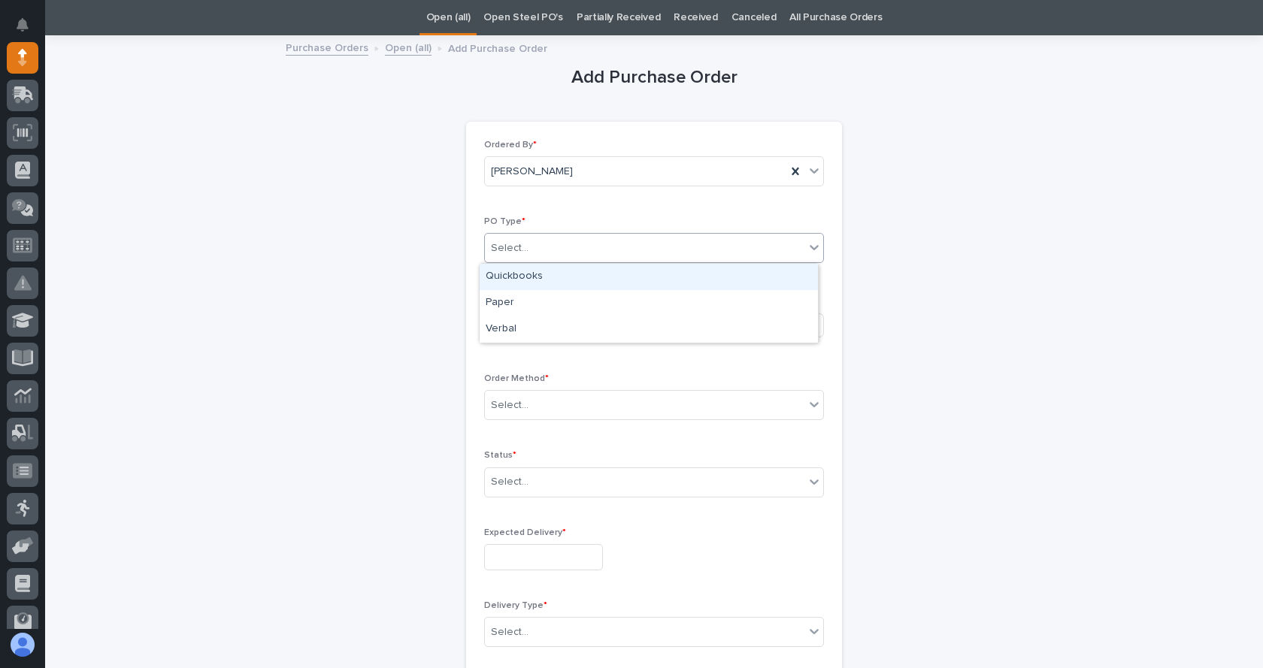
click at [571, 250] on div "Select..." at bounding box center [644, 248] width 319 height 25
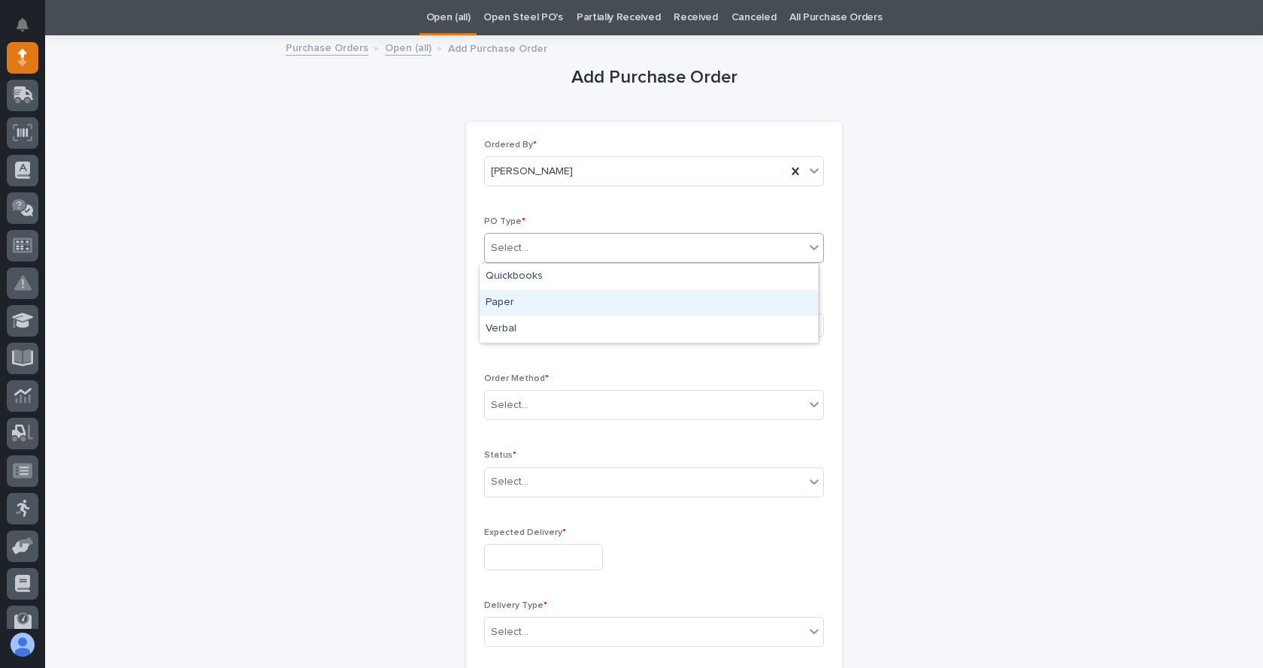
click at [512, 301] on div "Paper" at bounding box center [648, 303] width 338 height 26
click at [518, 336] on div "Select..." at bounding box center [601, 325] width 232 height 25
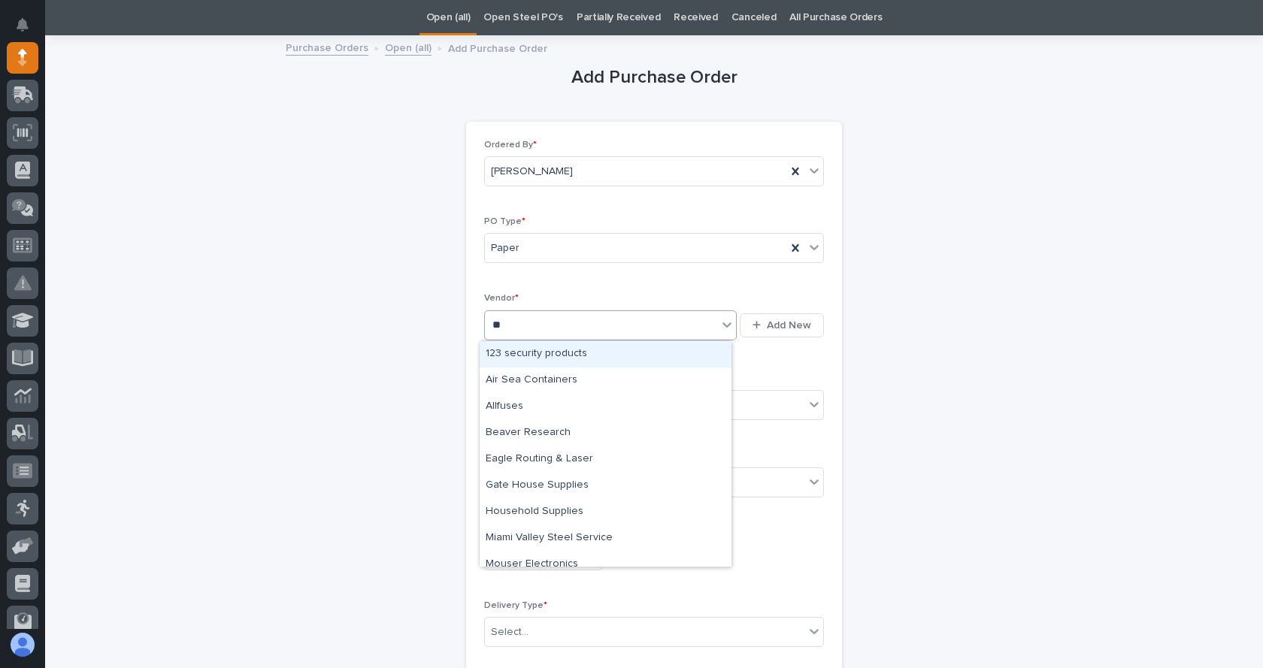
type input "***"
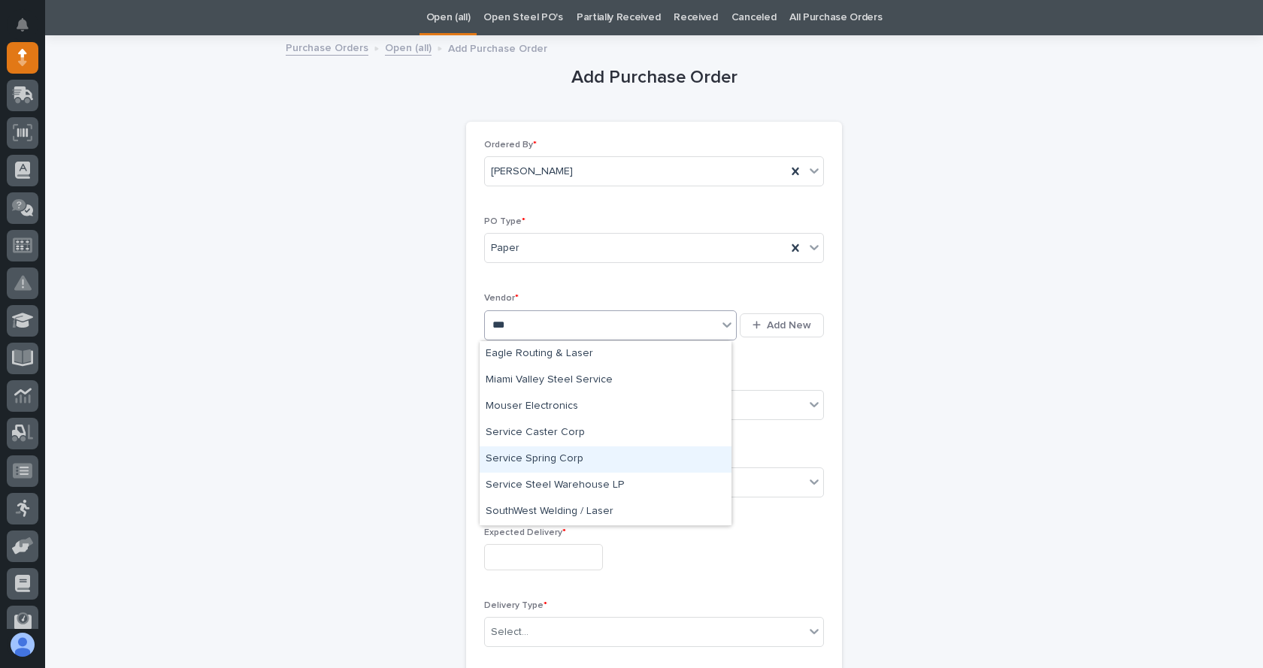
click at [540, 463] on div "Service Spring Corp" at bounding box center [605, 459] width 252 height 26
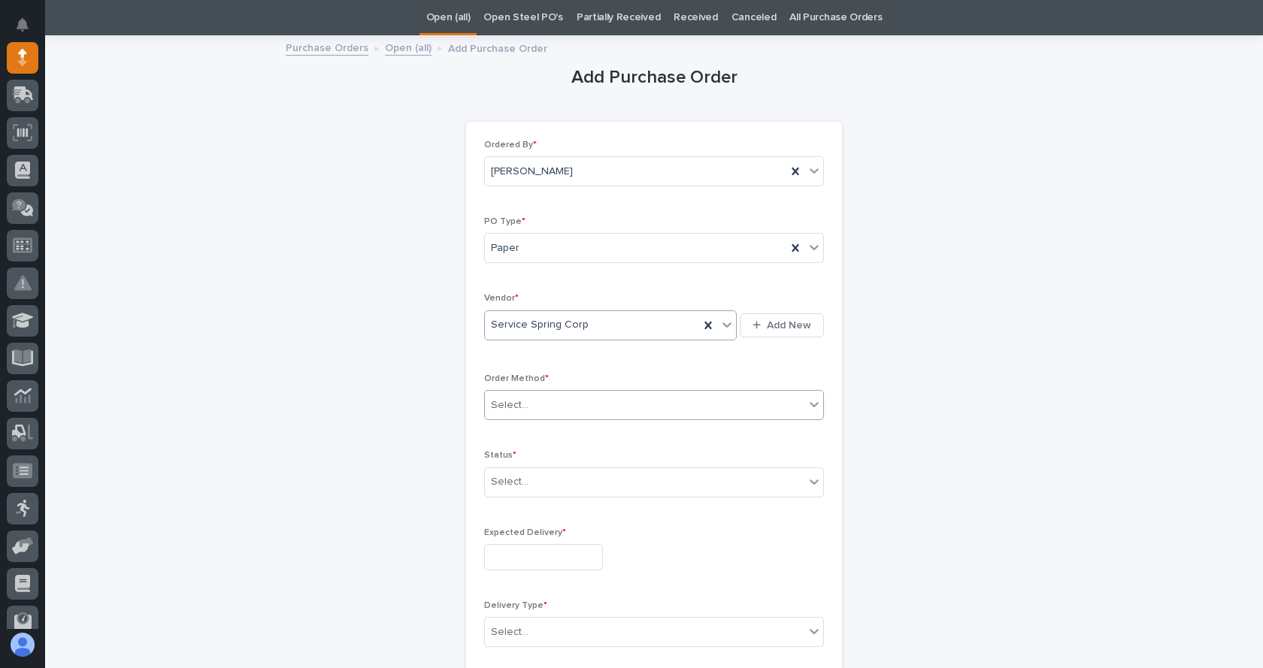
click at [538, 411] on div "Select..." at bounding box center [644, 405] width 319 height 25
click at [528, 440] on div "Online Order" at bounding box center [648, 434] width 338 height 26
click at [765, 406] on div "Online Order" at bounding box center [635, 405] width 301 height 25
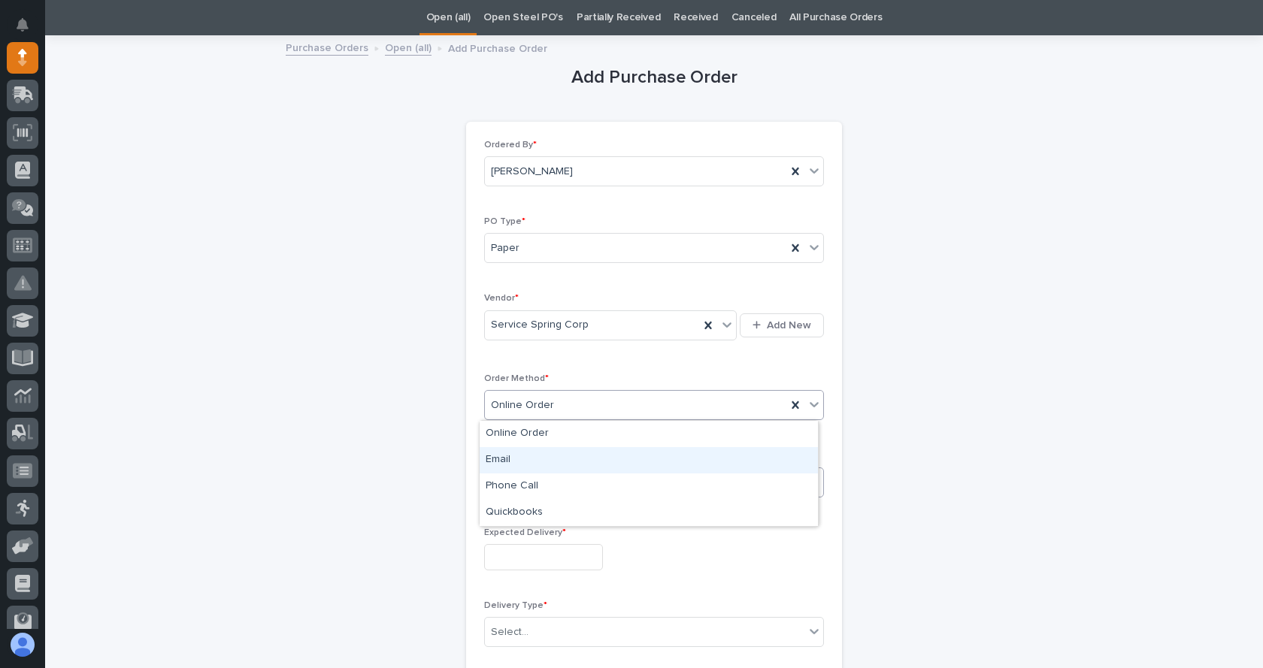
click at [496, 470] on div "Email" at bounding box center [648, 460] width 338 height 26
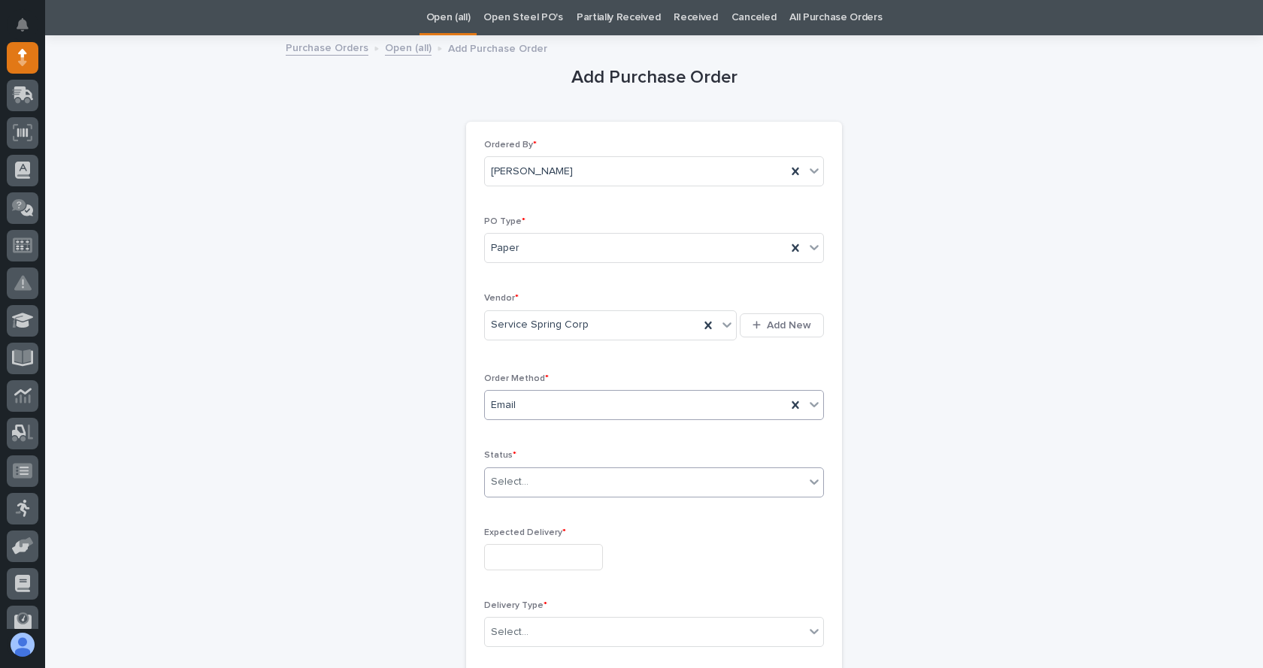
click at [567, 486] on div "Select..." at bounding box center [644, 482] width 319 height 25
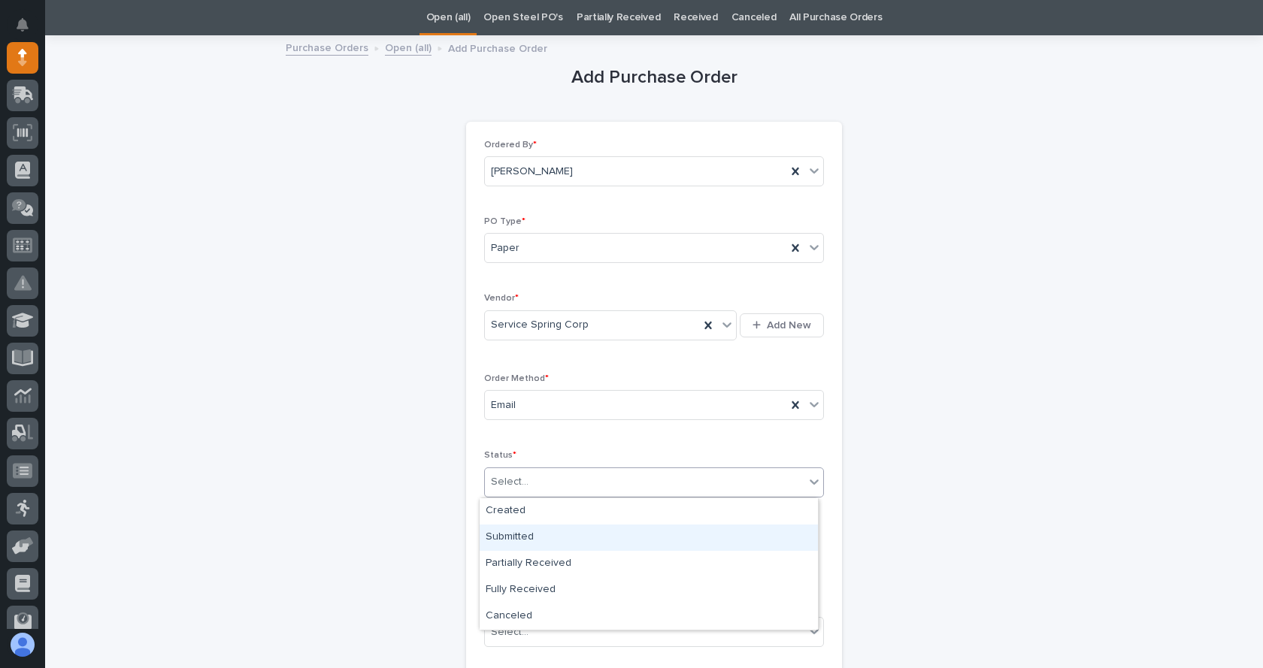
drag, startPoint x: 517, startPoint y: 522, endPoint x: 521, endPoint y: 537, distance: 15.5
click at [521, 537] on div "Submitted" at bounding box center [648, 538] width 338 height 26
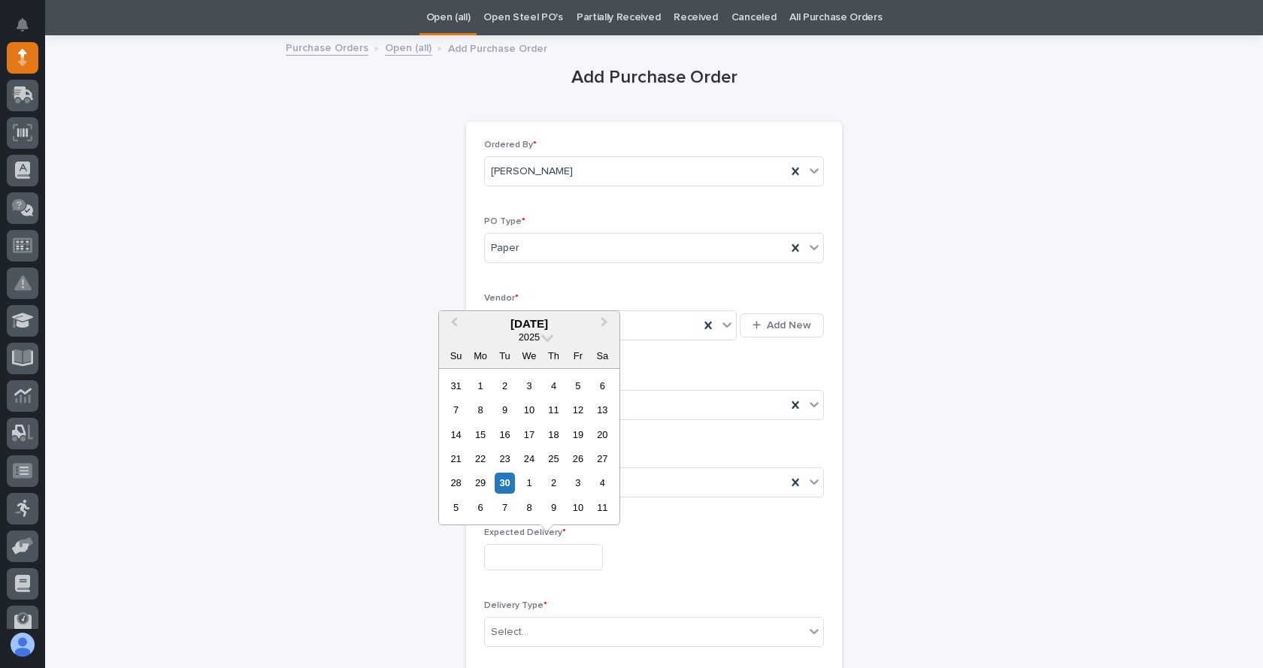
click at [550, 554] on input "text" at bounding box center [543, 557] width 119 height 26
click at [604, 321] on span "Next Month" at bounding box center [604, 324] width 0 height 20
click at [554, 419] on div "9" at bounding box center [553, 410] width 20 height 20
type input "**********"
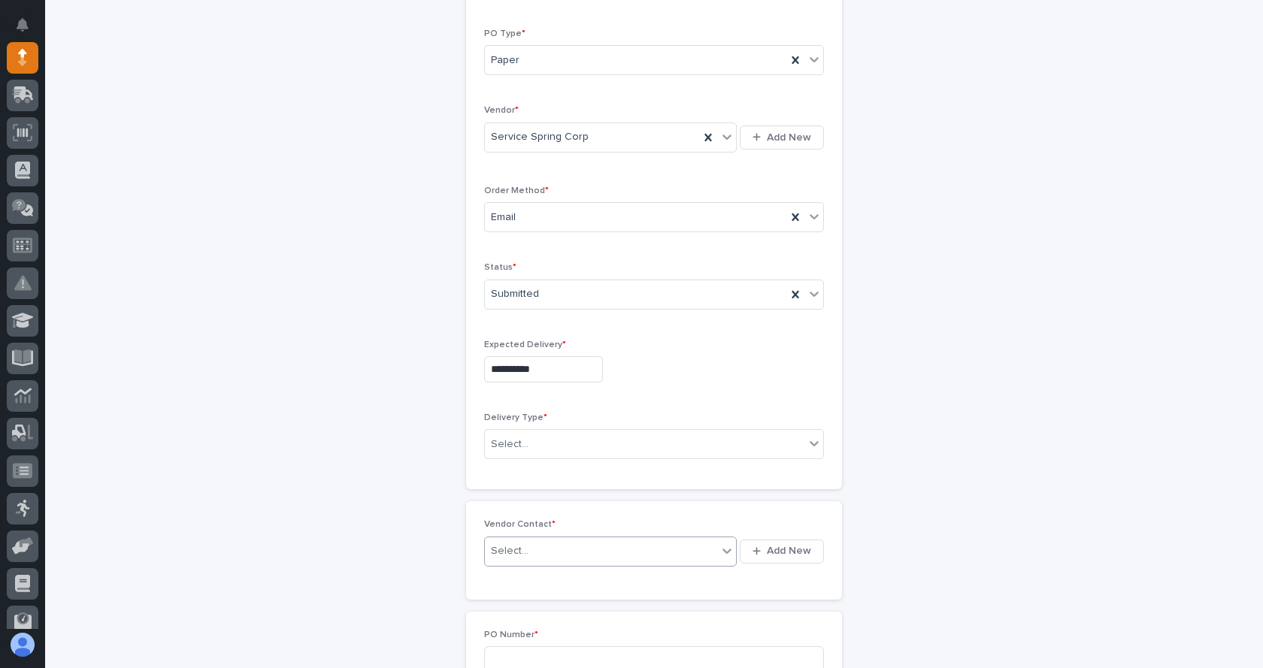
scroll to position [274, 0]
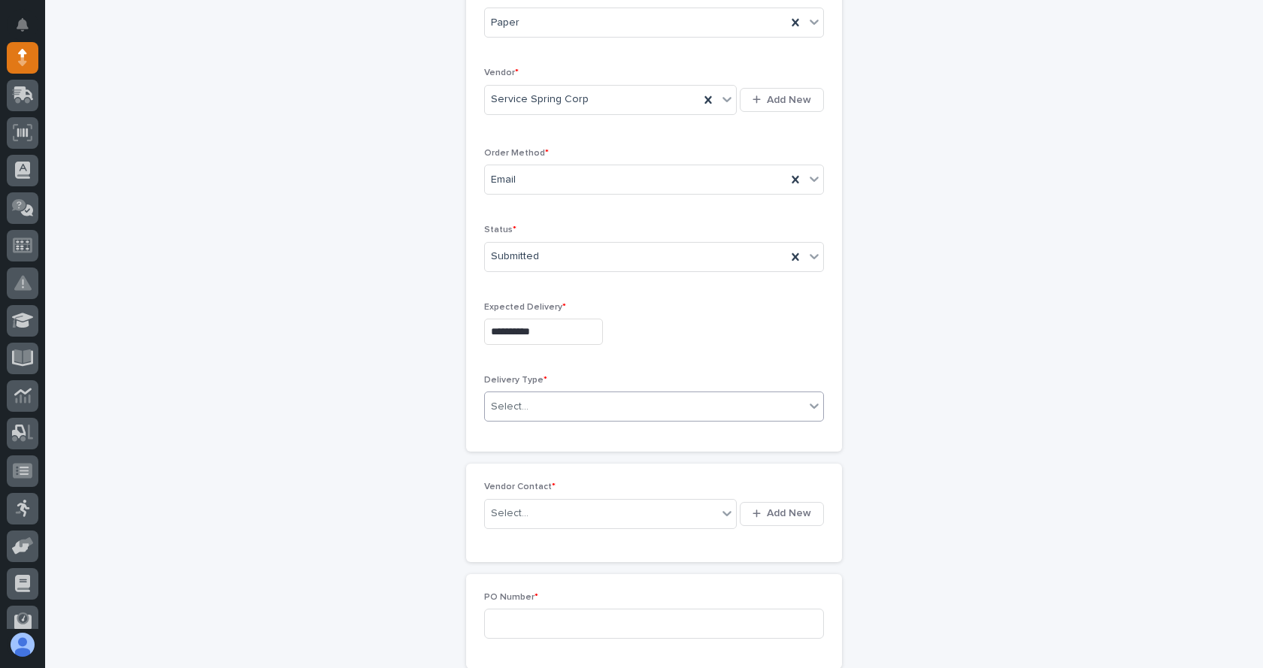
click at [806, 404] on icon at bounding box center [813, 405] width 15 height 15
click at [534, 434] on div "Deliver to PWI" at bounding box center [648, 435] width 338 height 26
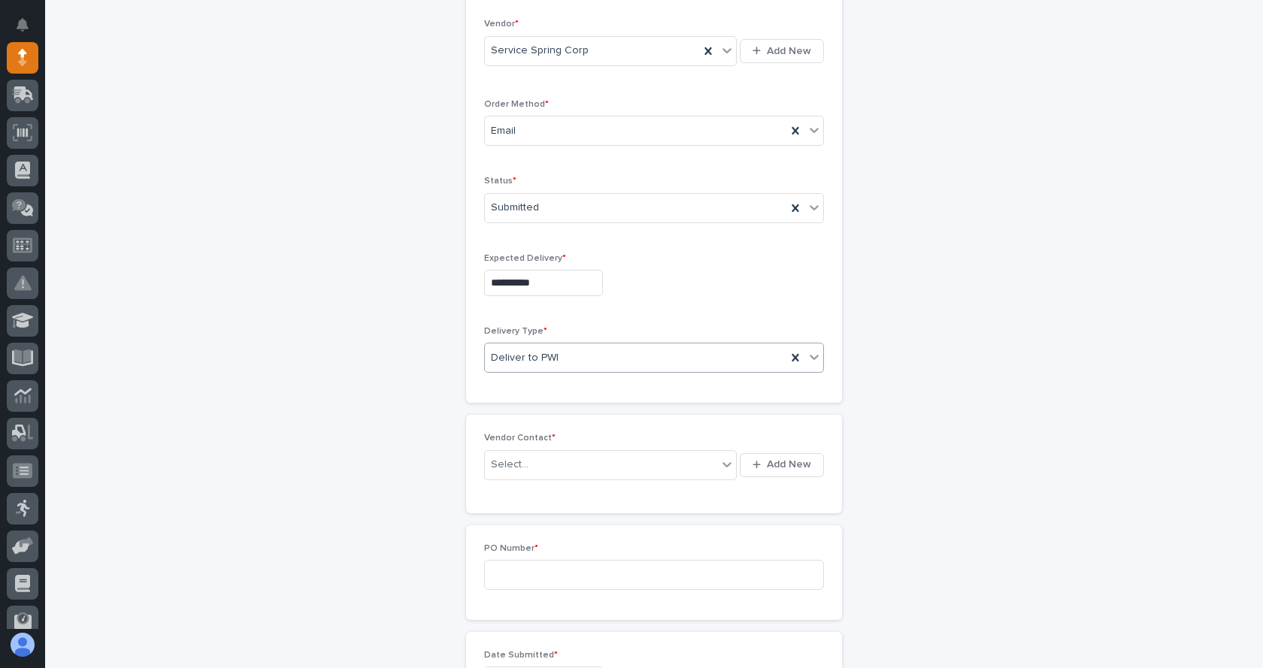
scroll to position [349, 0]
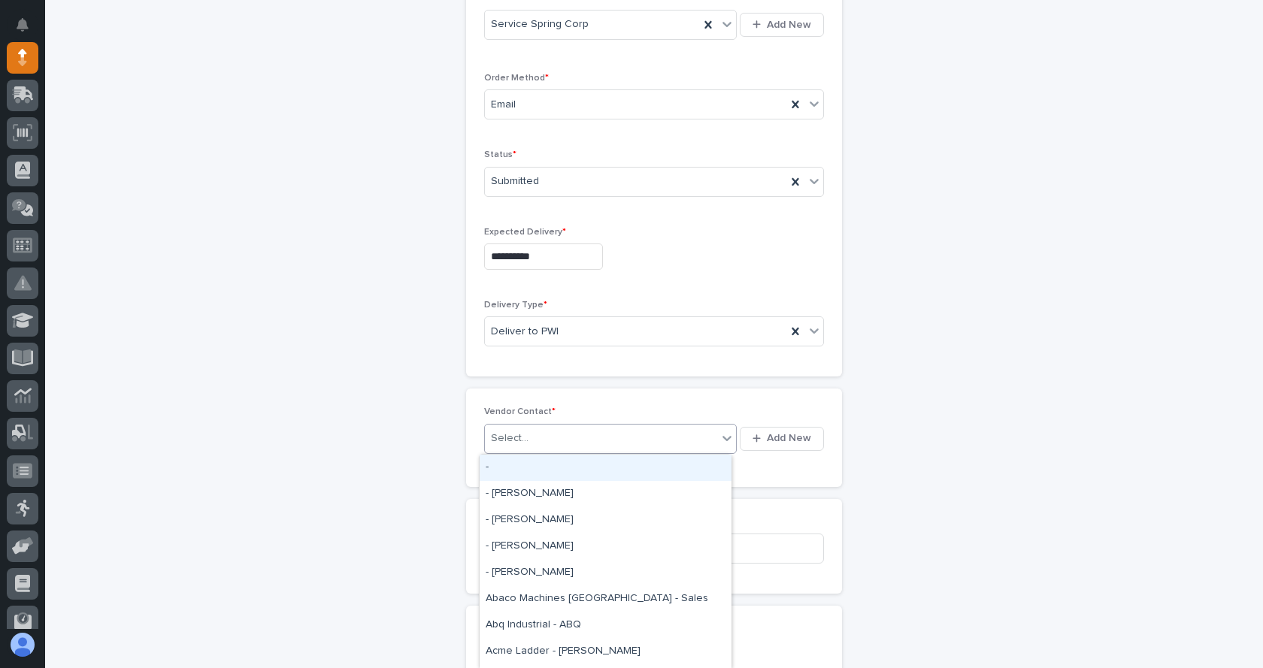
click at [697, 440] on div "Select..." at bounding box center [601, 438] width 232 height 25
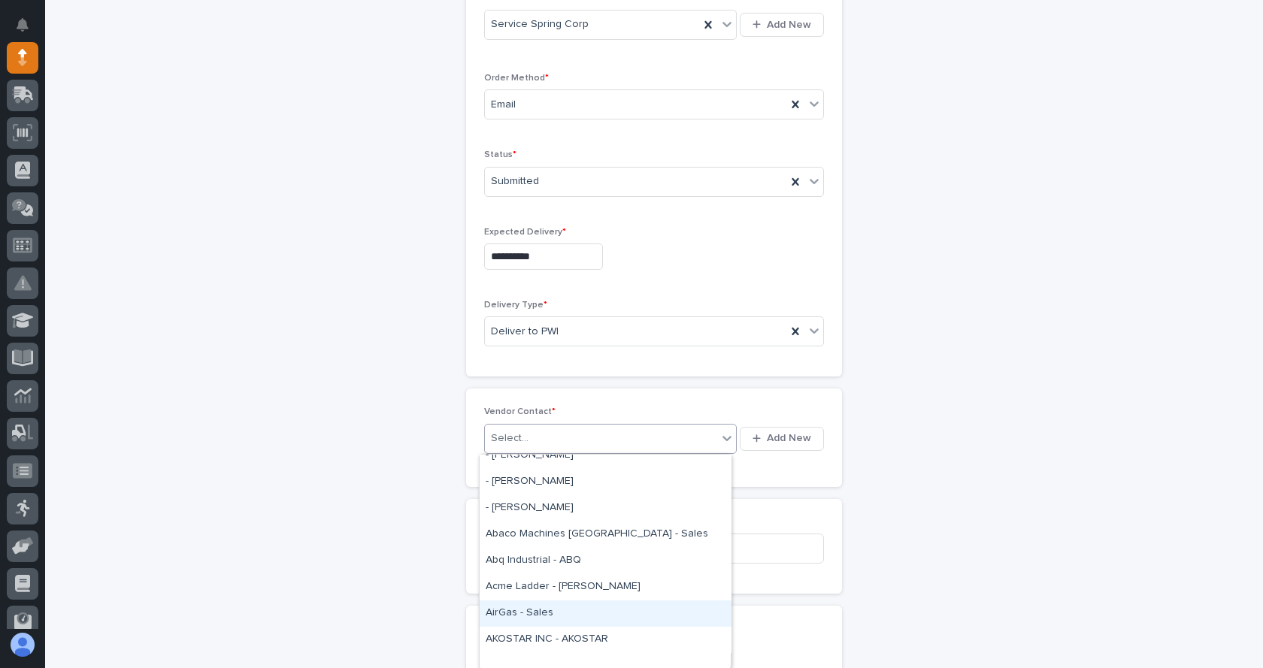
scroll to position [0, 0]
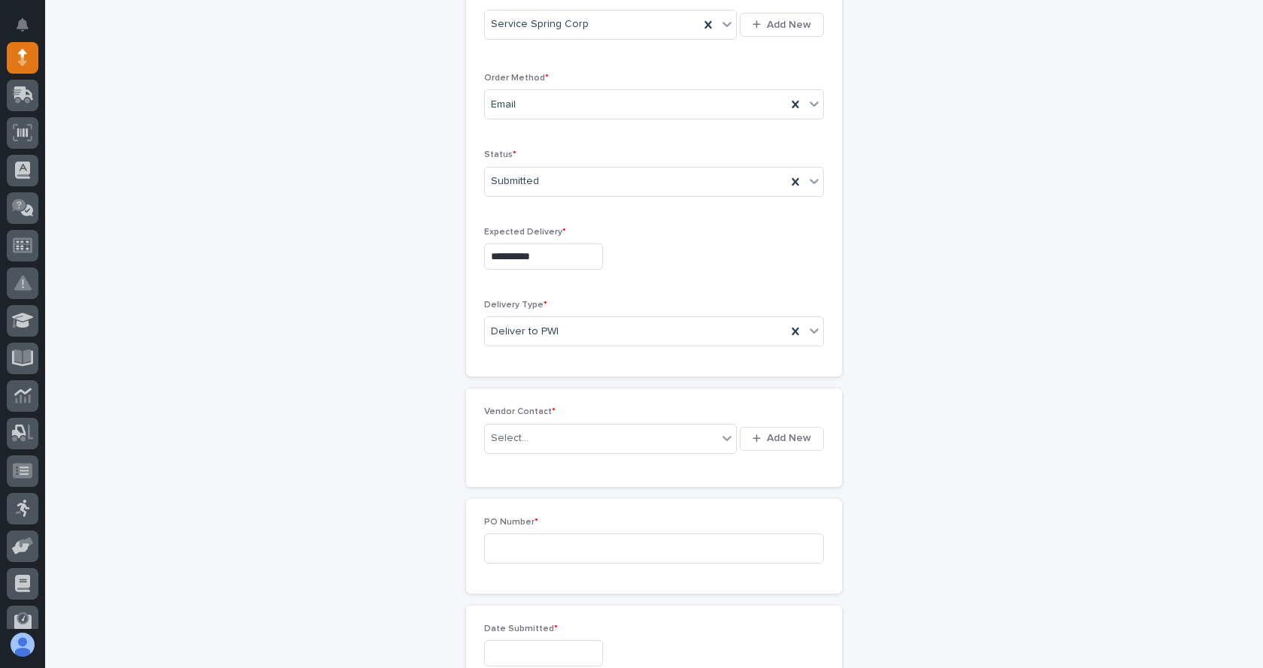
click at [931, 406] on div "**********" at bounding box center [654, 592] width 737 height 1712
click at [719, 445] on icon at bounding box center [726, 438] width 15 height 15
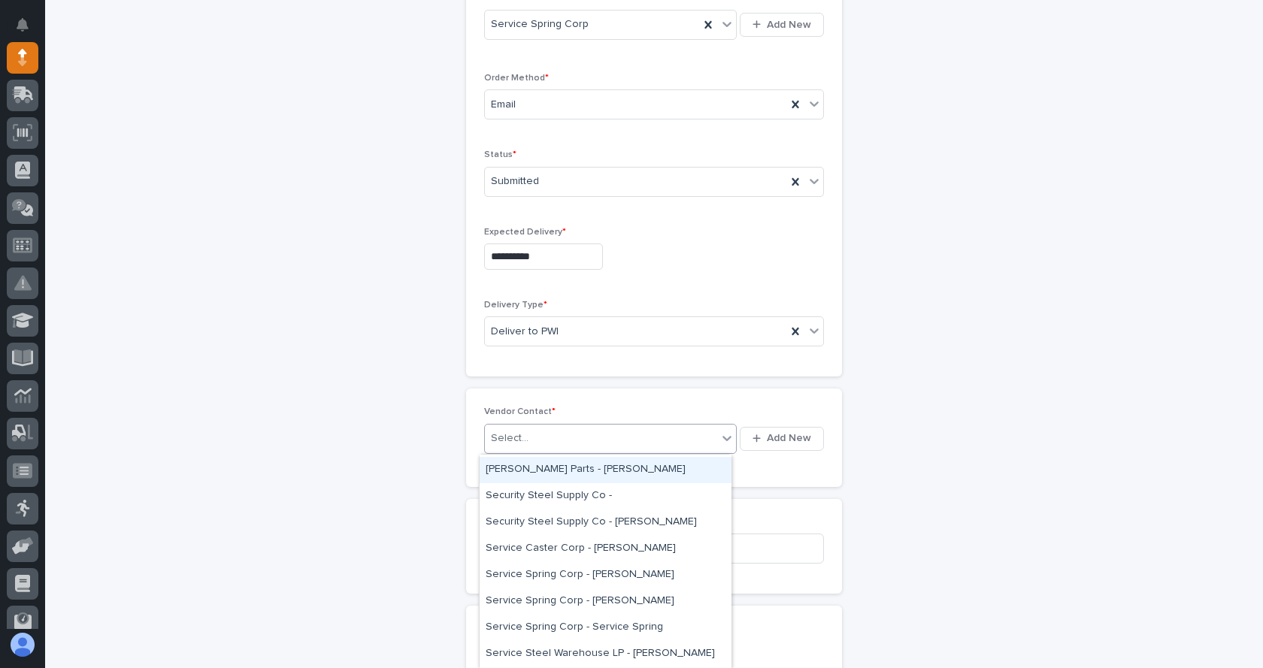
scroll to position [4810, 0]
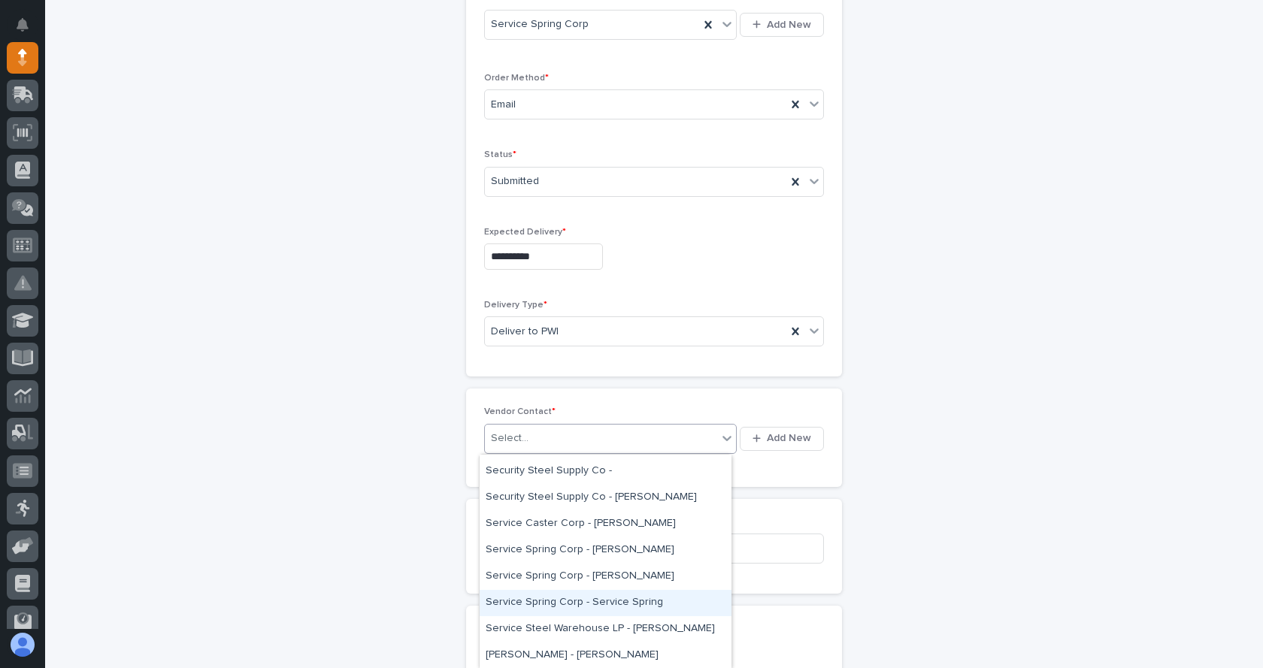
click at [607, 601] on div "Service Spring Corp - Service Spring" at bounding box center [605, 603] width 252 height 26
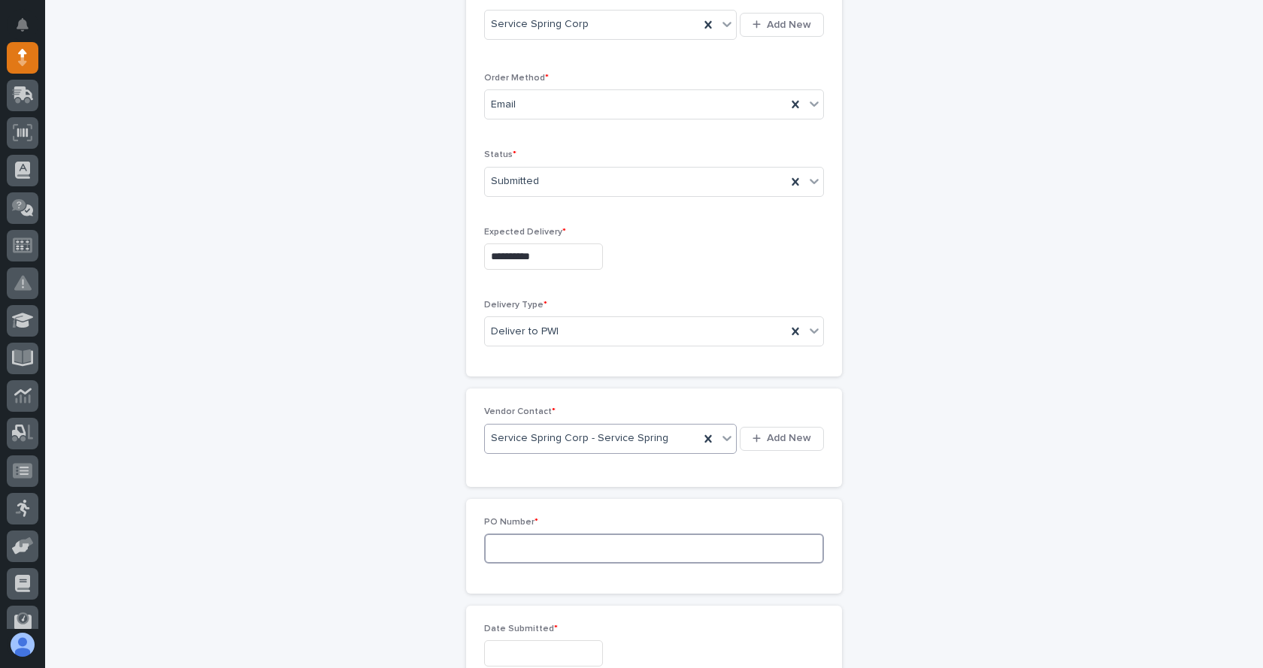
click at [549, 556] on input at bounding box center [654, 549] width 340 height 30
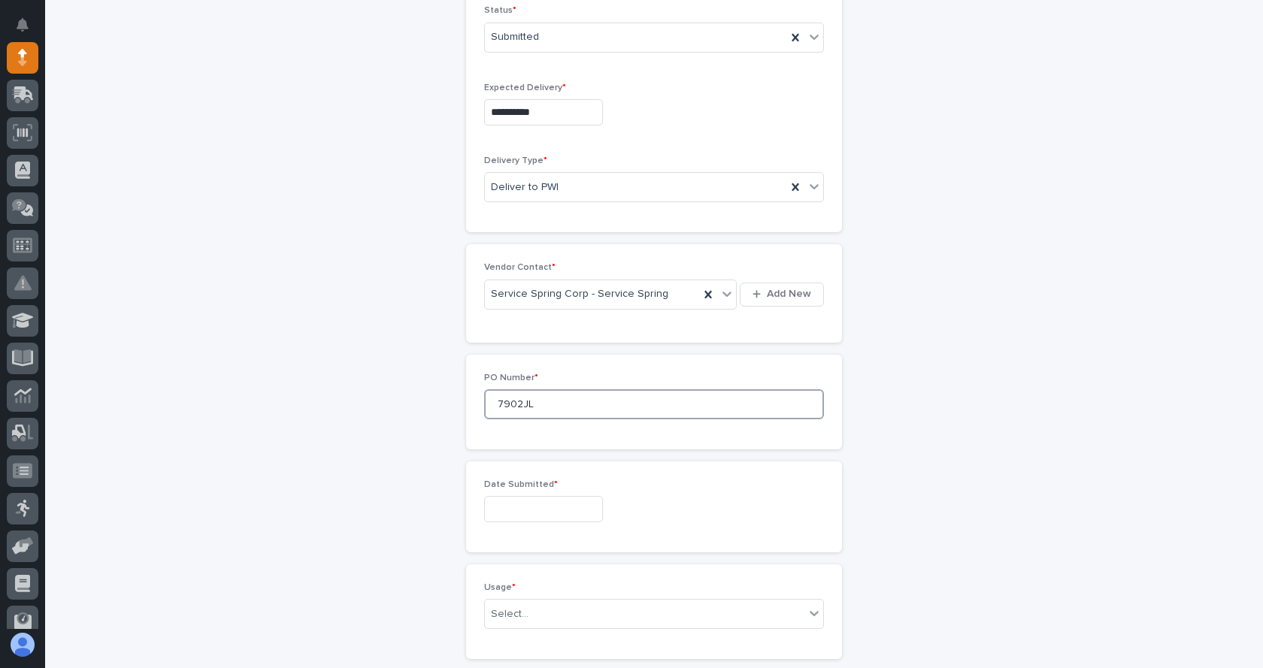
scroll to position [499, 0]
type input "7902JL"
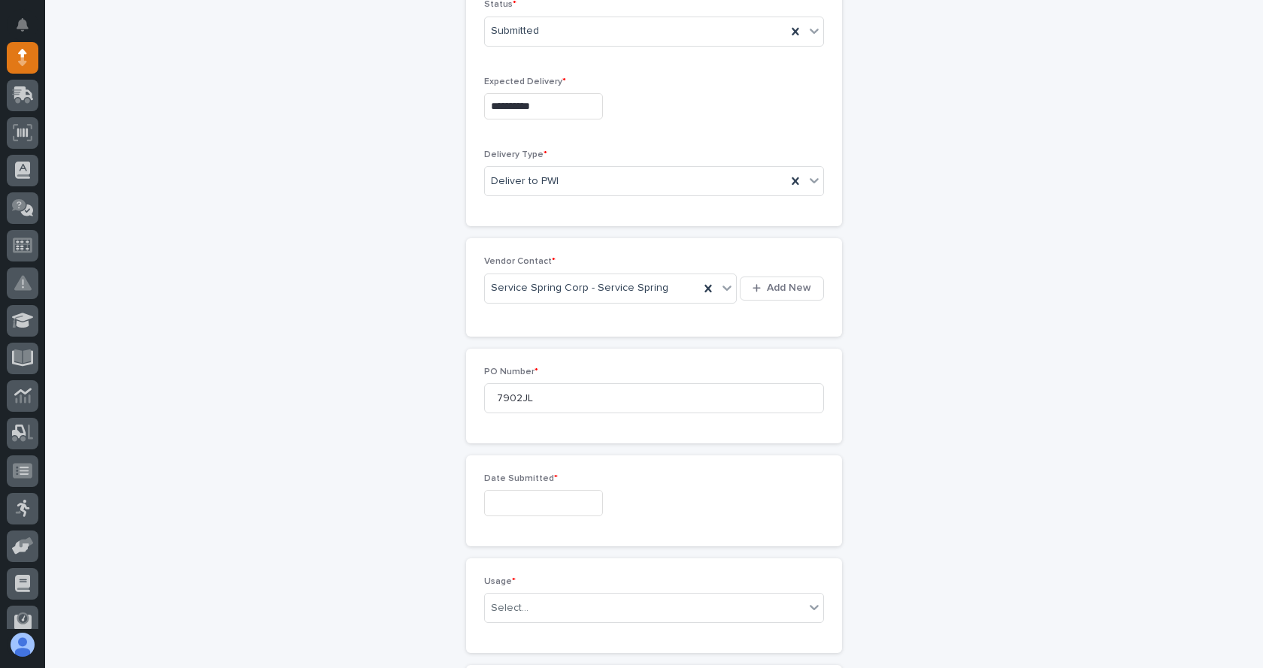
click at [555, 485] on div "Date Submitted *" at bounding box center [654, 500] width 340 height 55
click at [569, 517] on div "Date Submitted *" at bounding box center [654, 500] width 340 height 55
click at [565, 509] on input "text" at bounding box center [543, 503] width 119 height 26
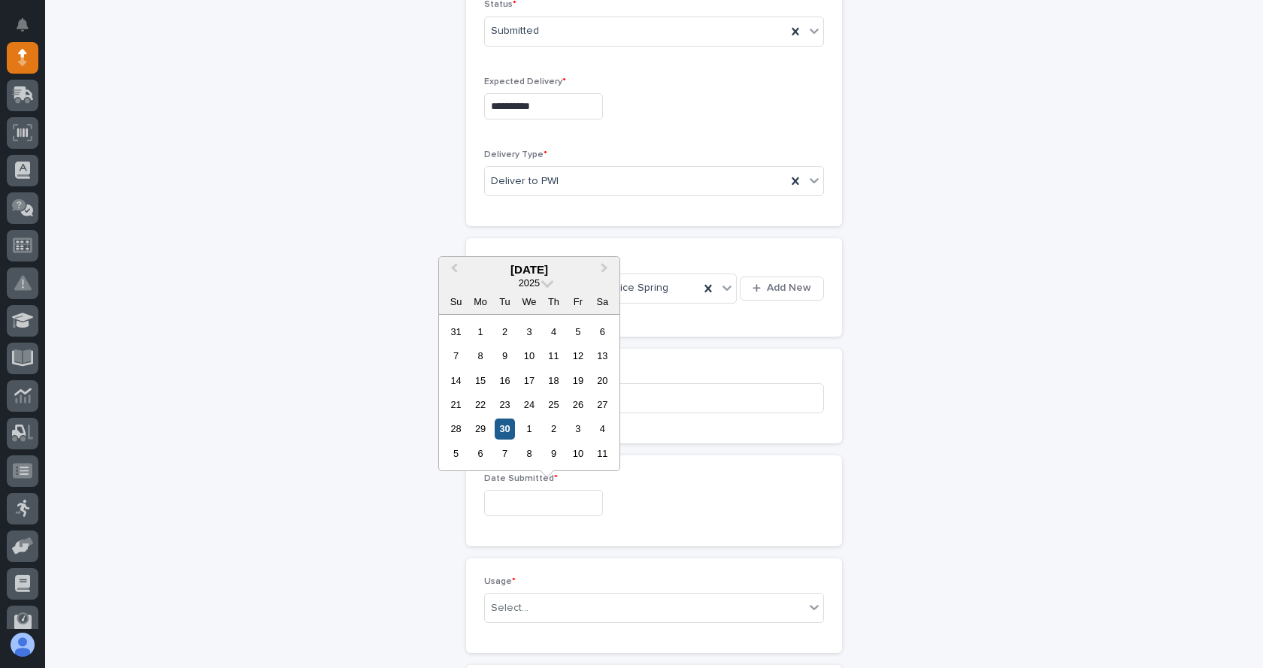
click at [502, 425] on div "30" at bounding box center [505, 429] width 20 height 20
type input "**********"
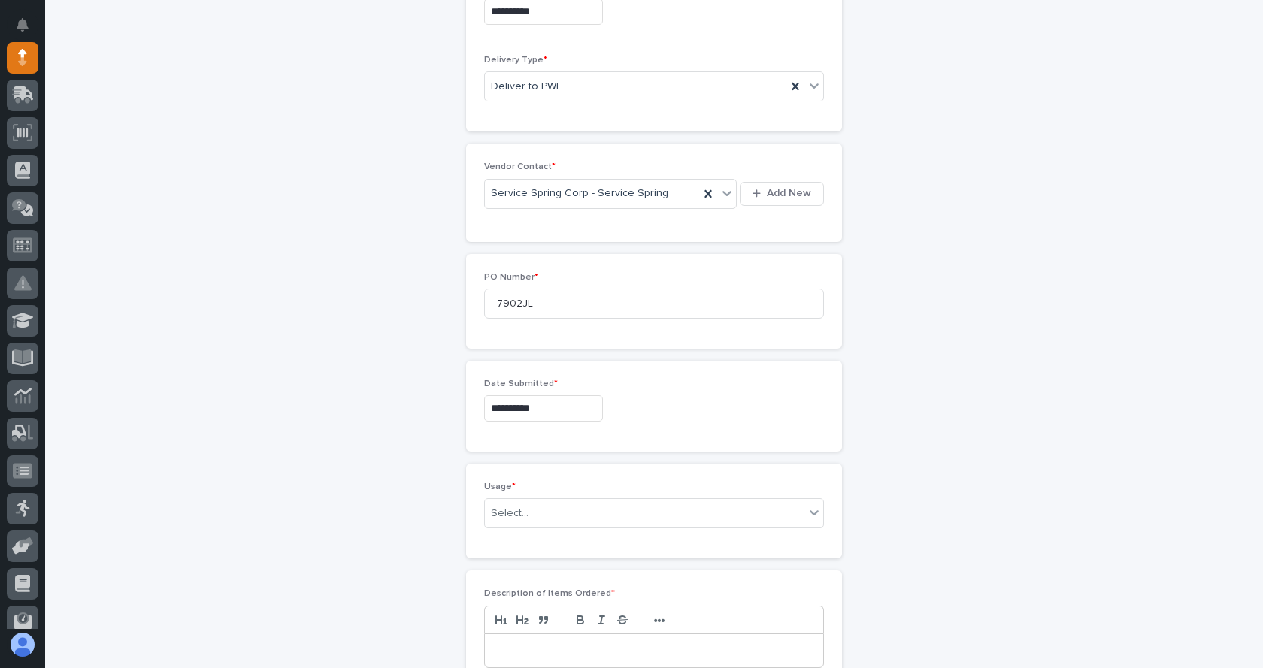
scroll to position [649, 0]
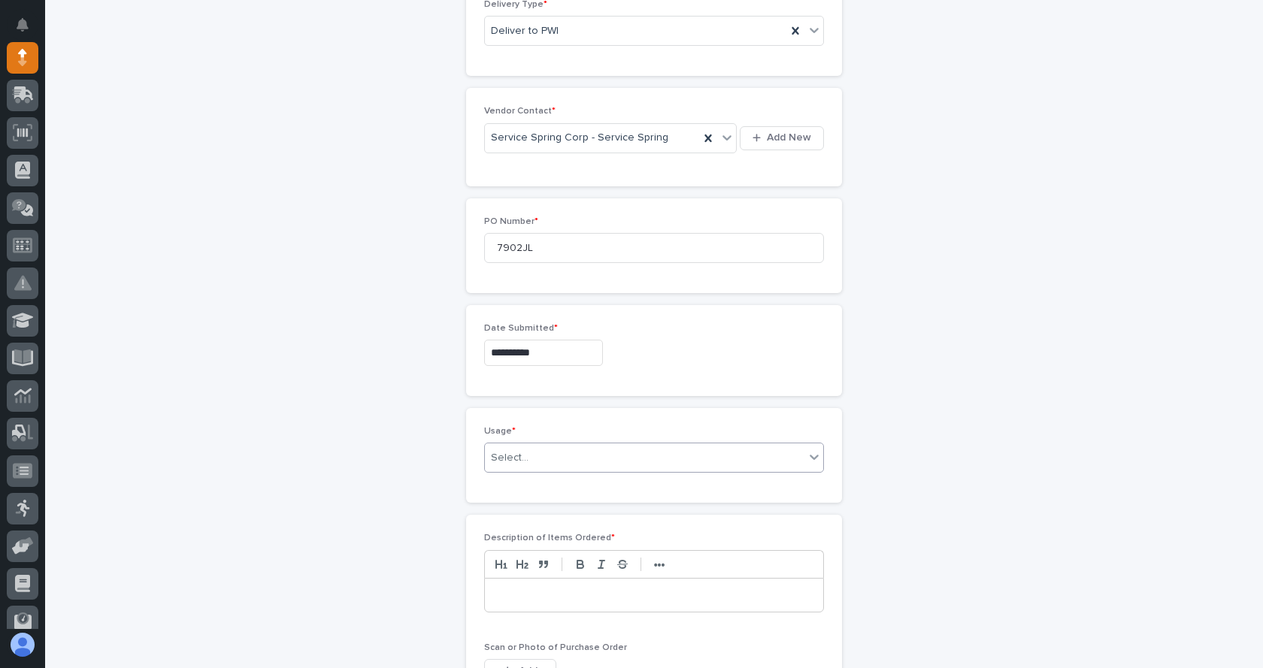
click at [540, 455] on div "Select..." at bounding box center [644, 458] width 319 height 25
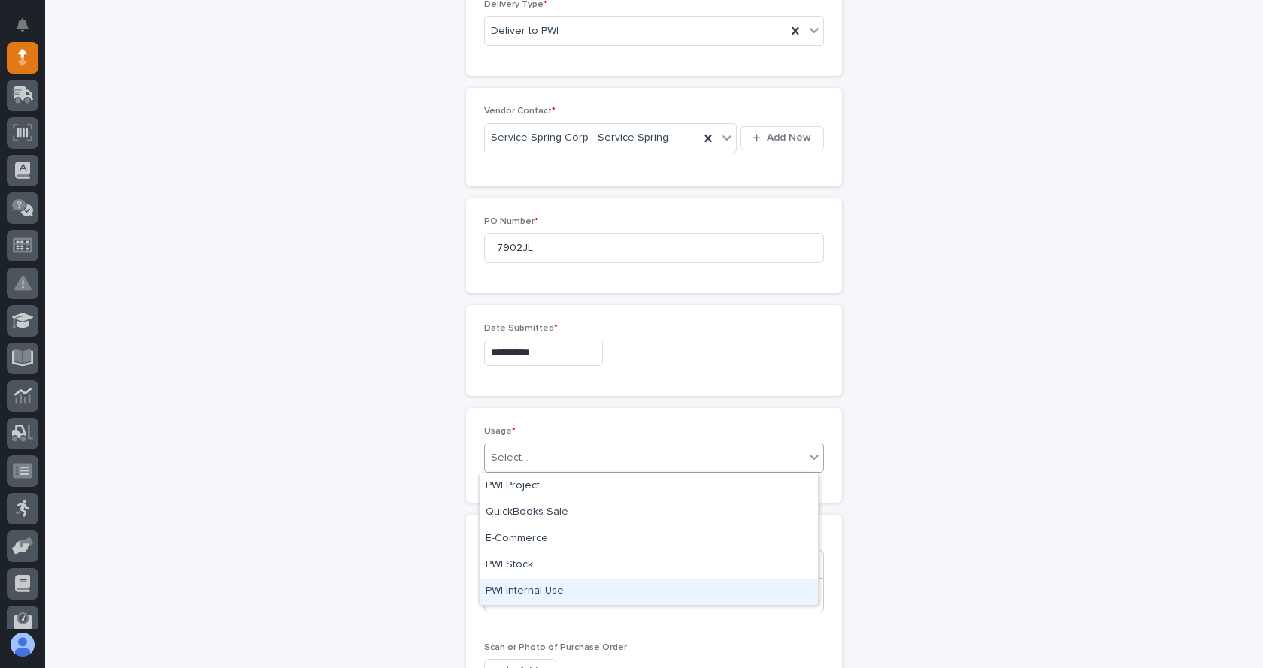
click at [528, 591] on div "PWI Internal Use" at bounding box center [648, 592] width 338 height 26
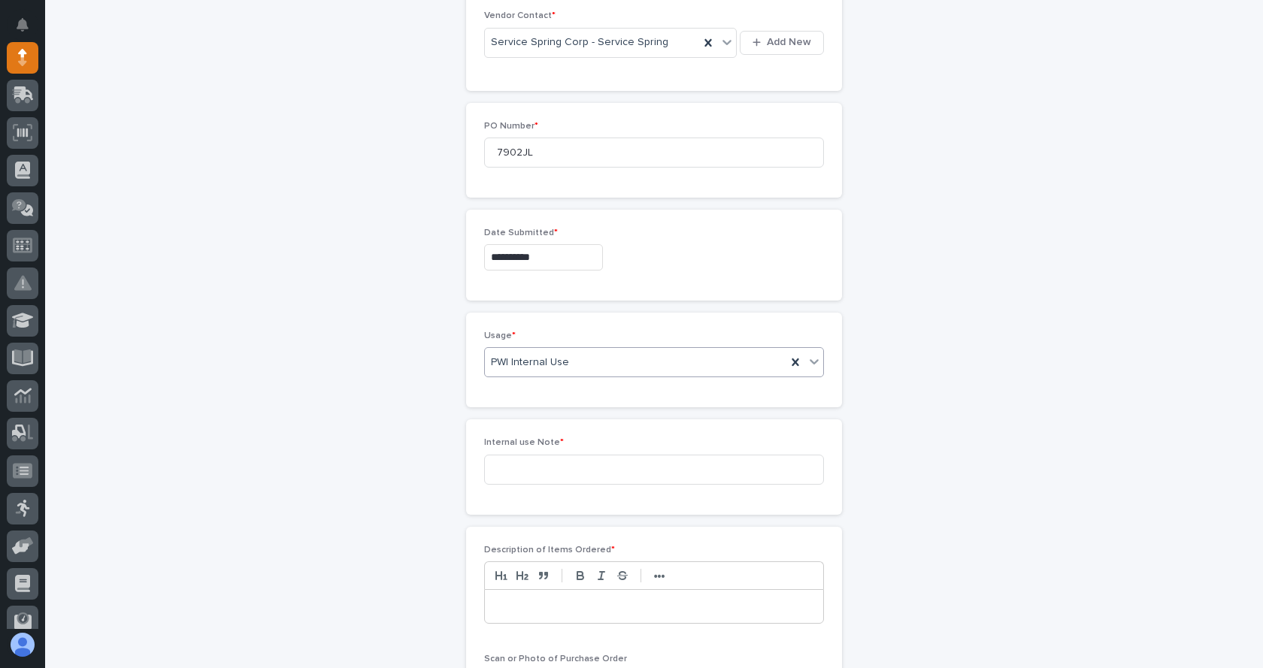
scroll to position [779, 0]
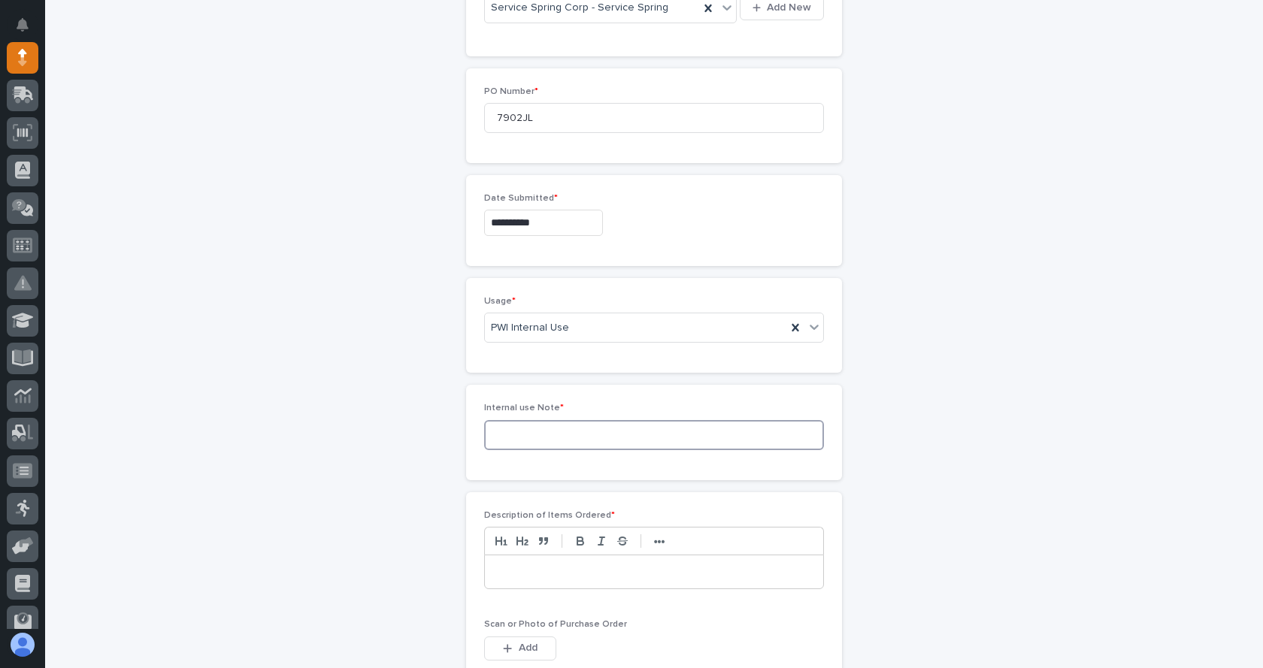
click at [555, 431] on input at bounding box center [654, 435] width 340 height 30
type input "Door 43"
click at [577, 578] on p at bounding box center [654, 571] width 316 height 15
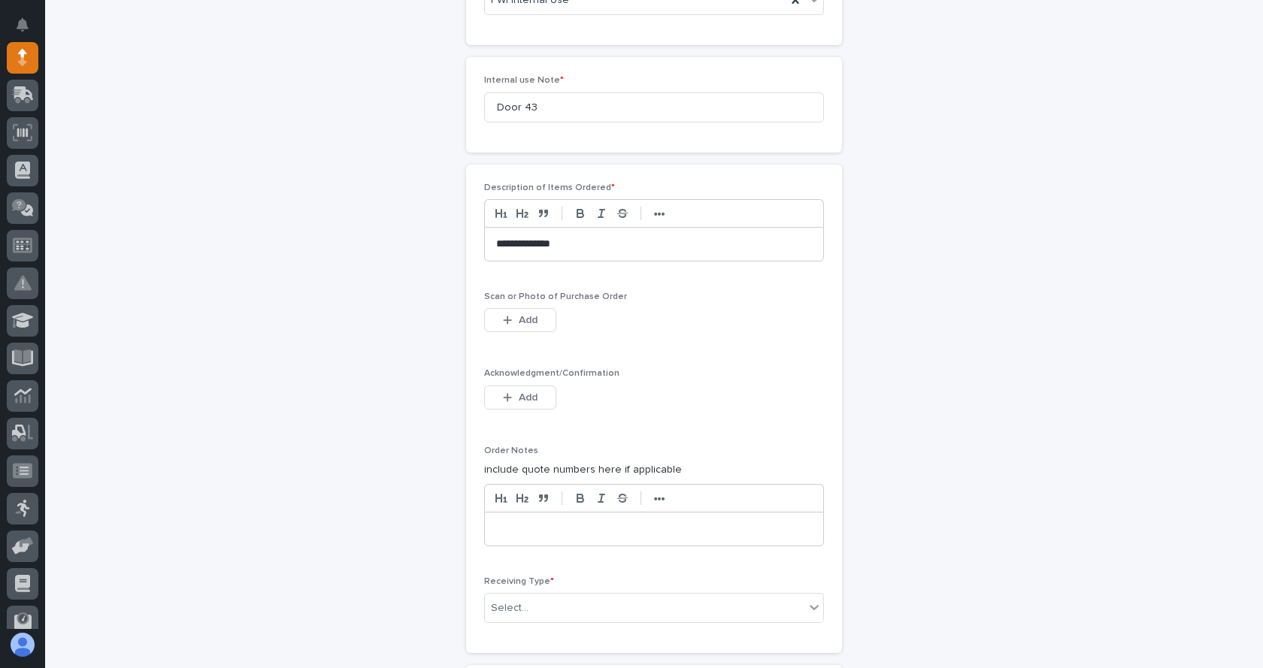
scroll to position [1155, 0]
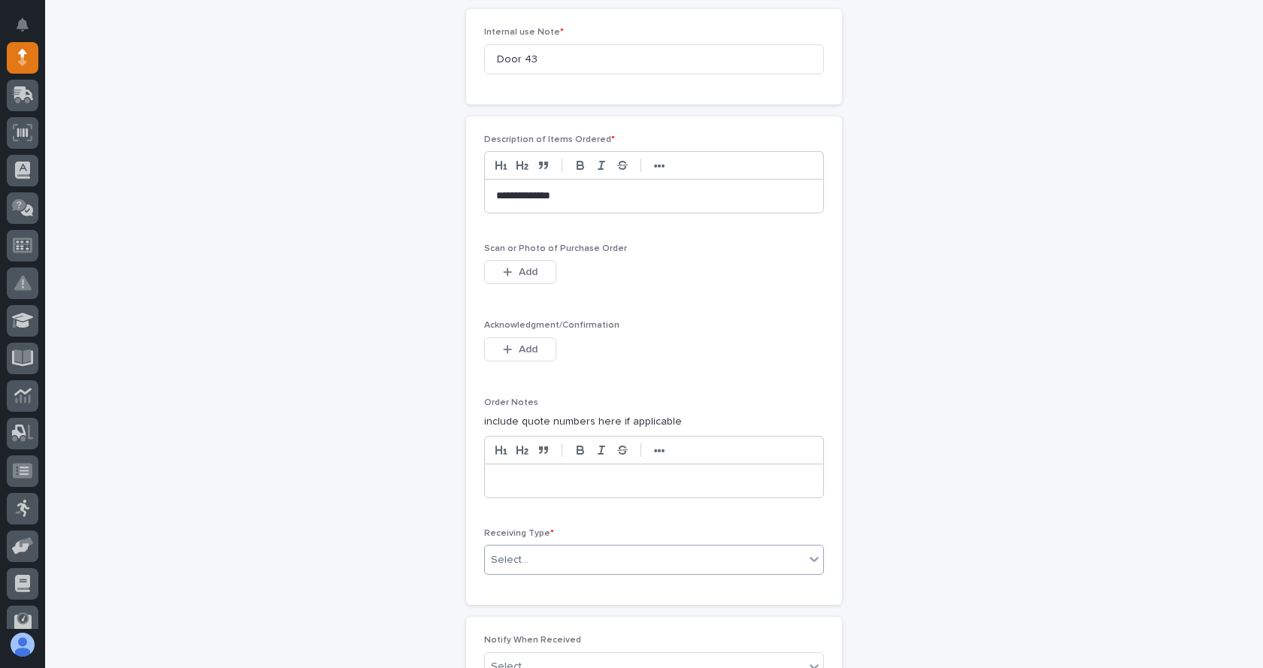
click at [603, 555] on div "Select..." at bounding box center [644, 560] width 319 height 25
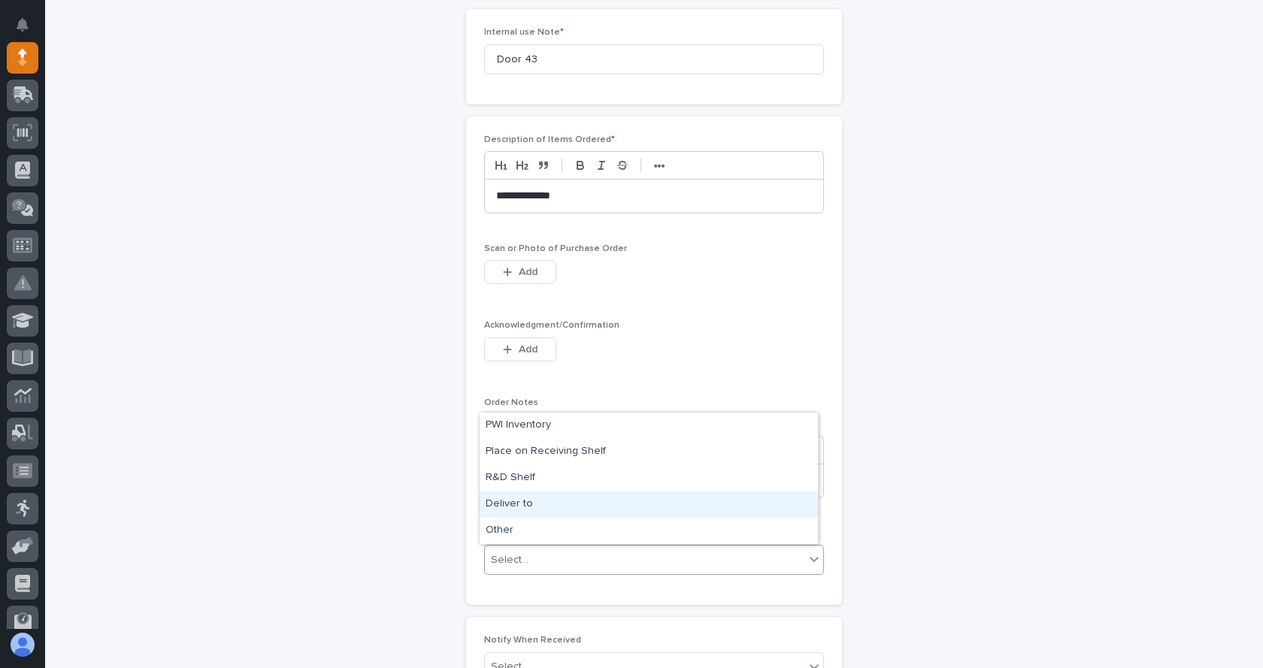
click at [533, 507] on div "Deliver to" at bounding box center [648, 505] width 338 height 26
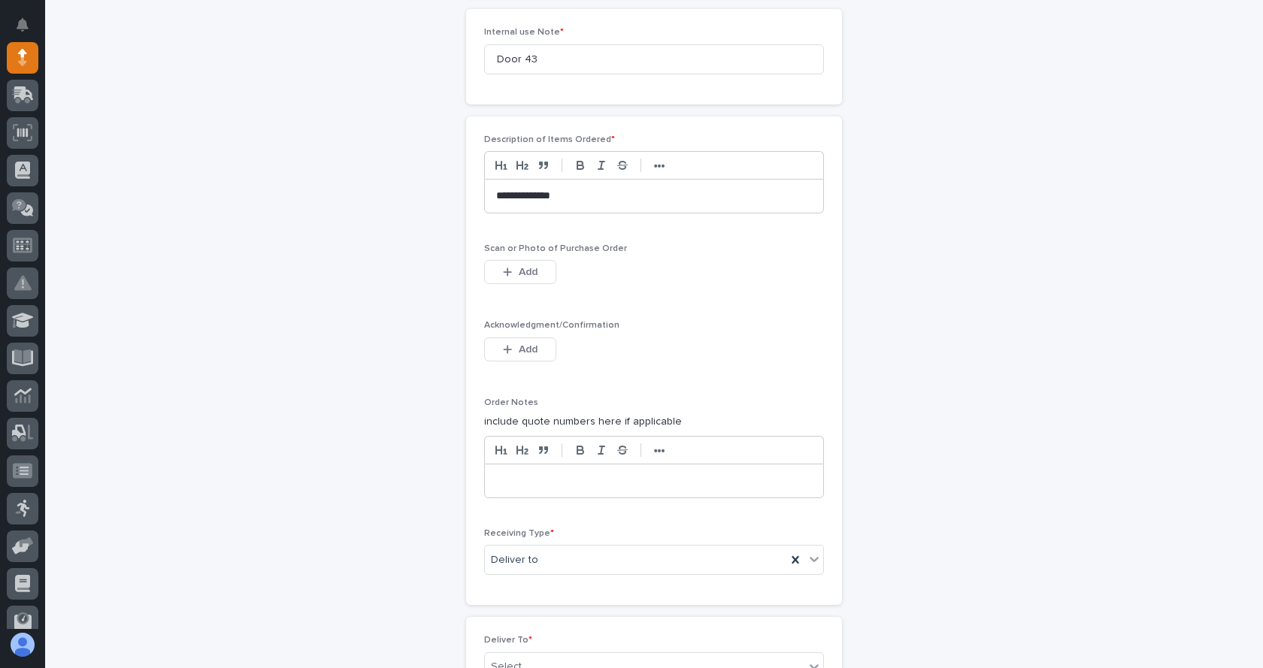
click at [534, 491] on div at bounding box center [654, 480] width 338 height 33
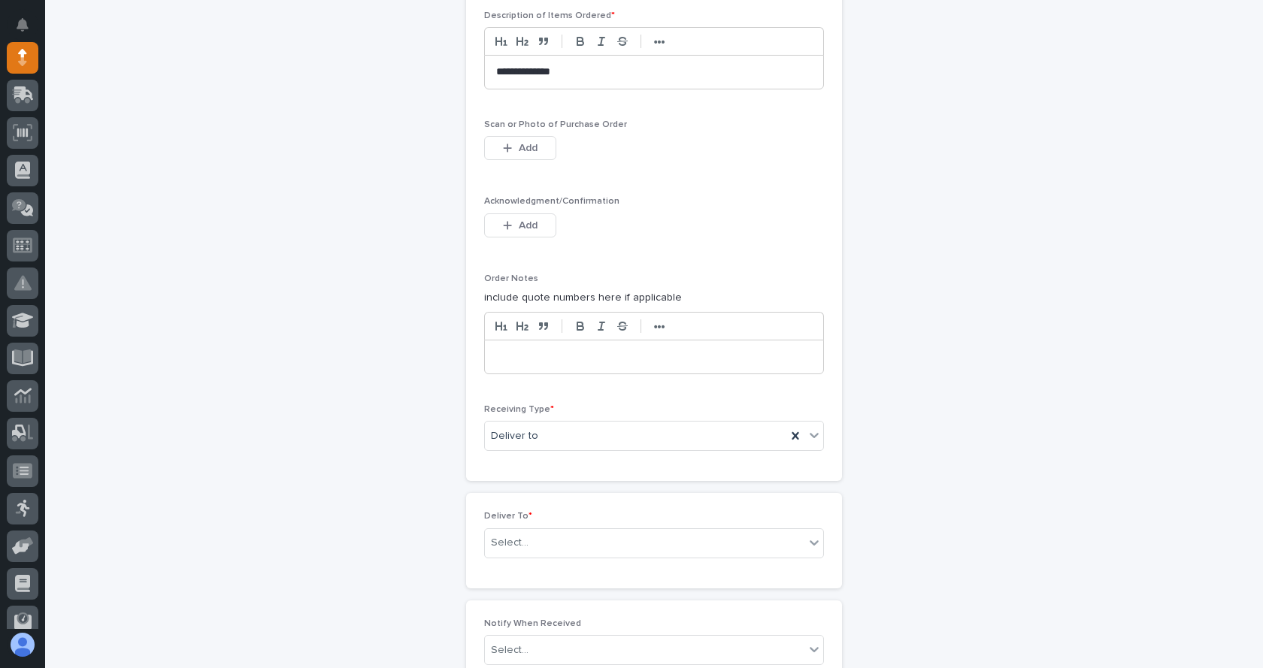
scroll to position [1305, 0]
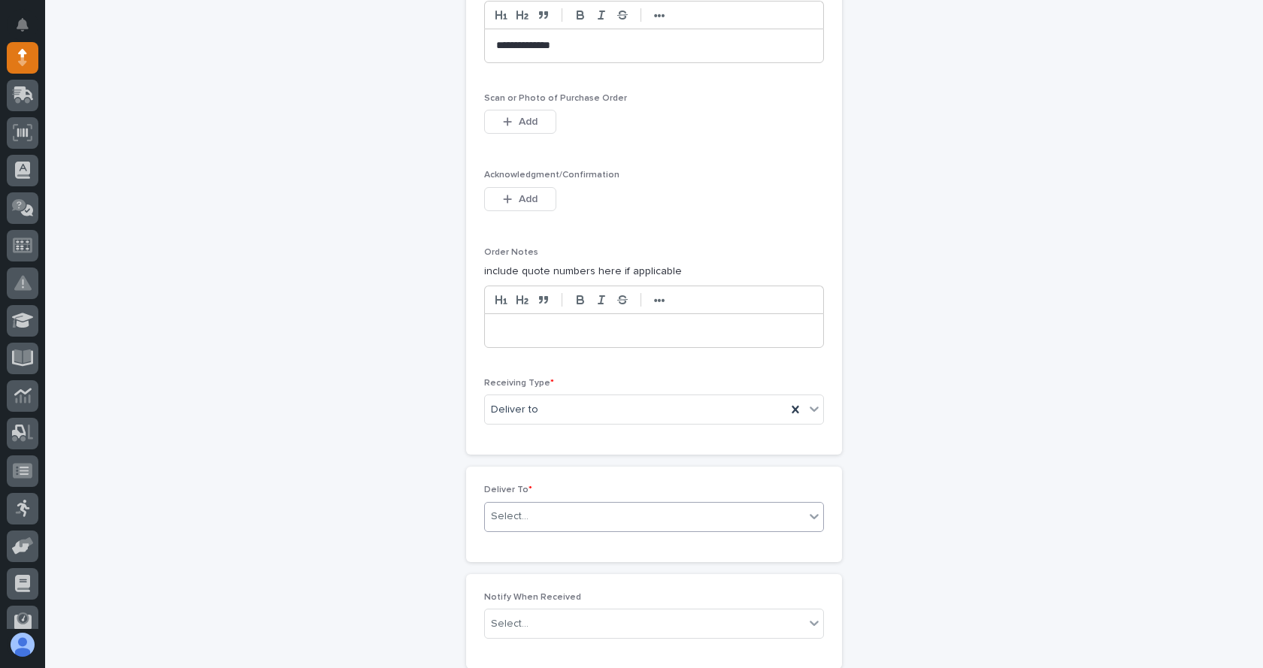
click at [582, 513] on div "Select..." at bounding box center [644, 516] width 319 height 25
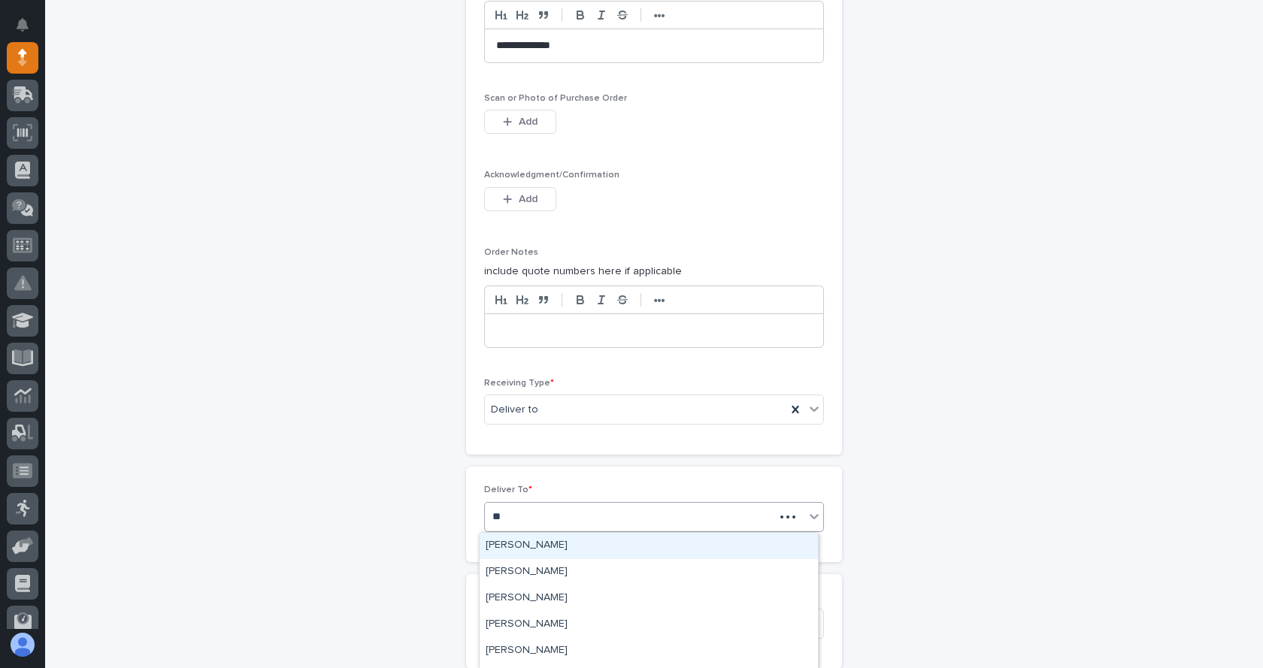
type input "***"
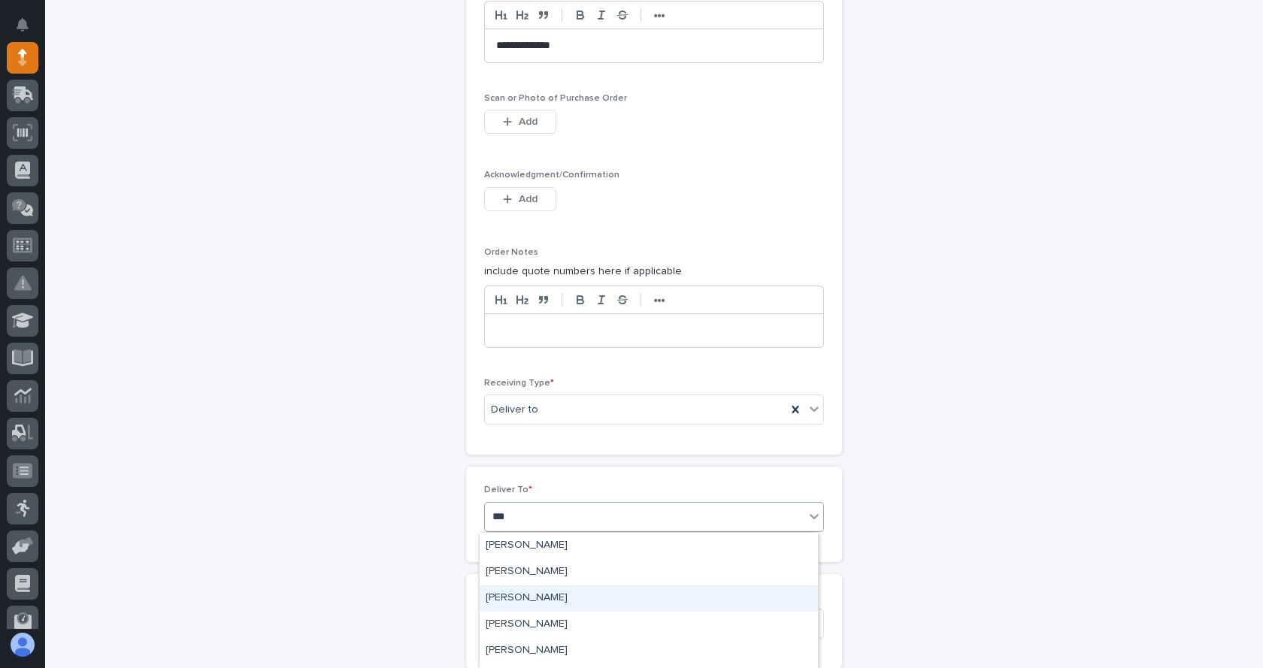
click at [546, 591] on div "[PERSON_NAME]" at bounding box center [648, 598] width 338 height 26
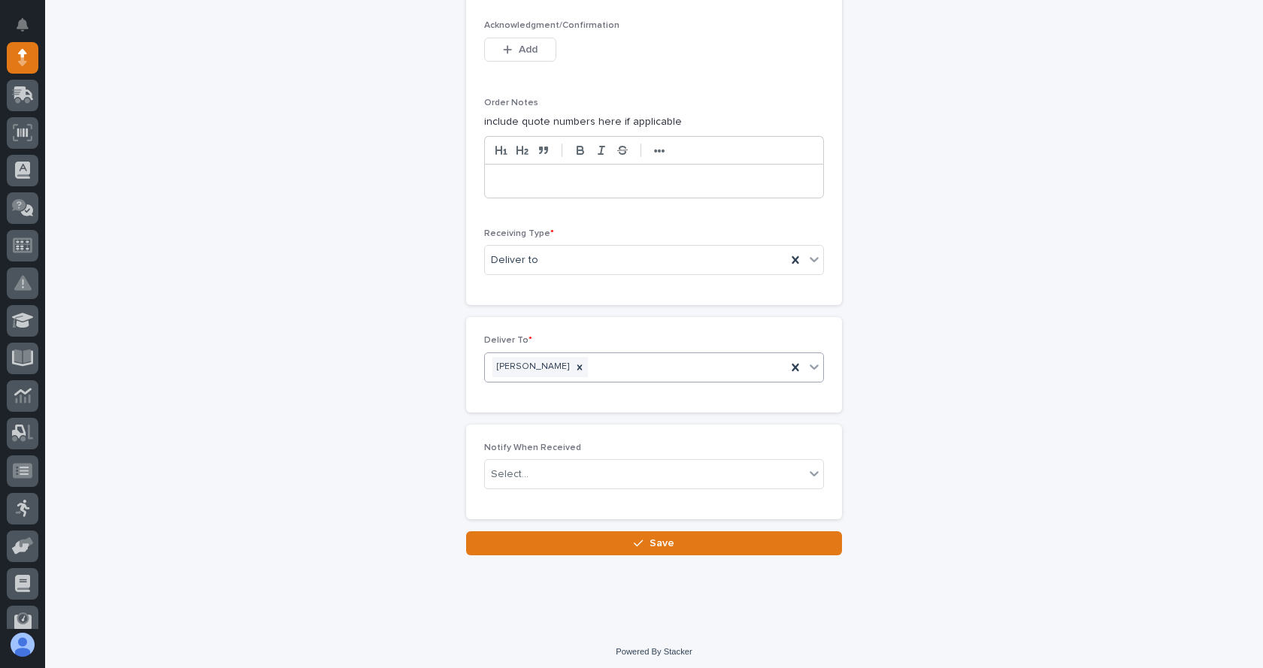
scroll to position [1456, 0]
click at [549, 478] on div "Select..." at bounding box center [644, 473] width 319 height 25
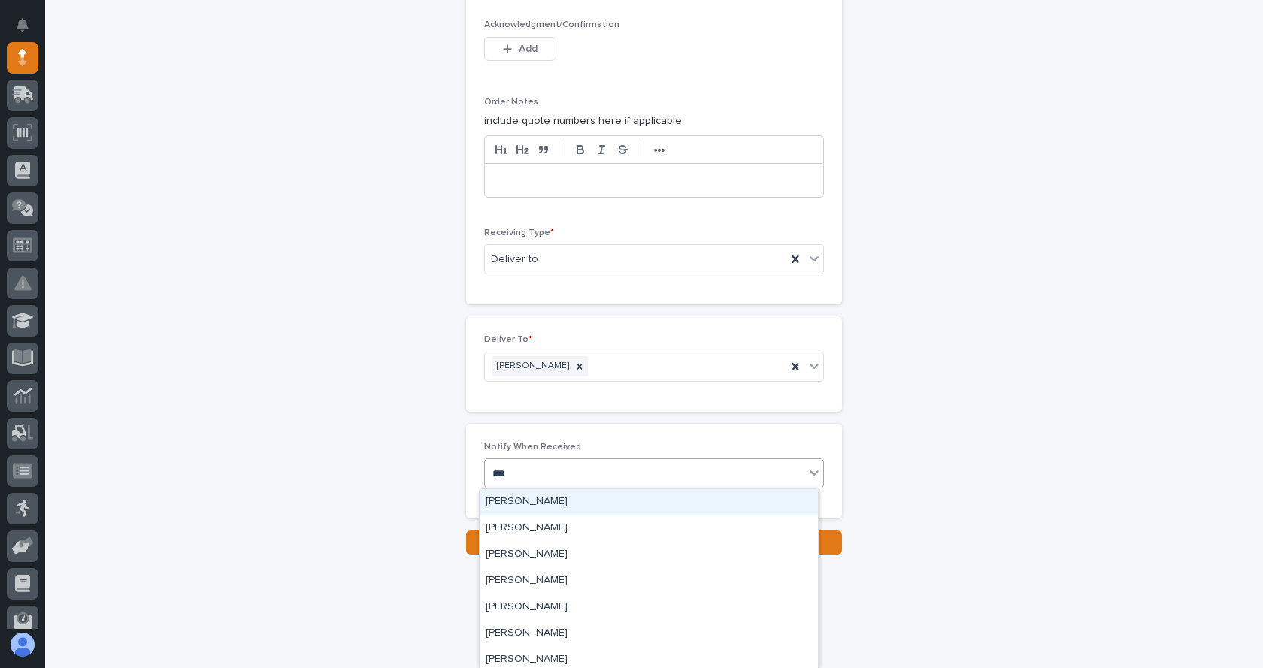
type input "****"
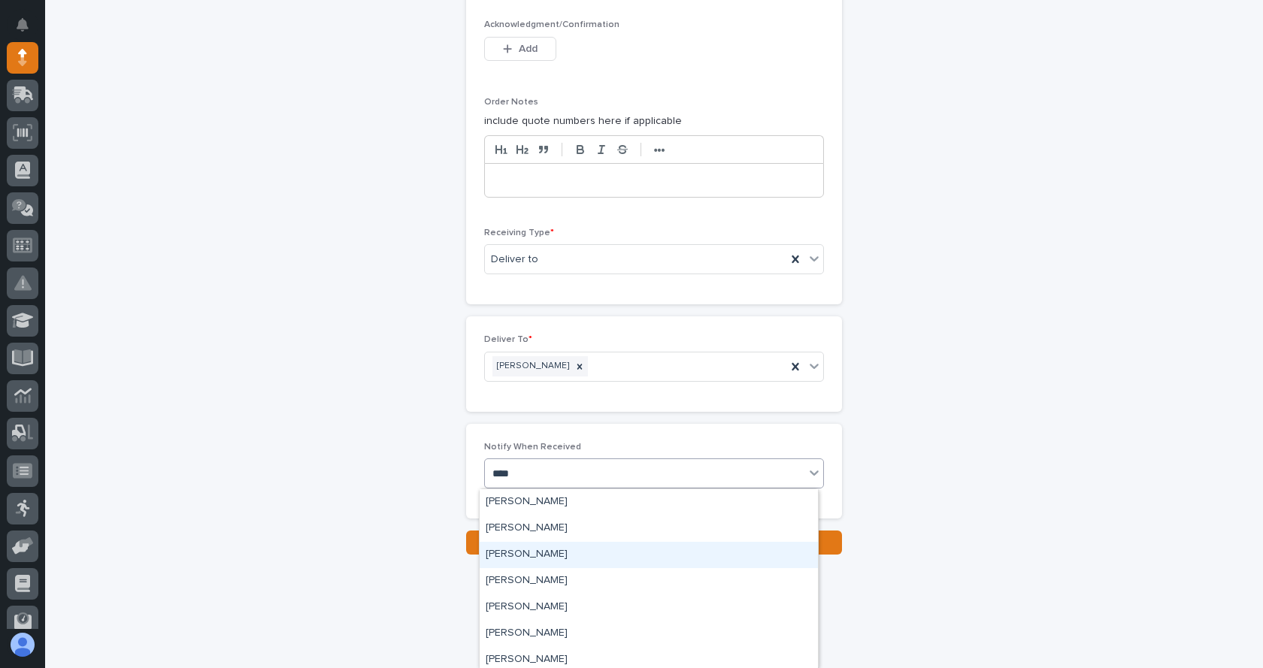
click at [549, 554] on div "[PERSON_NAME]" at bounding box center [648, 555] width 338 height 26
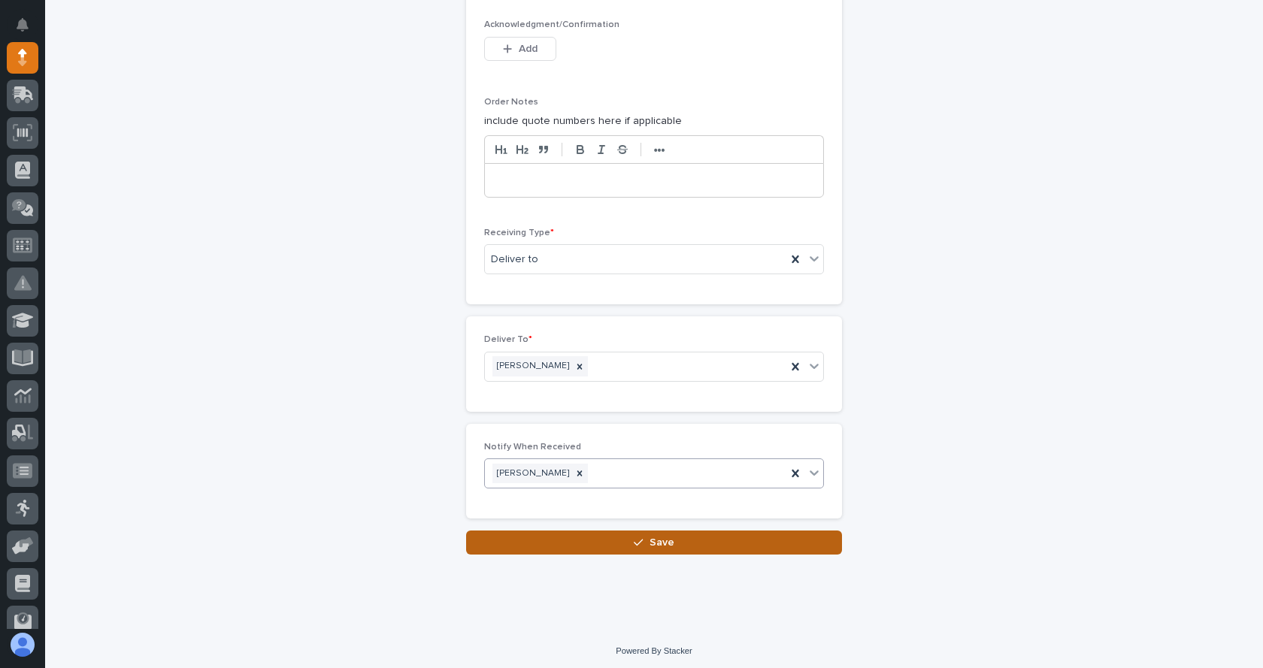
click at [651, 540] on span "Save" at bounding box center [661, 543] width 25 height 14
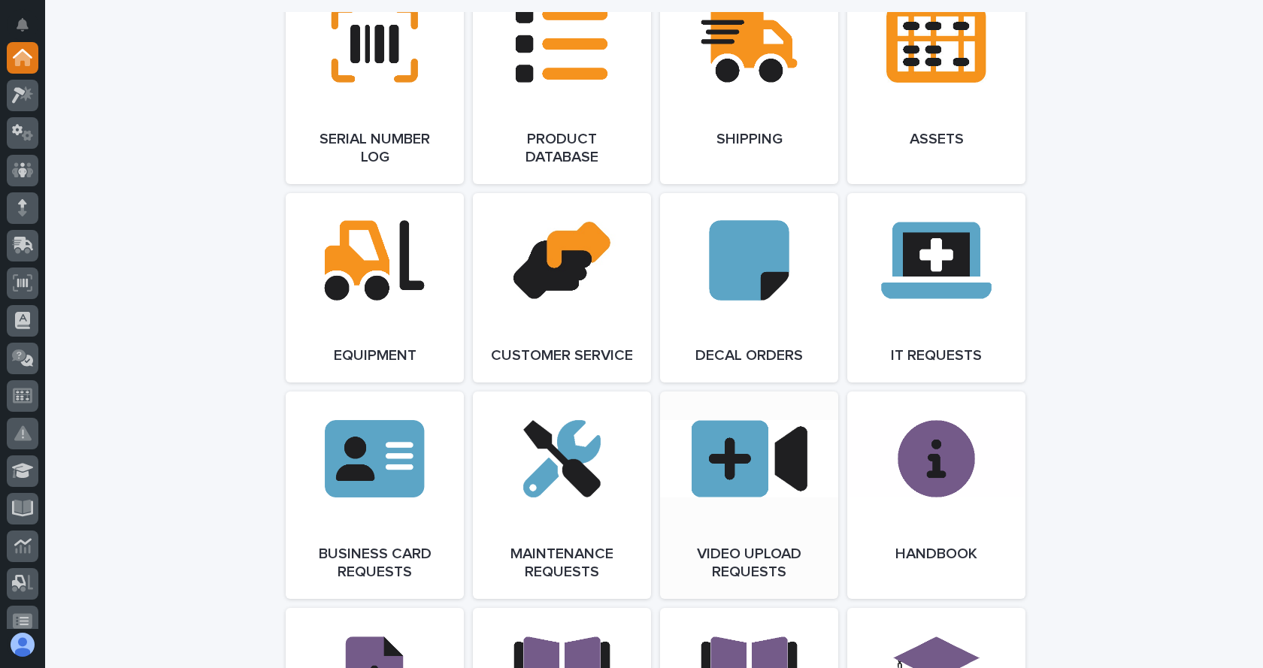
scroll to position [2029, 0]
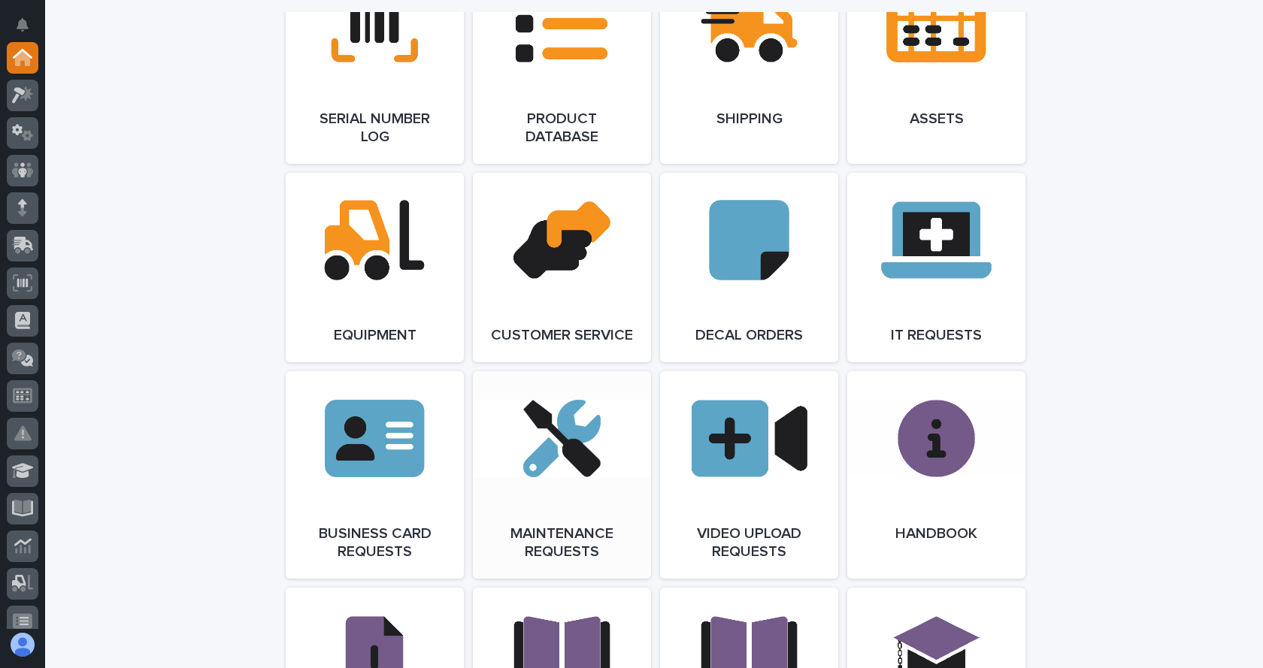
click at [548, 463] on link "Open Link" at bounding box center [562, 474] width 178 height 207
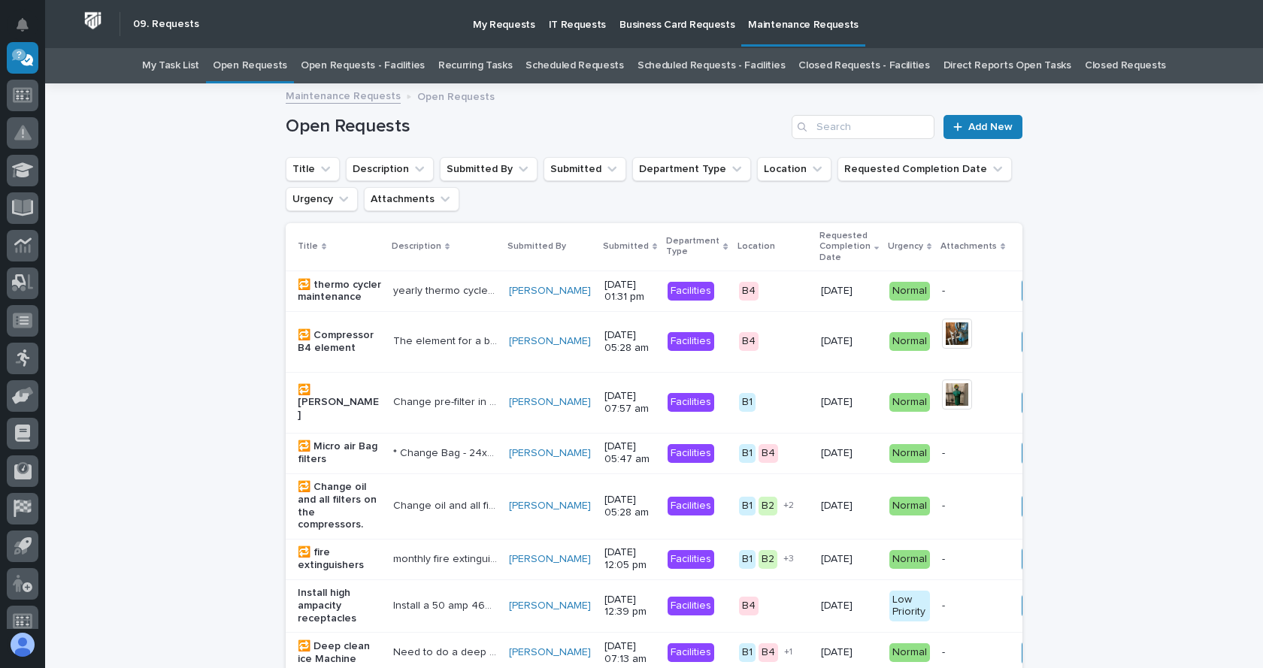
click at [396, 69] on link "Open Requests - Facilities" at bounding box center [363, 65] width 124 height 35
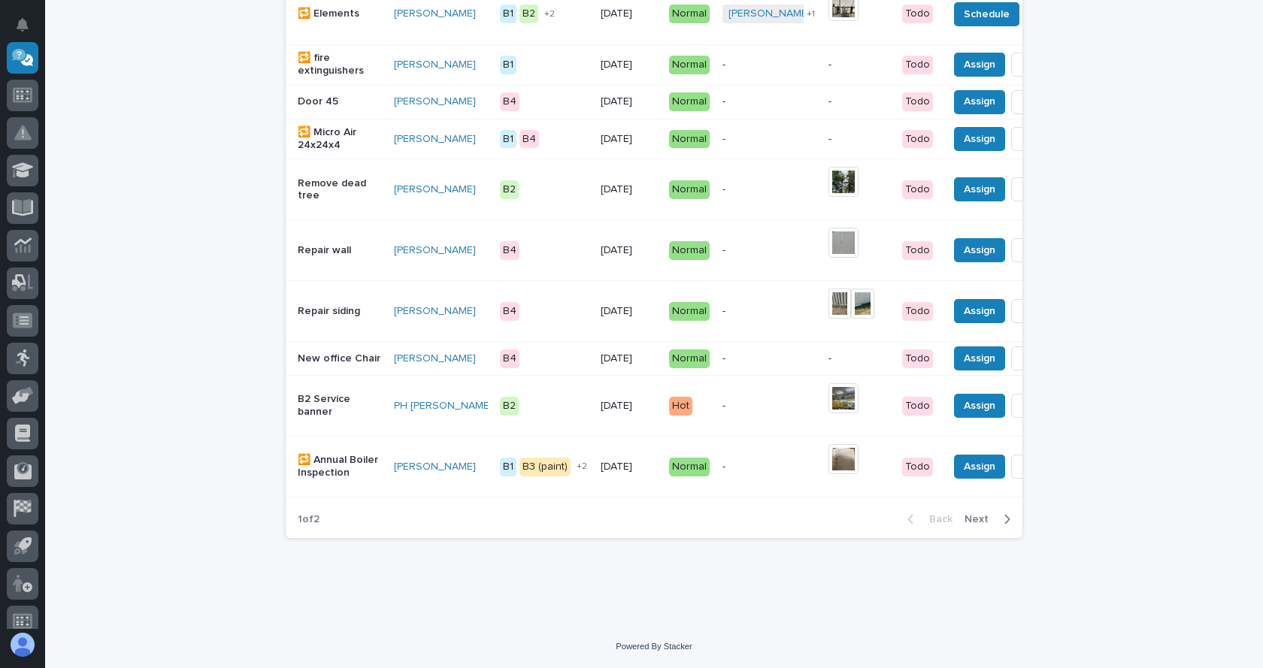
scroll to position [1145, 0]
click at [398, 455] on div "[PERSON_NAME]" at bounding box center [441, 467] width 94 height 25
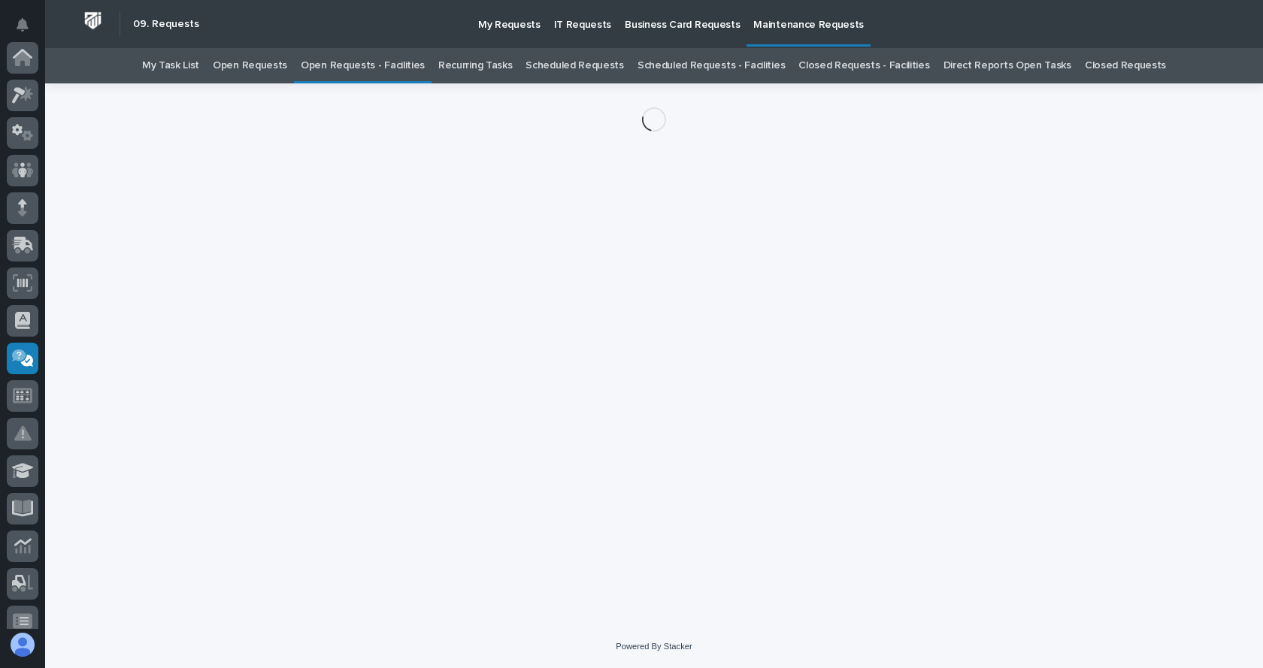
scroll to position [301, 0]
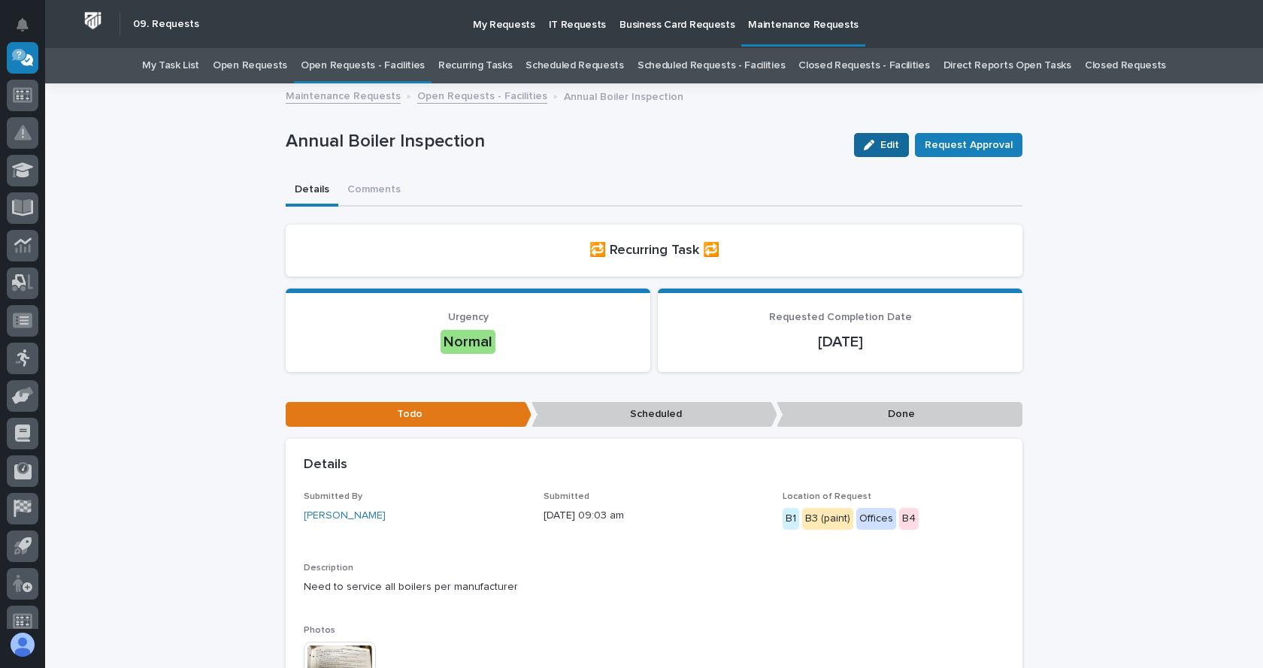
click at [879, 144] on div "button" at bounding box center [872, 145] width 17 height 11
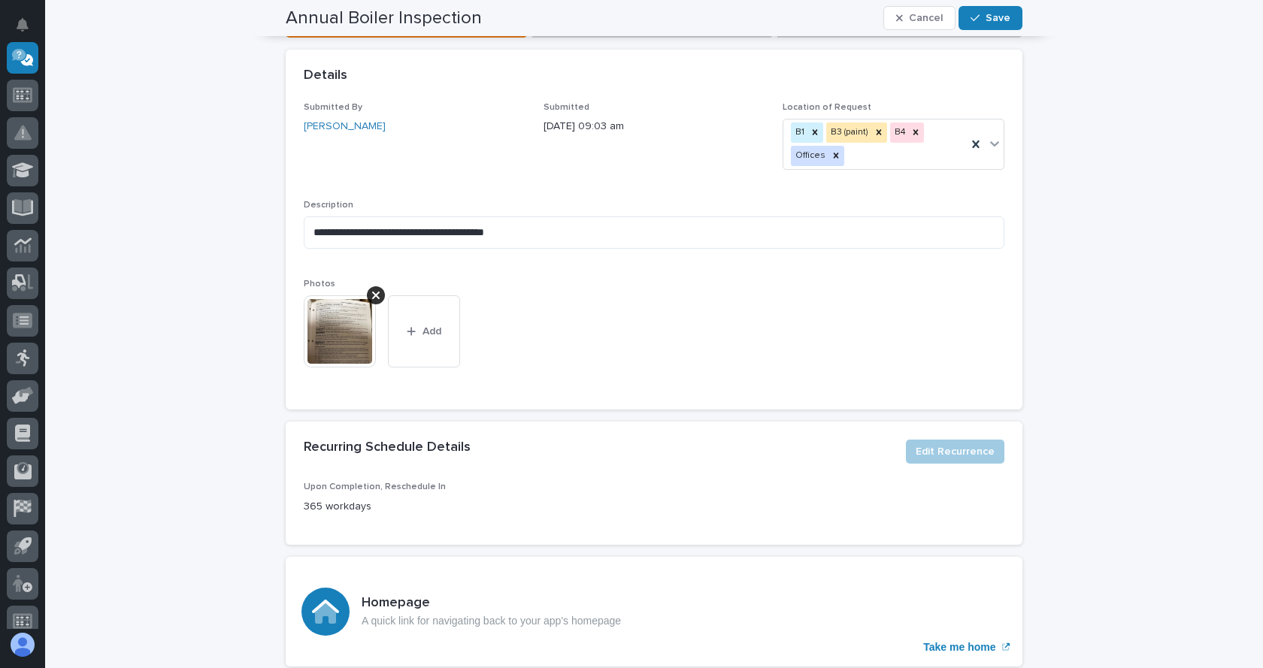
scroll to position [0, 0]
